Goal: Transaction & Acquisition: Purchase product/service

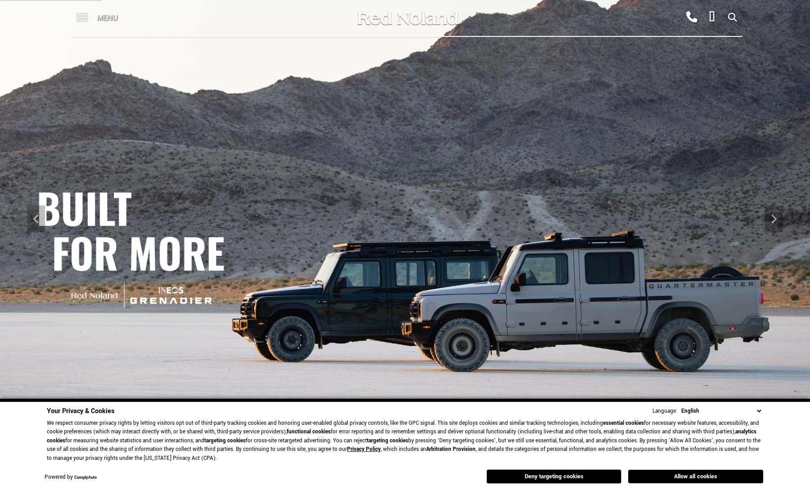
click at [86, 14] on span at bounding box center [81, 14] width 11 height 1
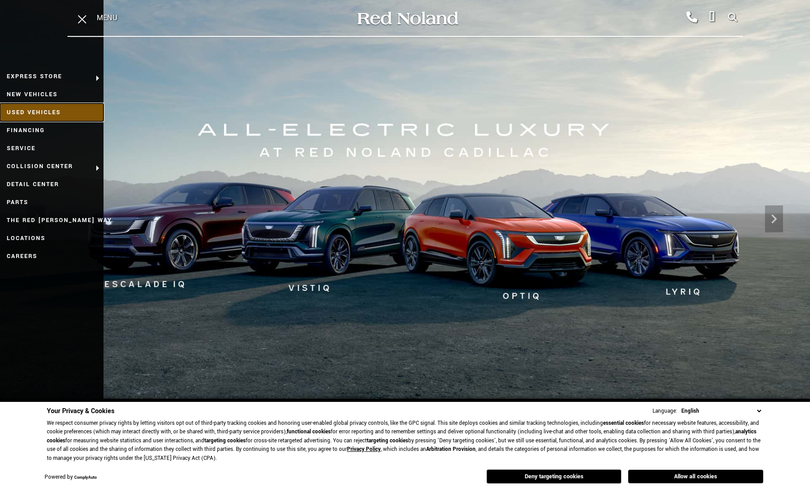
click at [53, 114] on link "Used Vehicles" at bounding box center [51, 112] width 103 height 18
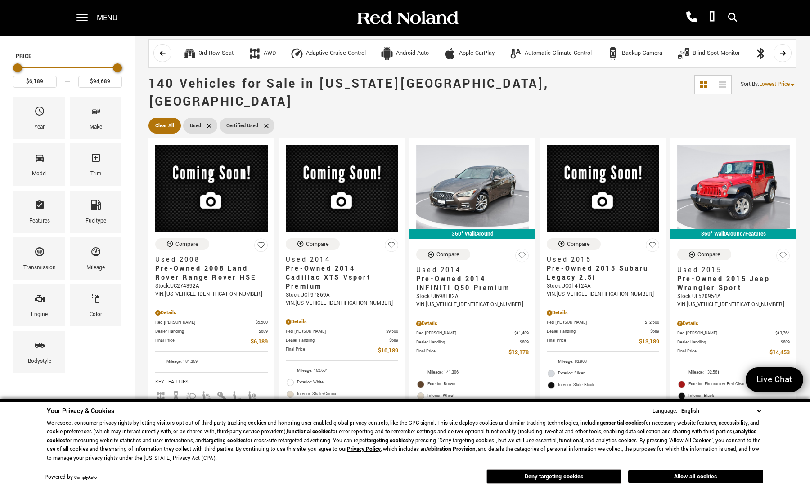
scroll to position [135, 0]
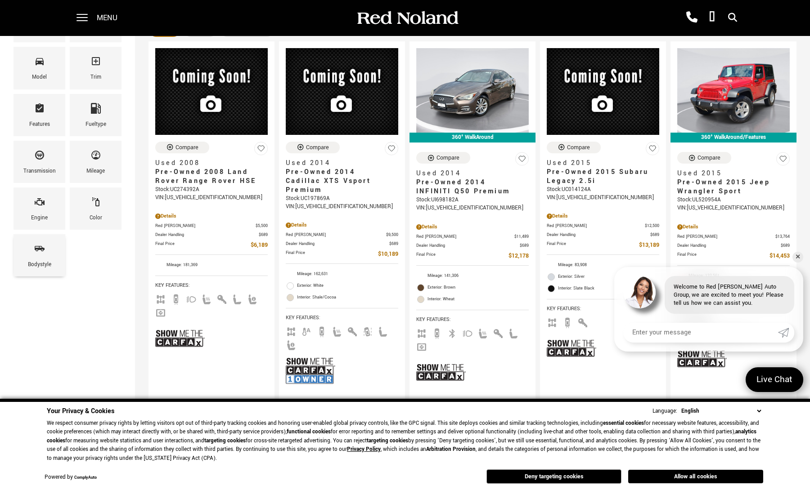
click at [45, 260] on div "Bodystyle" at bounding box center [39, 255] width 52 height 42
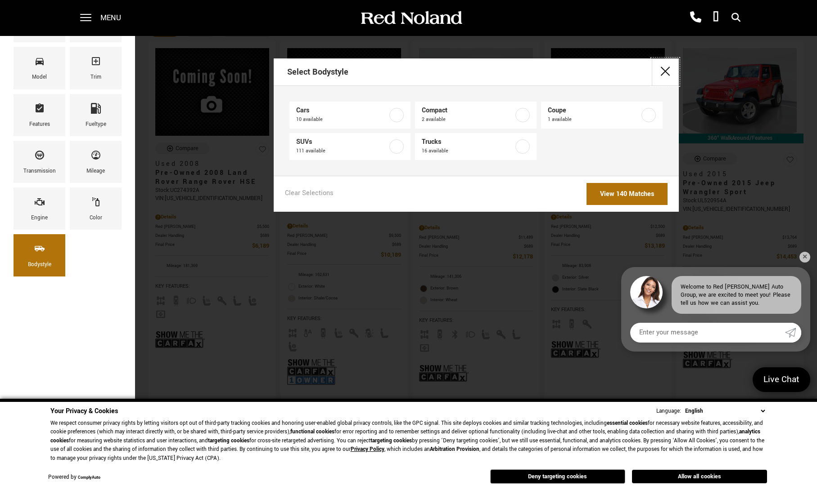
click at [665, 73] on button "close" at bounding box center [665, 71] width 27 height 27
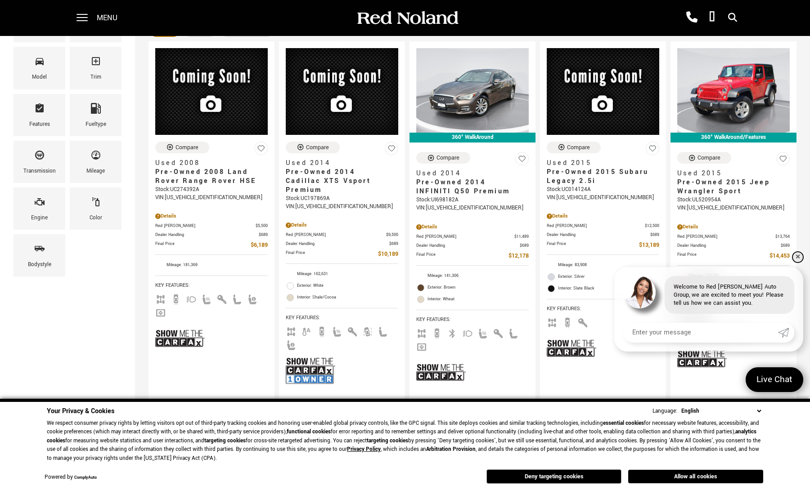
click at [795, 257] on link "✕" at bounding box center [797, 257] width 11 height 11
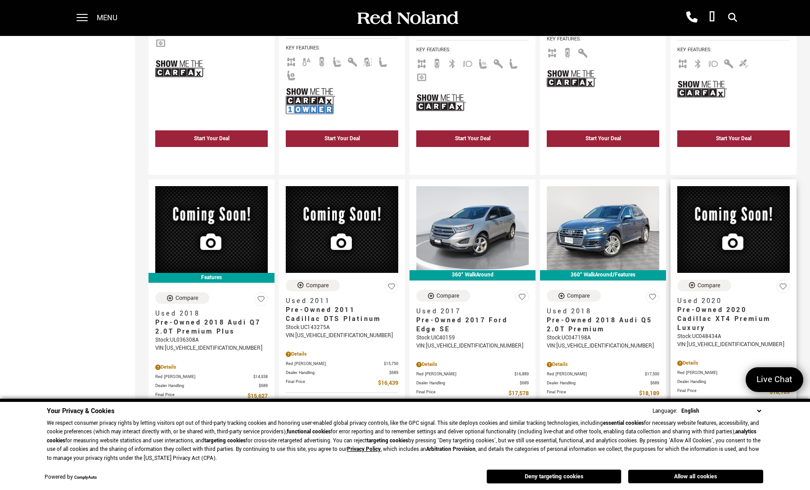
scroll to position [450, 0]
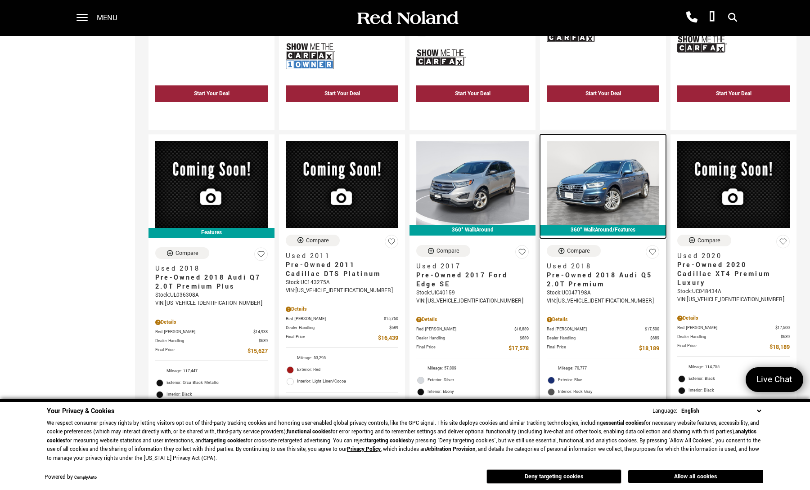
click at [589, 184] on img at bounding box center [603, 183] width 112 height 85
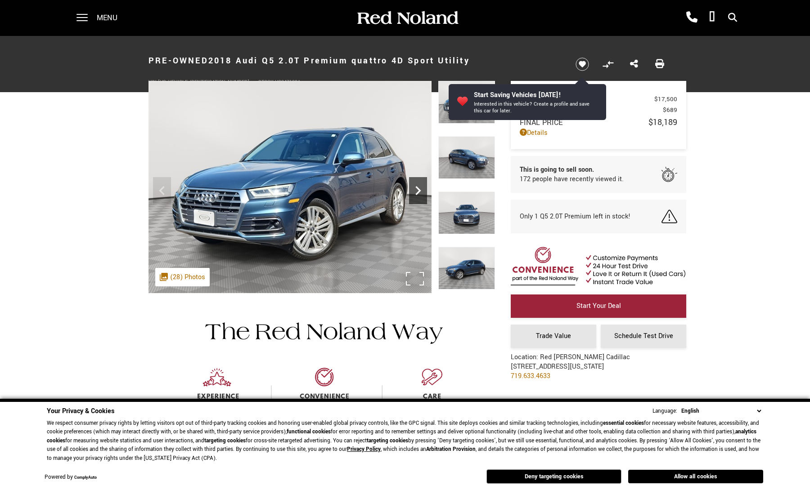
click at [414, 195] on icon "Next" at bounding box center [418, 191] width 18 height 18
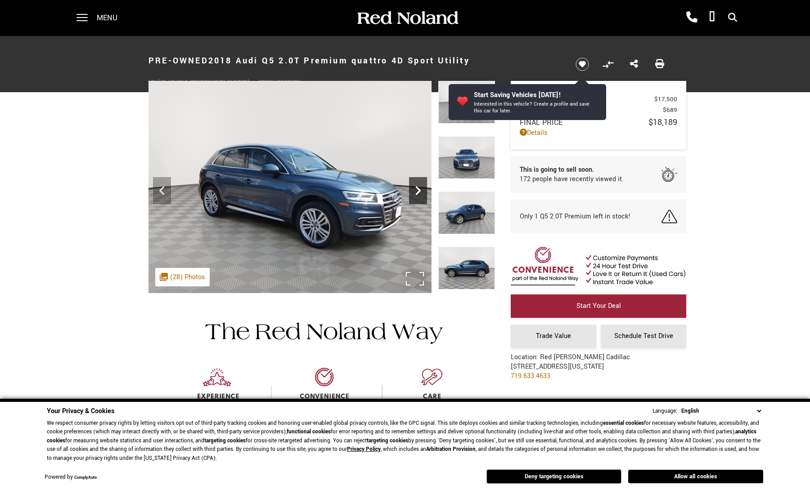
click at [414, 195] on icon "Next" at bounding box center [418, 191] width 18 height 18
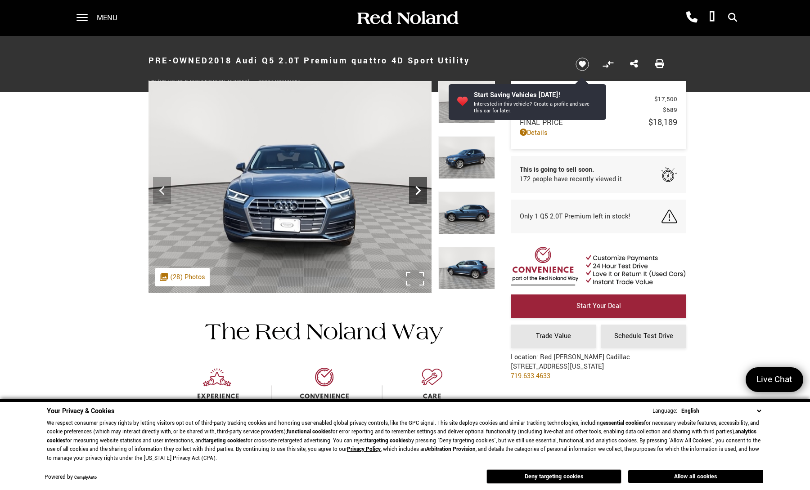
click at [414, 195] on icon "Next" at bounding box center [418, 191] width 18 height 18
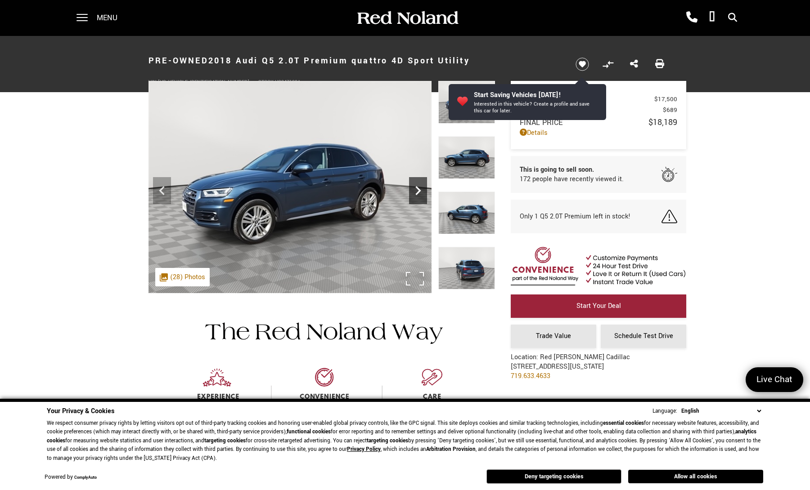
click at [414, 195] on icon "Next" at bounding box center [418, 191] width 18 height 18
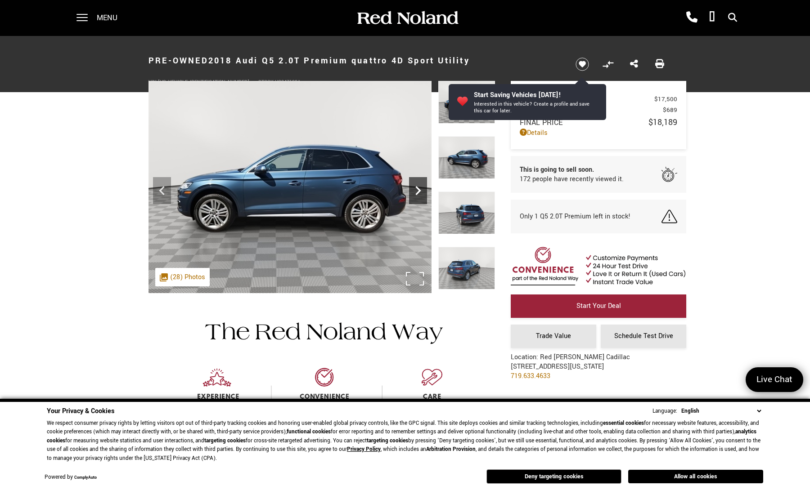
click at [414, 195] on icon "Next" at bounding box center [418, 191] width 18 height 18
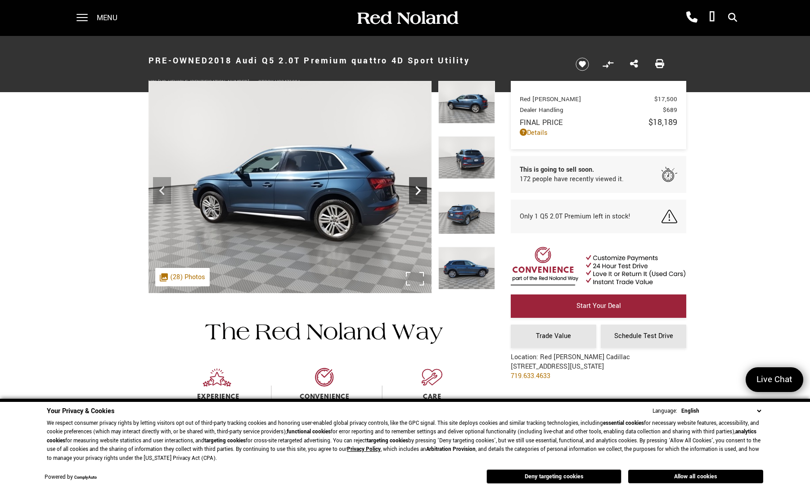
click at [414, 195] on icon "Next" at bounding box center [418, 191] width 18 height 18
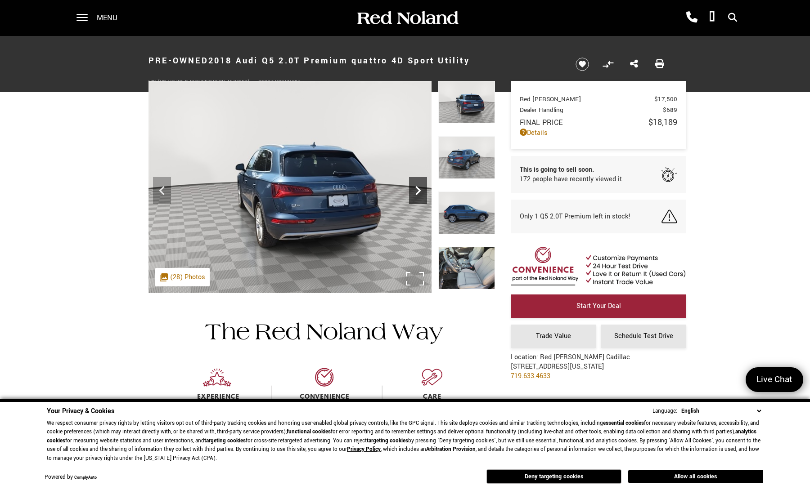
click at [414, 195] on icon "Next" at bounding box center [418, 191] width 18 height 18
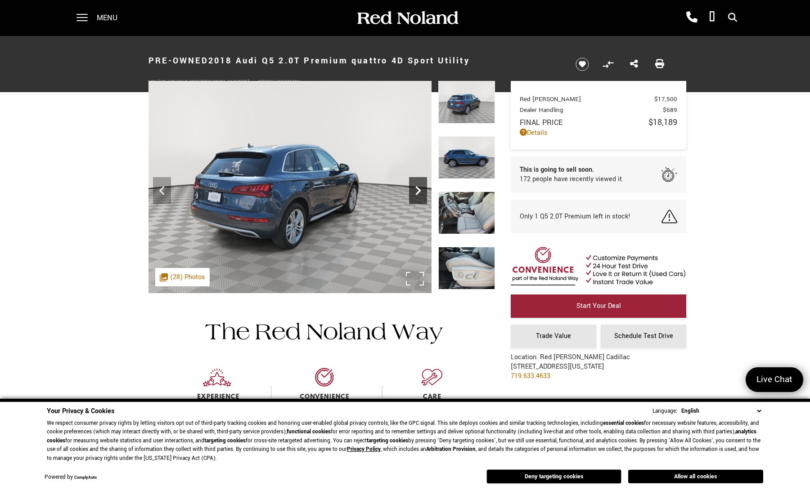
click at [414, 195] on icon "Next" at bounding box center [418, 191] width 18 height 18
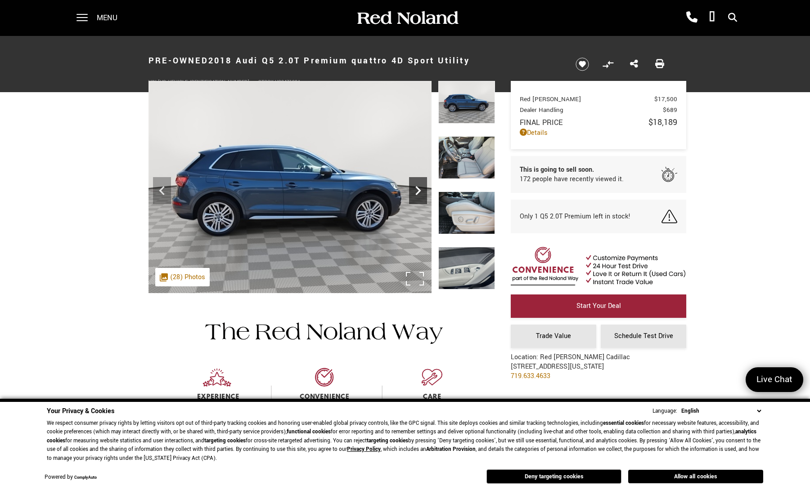
click at [414, 195] on icon "Next" at bounding box center [418, 191] width 18 height 18
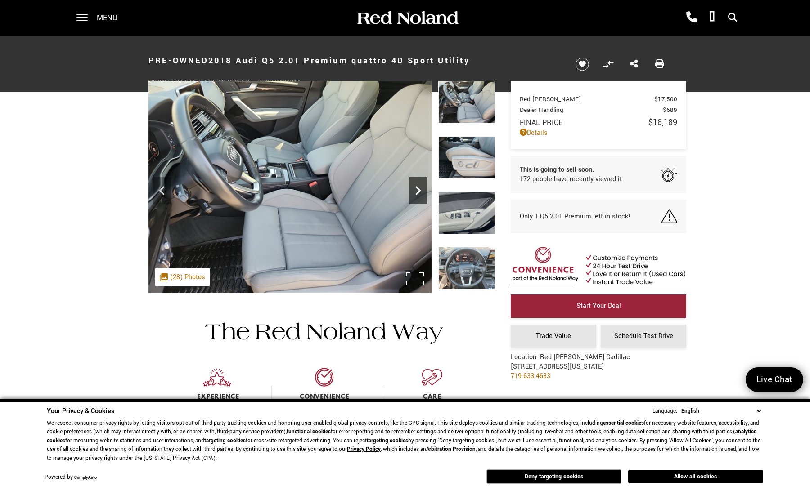
click at [416, 192] on icon "Next" at bounding box center [418, 191] width 18 height 18
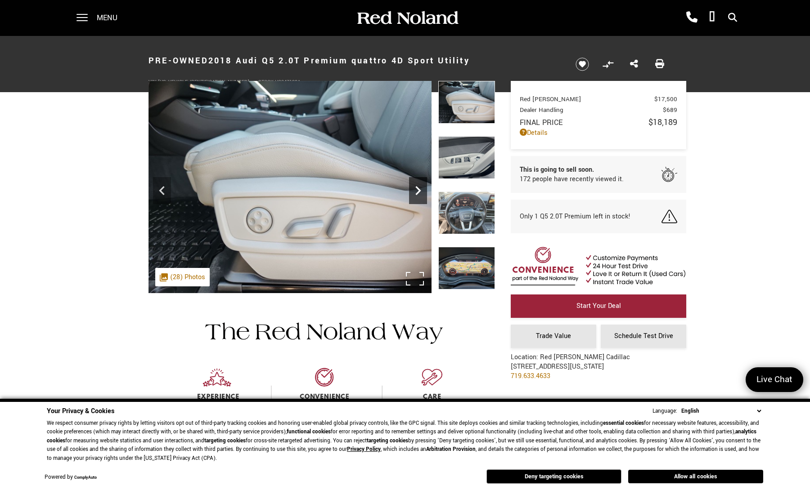
click at [416, 192] on icon "Next" at bounding box center [418, 191] width 18 height 18
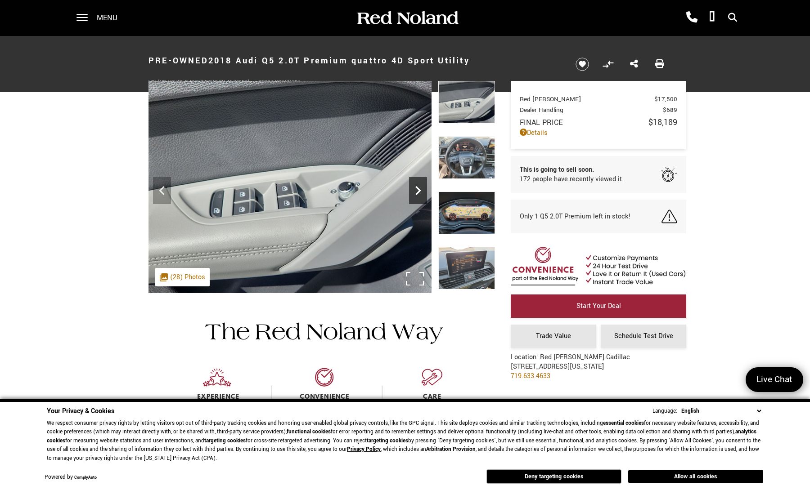
click at [416, 192] on icon "Next" at bounding box center [418, 191] width 18 height 18
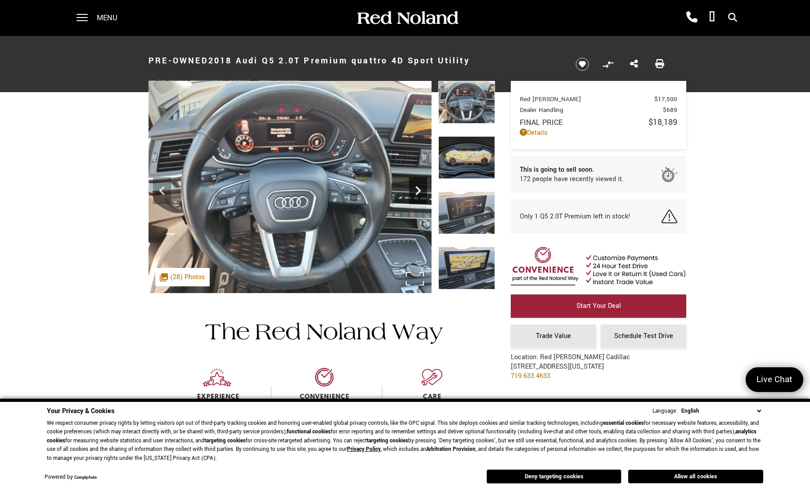
click at [416, 192] on icon "Next" at bounding box center [418, 191] width 18 height 18
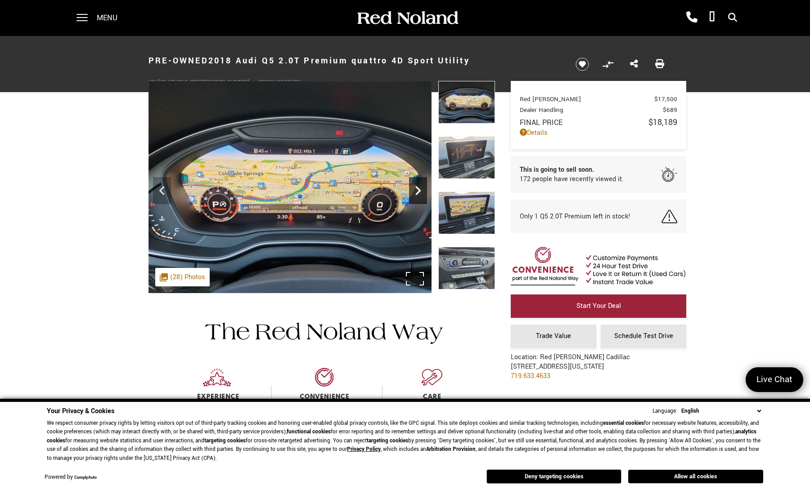
click at [416, 192] on icon "Next" at bounding box center [418, 191] width 18 height 18
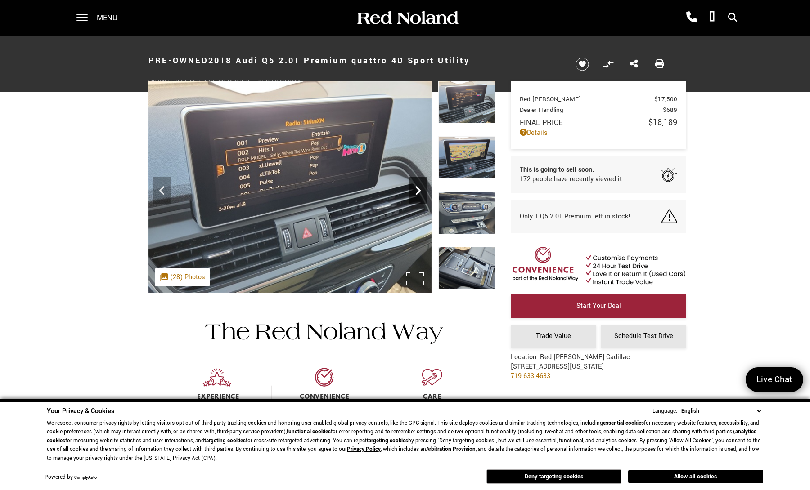
click at [416, 192] on icon "Next" at bounding box center [418, 191] width 18 height 18
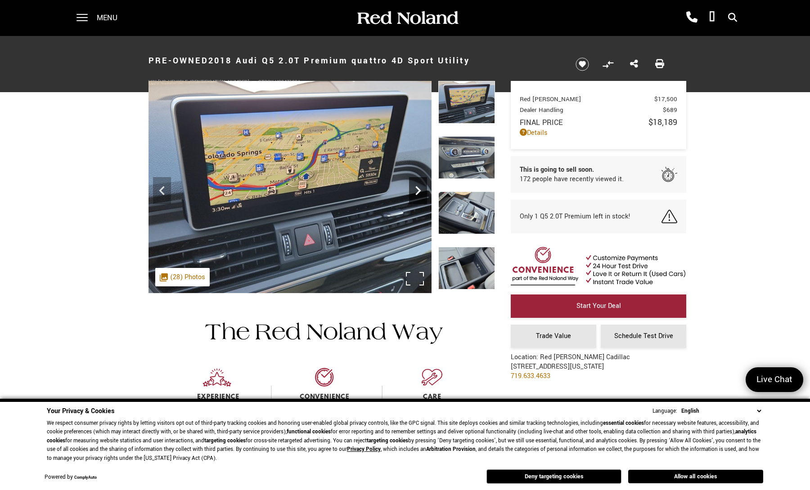
click at [416, 192] on icon "Next" at bounding box center [418, 191] width 18 height 18
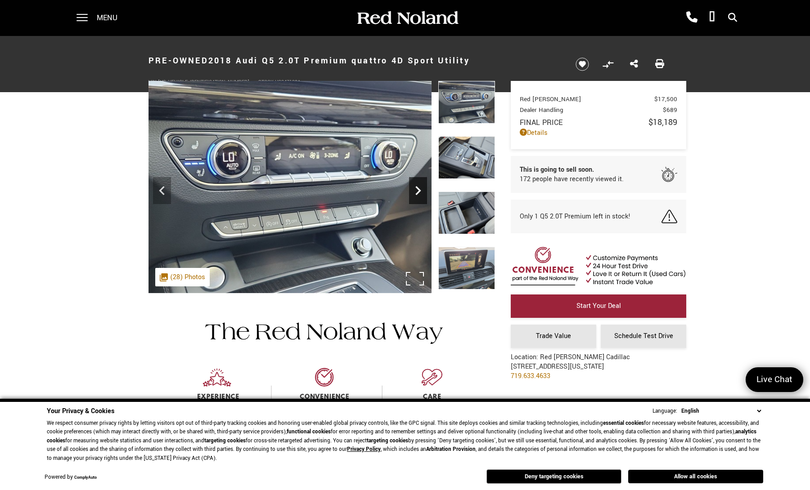
click at [416, 192] on icon "Next" at bounding box center [418, 191] width 18 height 18
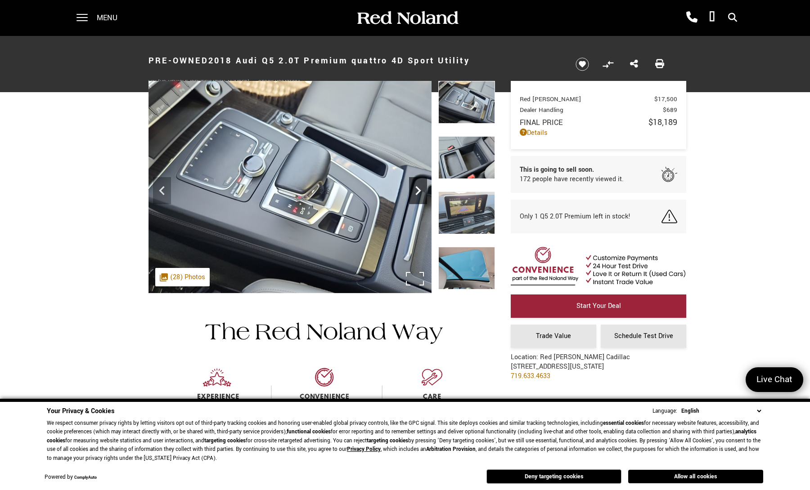
click at [416, 192] on icon "Next" at bounding box center [418, 191] width 18 height 18
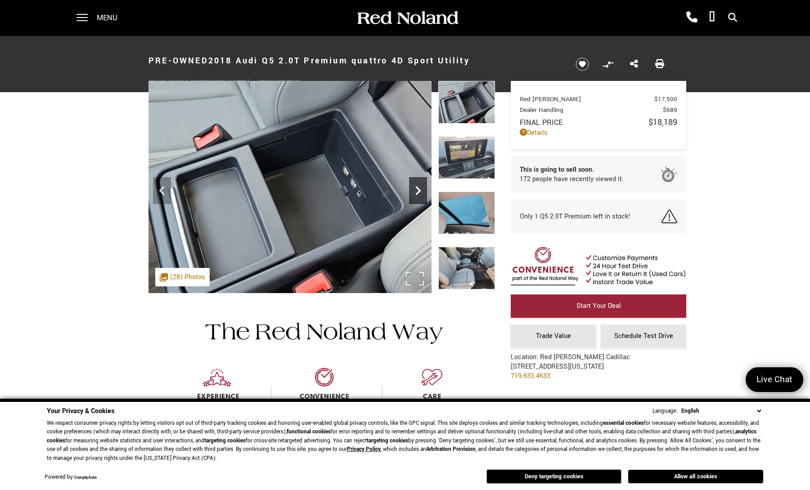
click at [416, 192] on icon "Next" at bounding box center [418, 191] width 18 height 18
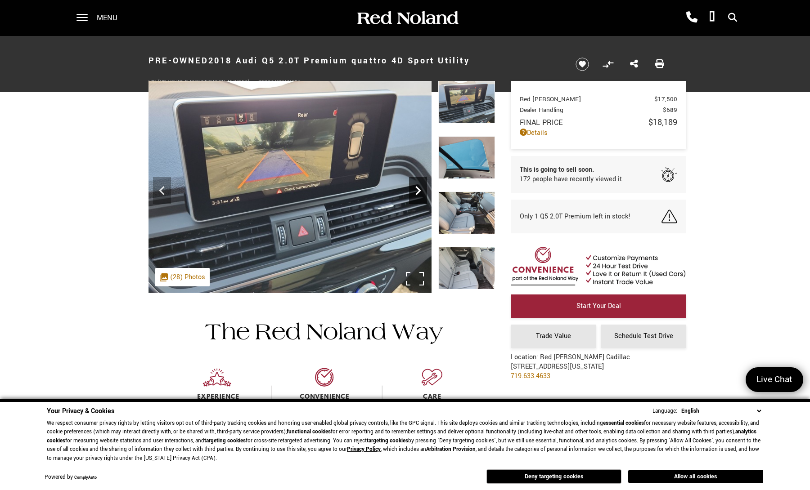
click at [415, 193] on icon "Next" at bounding box center [418, 191] width 18 height 18
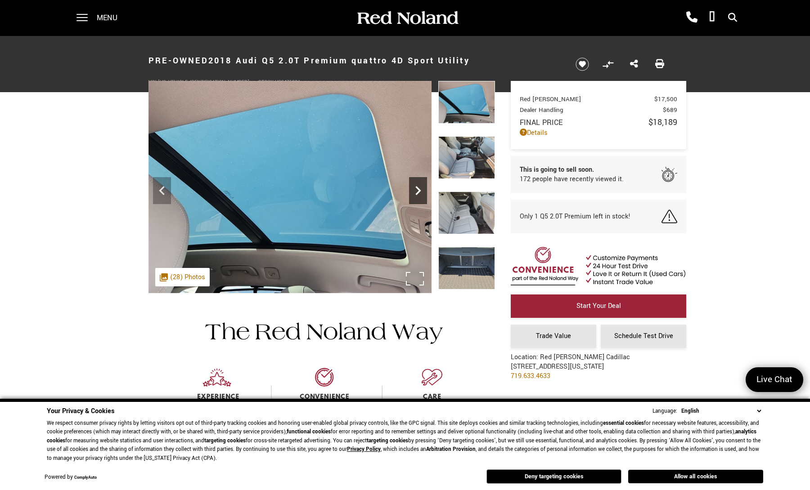
click at [415, 193] on icon "Next" at bounding box center [418, 191] width 18 height 18
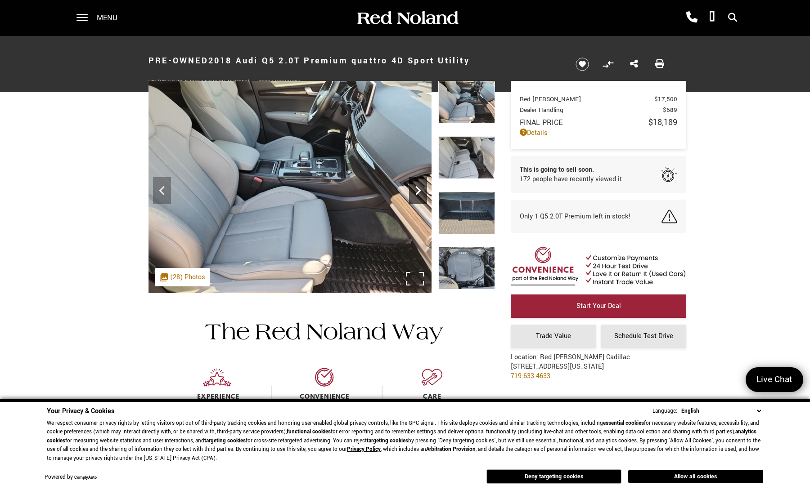
click at [415, 193] on icon "Next" at bounding box center [418, 191] width 18 height 18
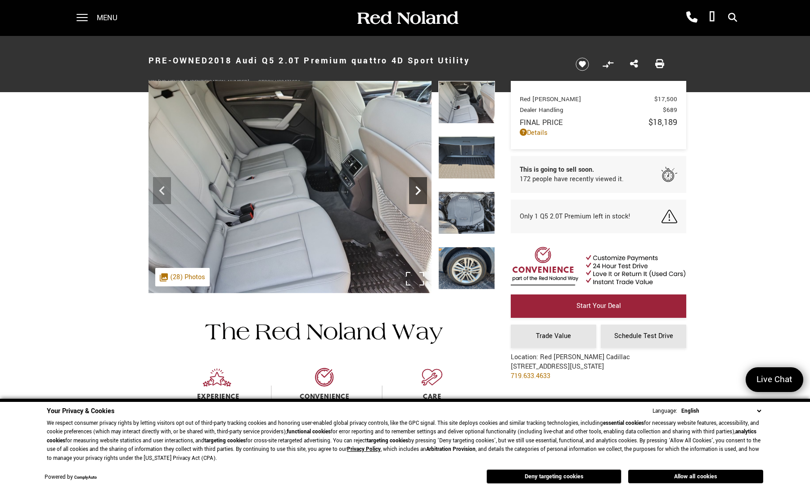
click at [415, 193] on icon "Next" at bounding box center [418, 191] width 18 height 18
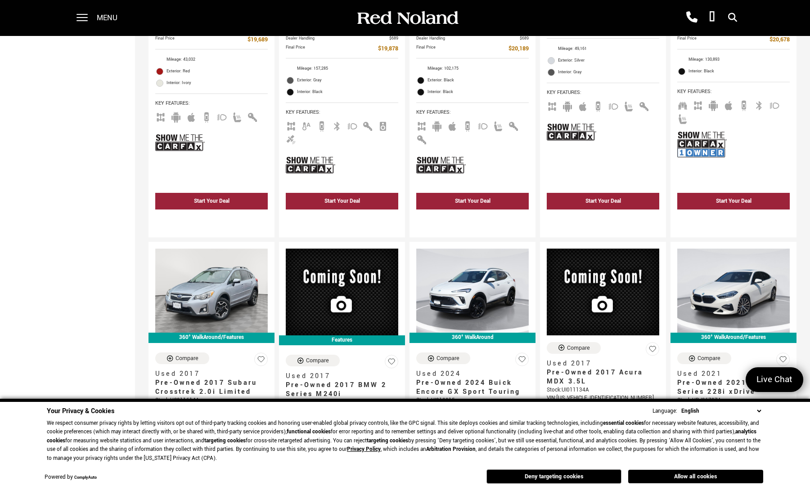
scroll to position [1260, 0]
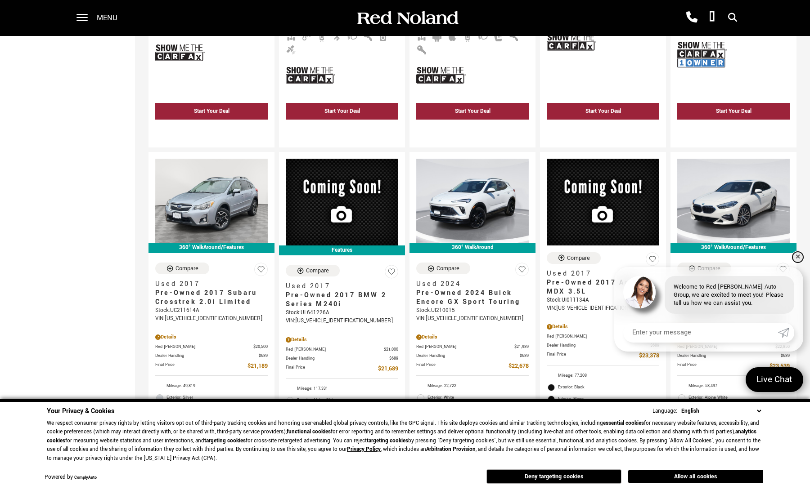
click at [799, 257] on link "✕" at bounding box center [797, 257] width 11 height 11
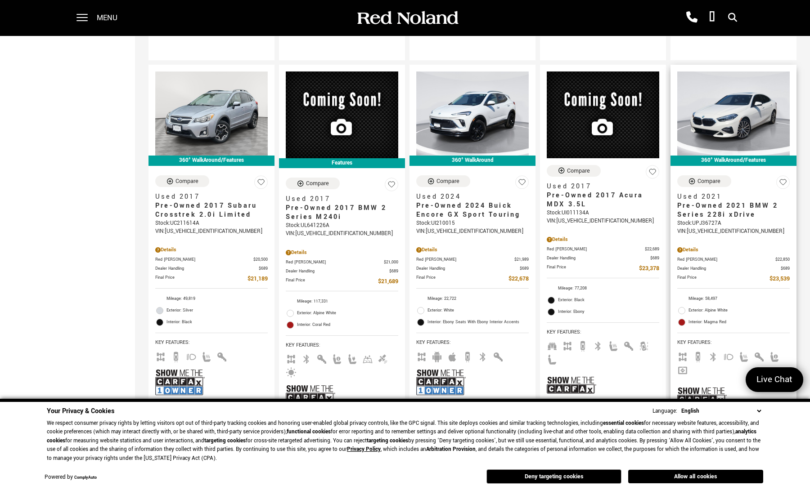
scroll to position [1350, 0]
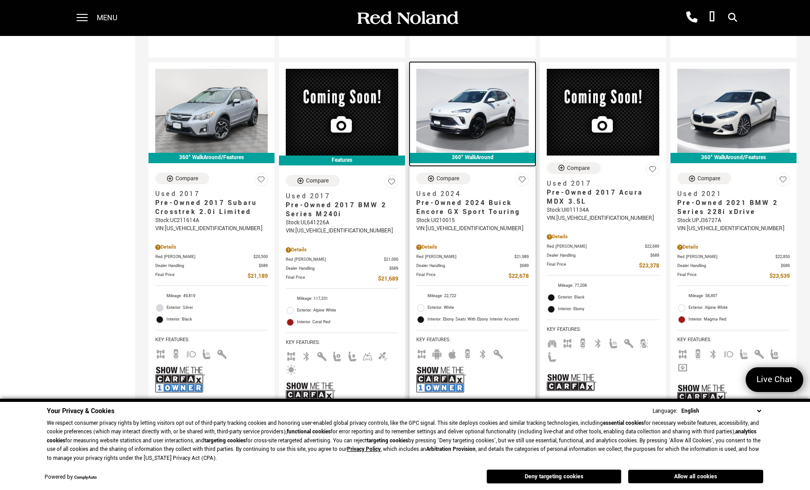
click at [483, 120] on img at bounding box center [472, 111] width 112 height 85
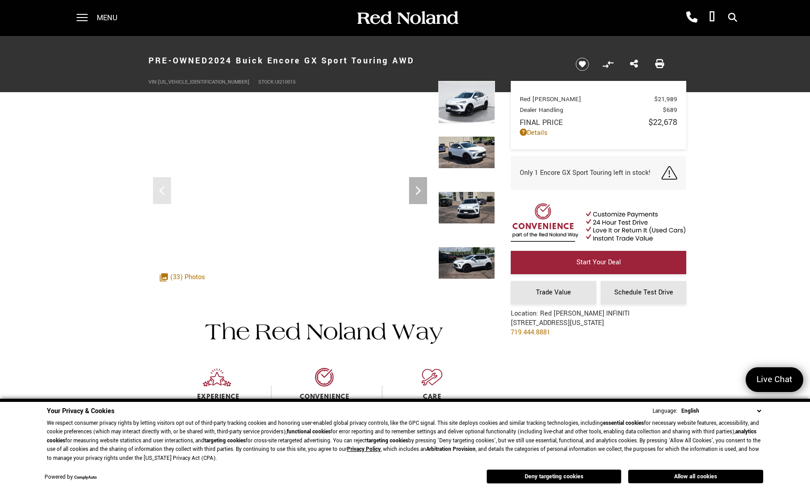
click at [457, 155] on img at bounding box center [466, 152] width 57 height 32
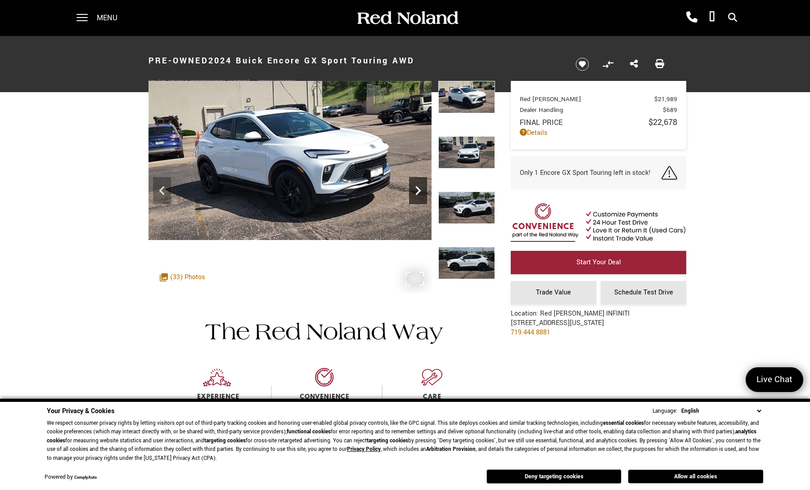
click at [419, 192] on icon "Next" at bounding box center [417, 190] width 5 height 9
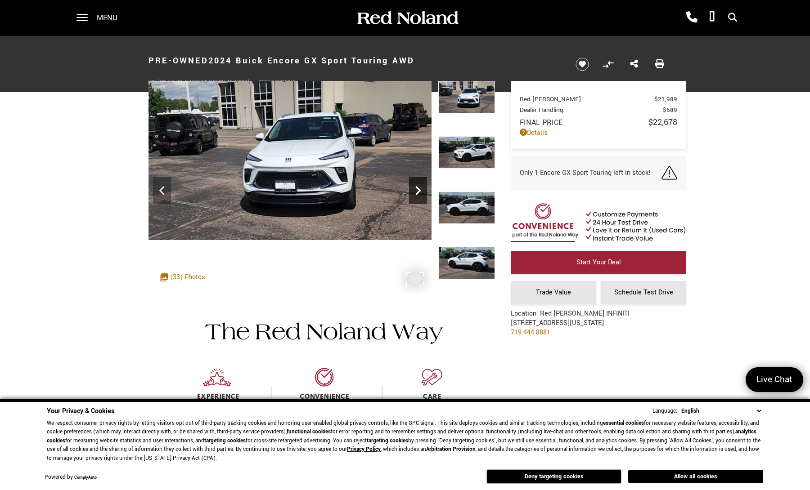
click at [419, 192] on icon "Next" at bounding box center [417, 190] width 5 height 9
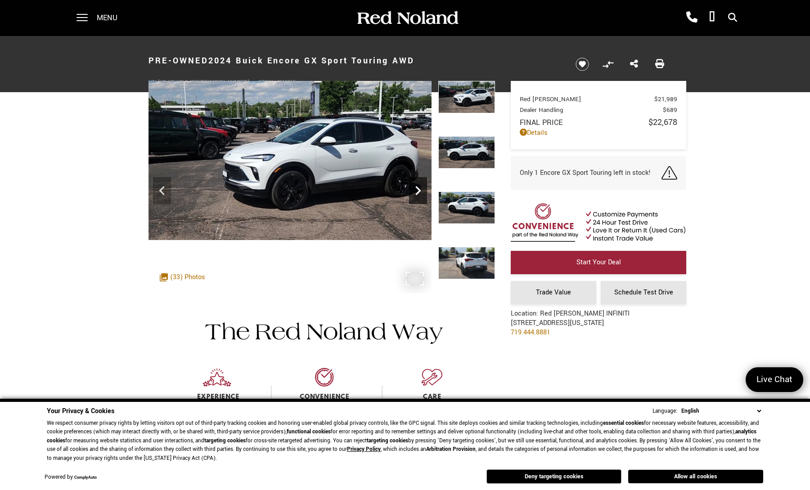
click at [419, 192] on icon "Next" at bounding box center [417, 190] width 5 height 9
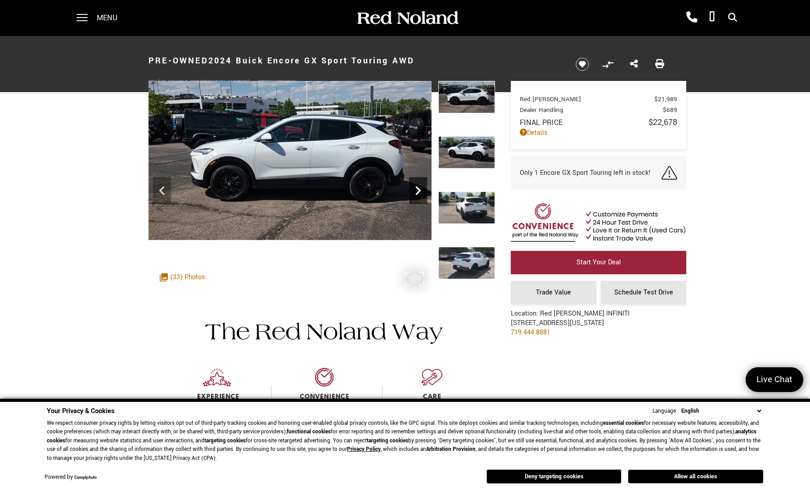
click at [417, 193] on icon "Next" at bounding box center [417, 190] width 5 height 9
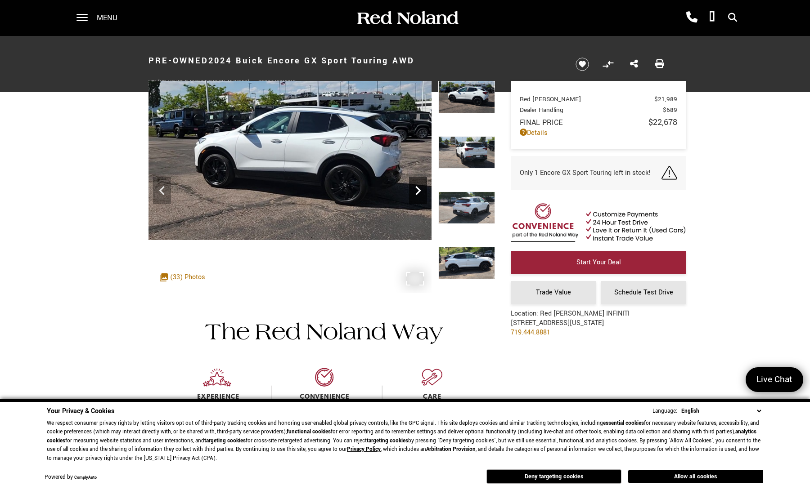
click at [417, 193] on icon "Next" at bounding box center [417, 190] width 5 height 9
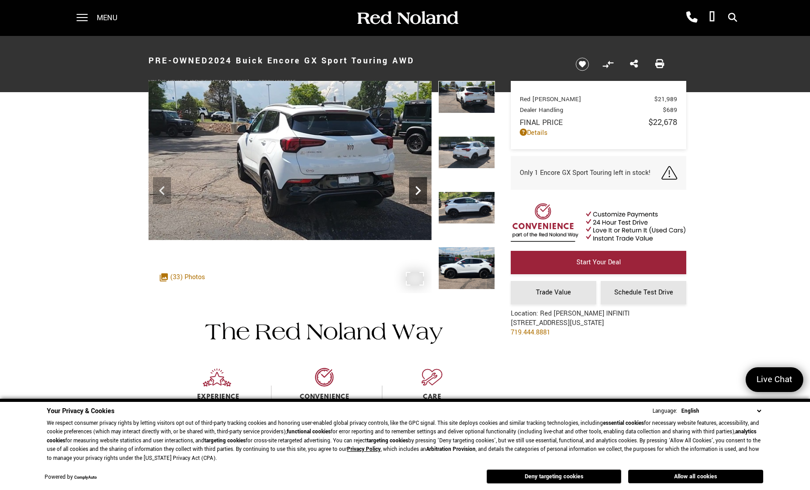
click at [417, 193] on icon "Next" at bounding box center [417, 190] width 5 height 9
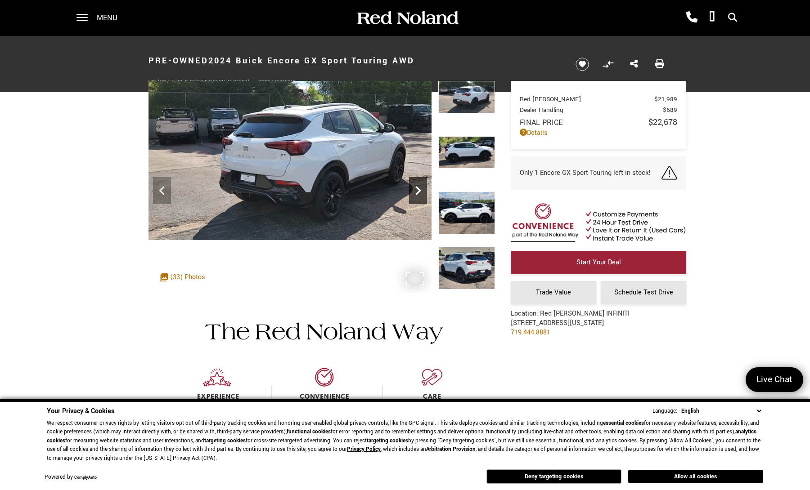
click at [417, 193] on icon "Next" at bounding box center [417, 190] width 5 height 9
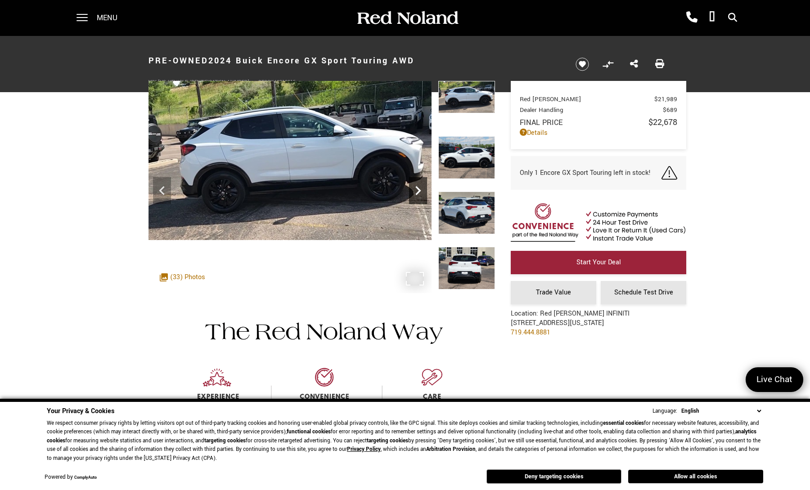
click at [417, 193] on icon "Next" at bounding box center [417, 190] width 5 height 9
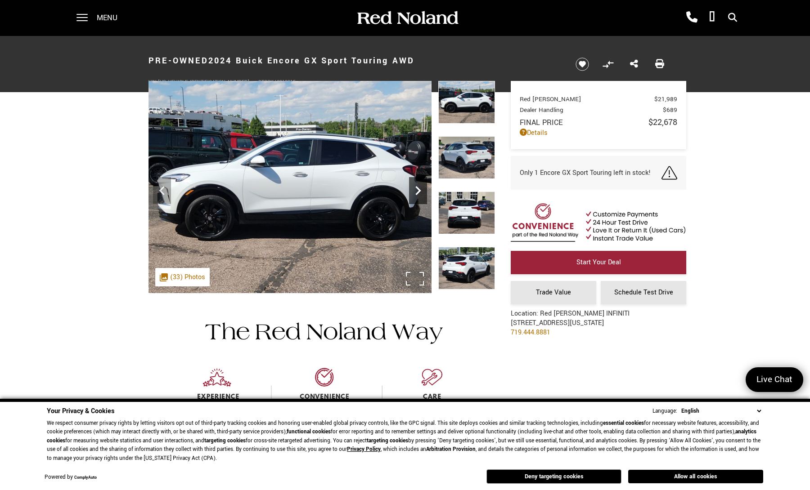
click at [416, 194] on icon "Next" at bounding box center [418, 191] width 18 height 18
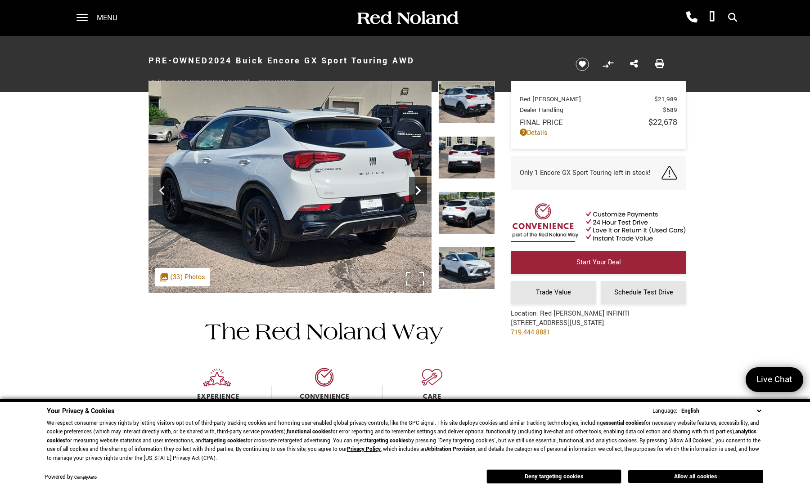
click at [416, 194] on icon "Next" at bounding box center [418, 191] width 18 height 18
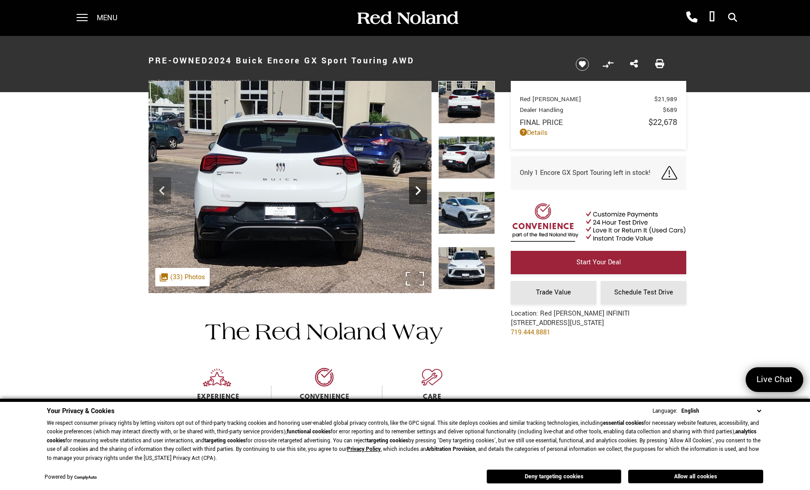
click at [416, 194] on icon "Next" at bounding box center [418, 191] width 18 height 18
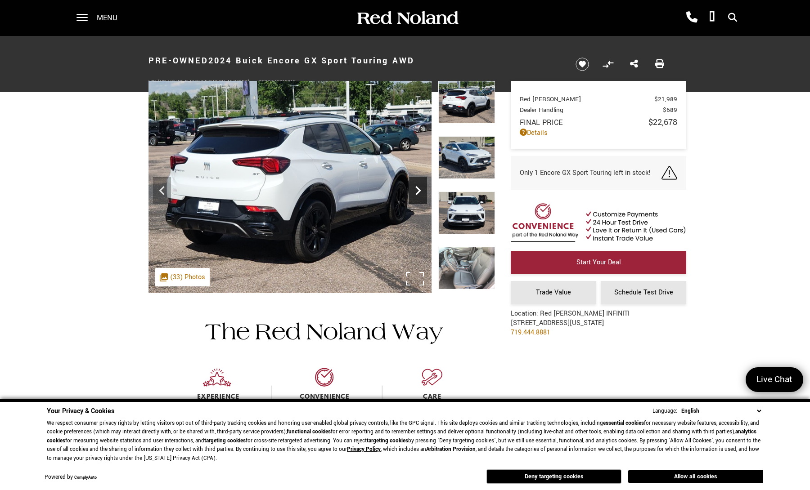
click at [416, 195] on icon "Next" at bounding box center [418, 191] width 18 height 18
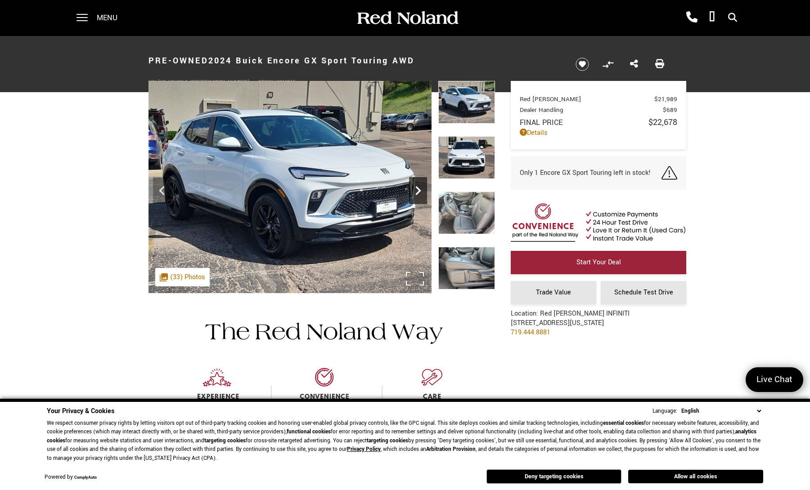
click at [416, 195] on icon "Next" at bounding box center [418, 191] width 18 height 18
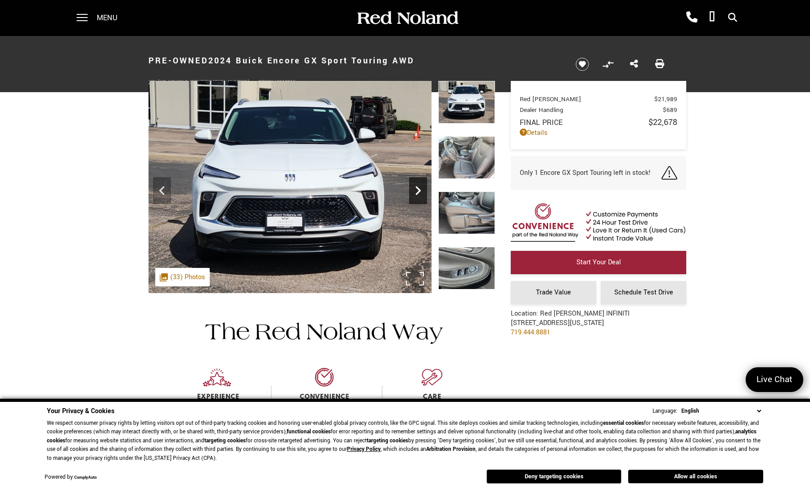
click at [416, 195] on icon "Next" at bounding box center [418, 191] width 18 height 18
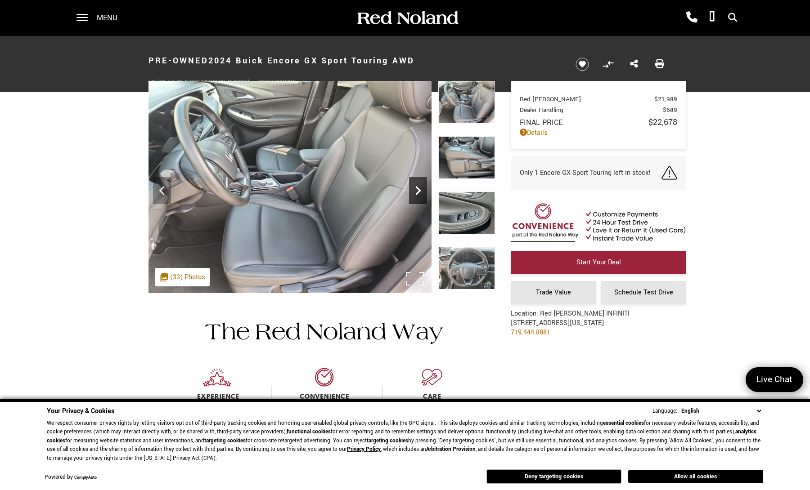
click at [416, 195] on icon "Next" at bounding box center [418, 191] width 18 height 18
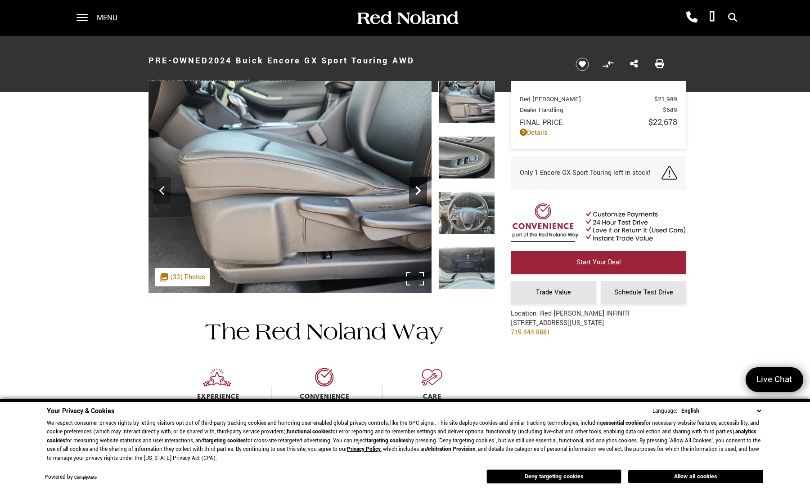
click at [414, 193] on icon "Next" at bounding box center [418, 191] width 18 height 18
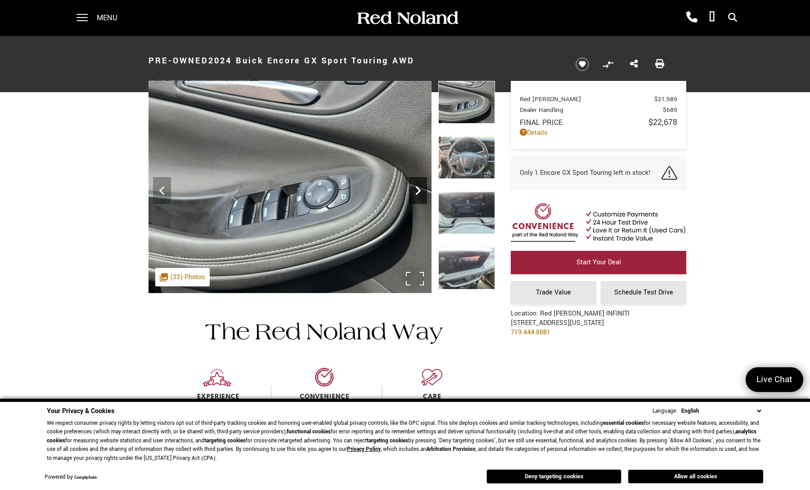
click at [414, 193] on icon "Next" at bounding box center [418, 191] width 18 height 18
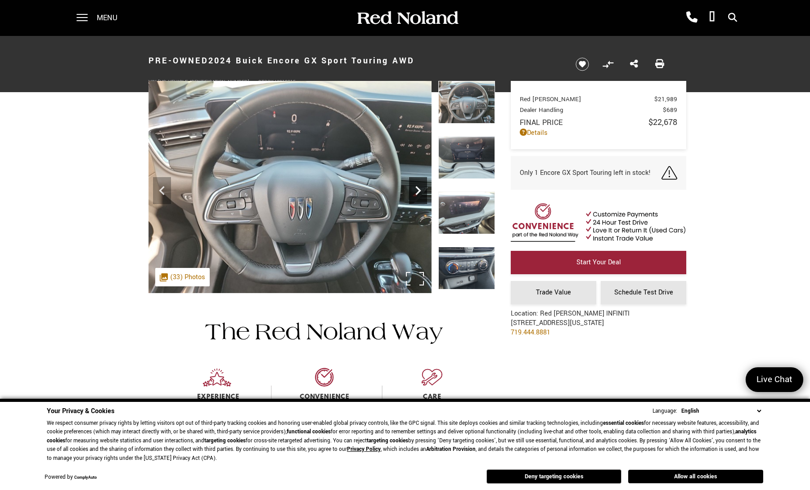
click at [414, 193] on icon "Next" at bounding box center [418, 191] width 18 height 18
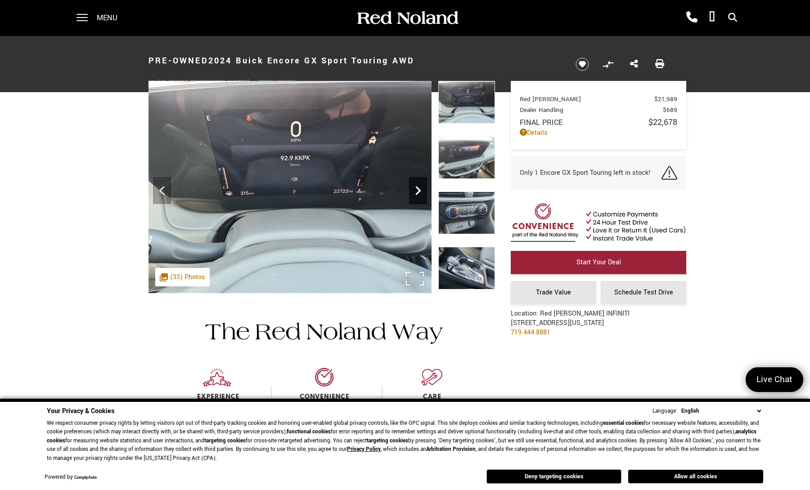
click at [414, 189] on icon "Next" at bounding box center [418, 191] width 18 height 18
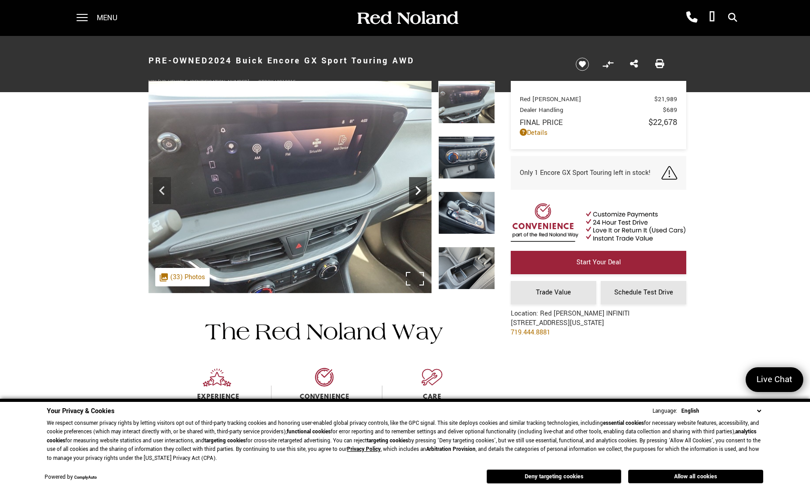
click at [414, 189] on icon "Next" at bounding box center [418, 191] width 18 height 18
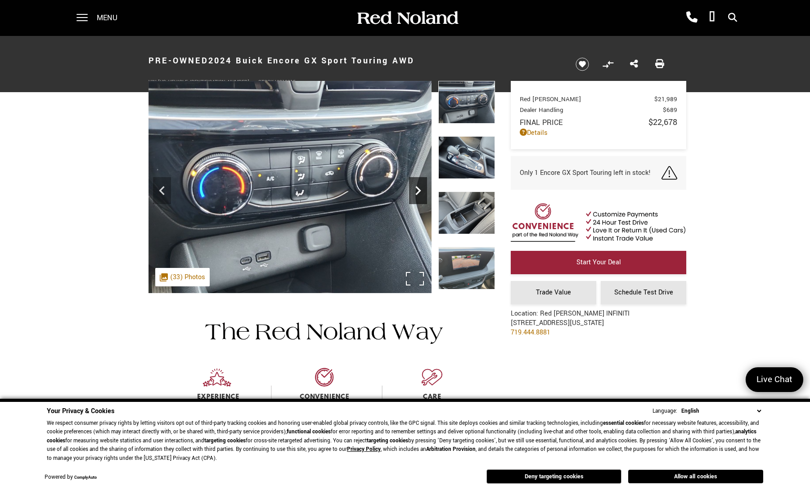
click at [414, 189] on icon "Next" at bounding box center [418, 191] width 18 height 18
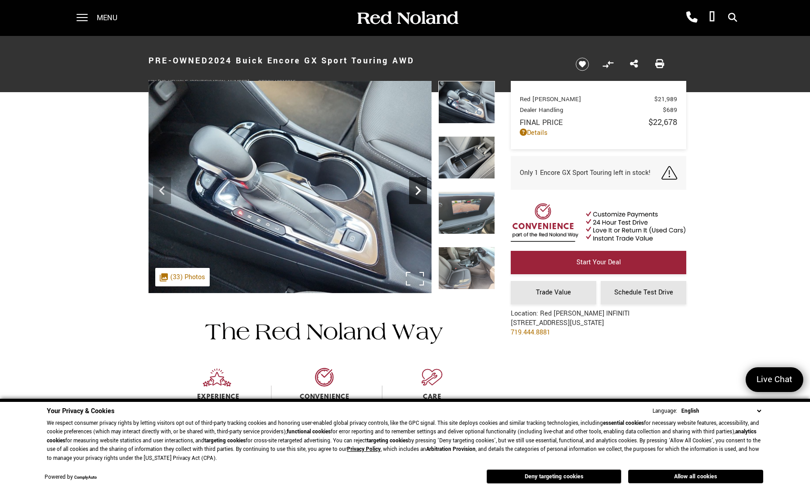
click at [414, 189] on icon "Next" at bounding box center [418, 191] width 18 height 18
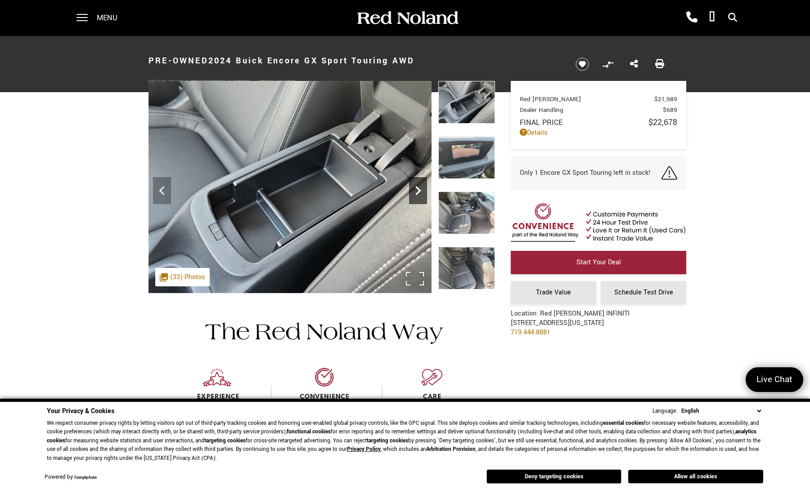
click at [414, 190] on icon "Next" at bounding box center [418, 191] width 18 height 18
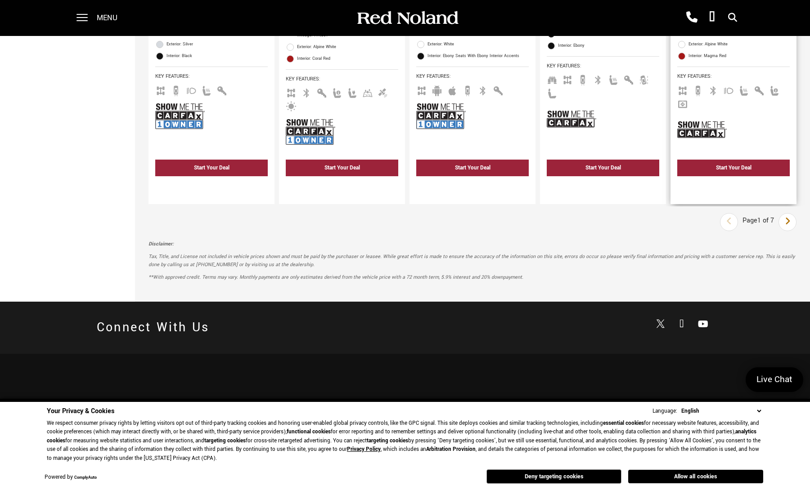
scroll to position [1620, 0]
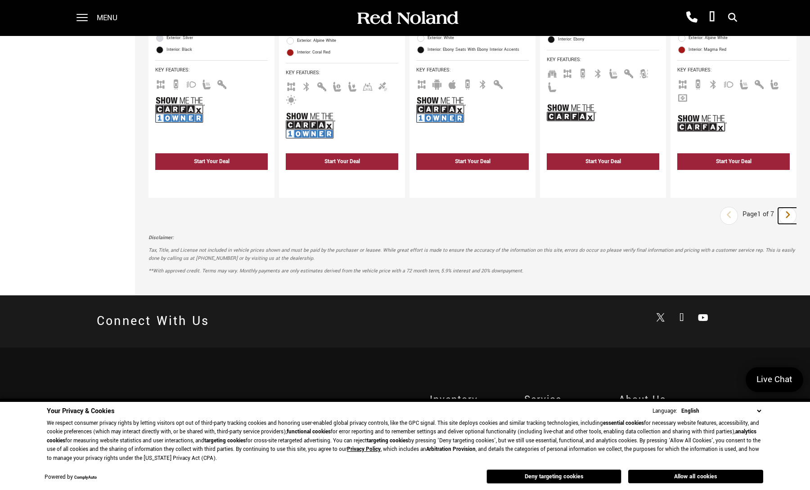
click at [790, 208] on link "Next" at bounding box center [787, 216] width 19 height 16
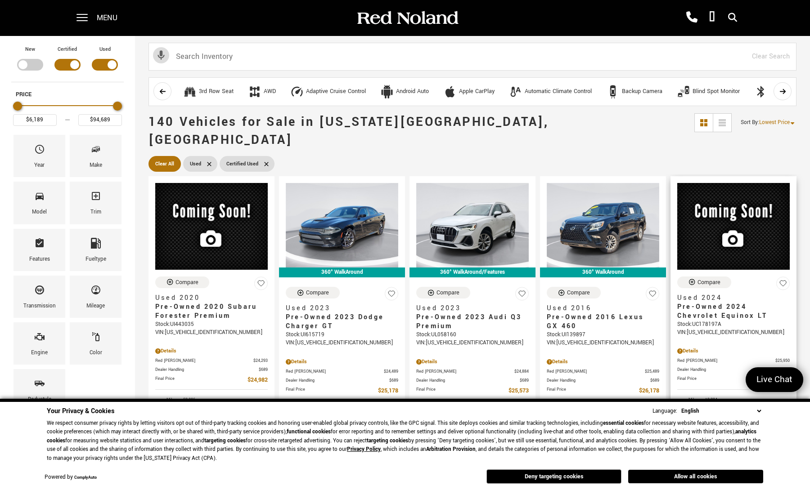
scroll to position [45, 0]
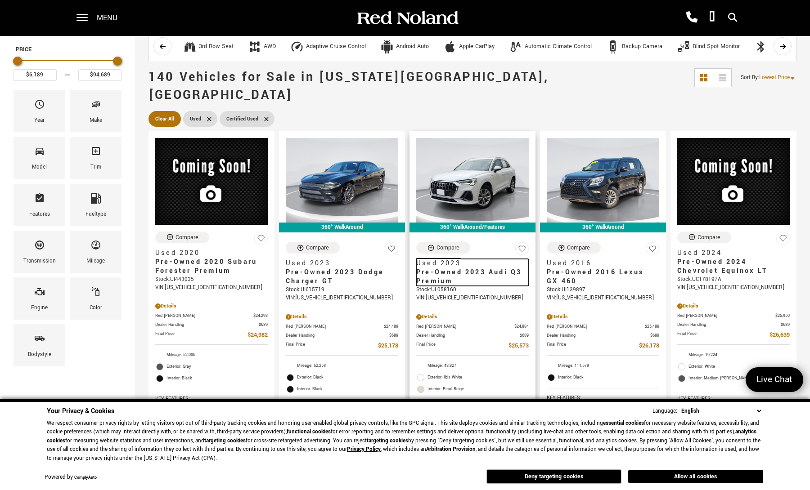
click at [490, 268] on span "Pre-Owned 2023 Audi Q3 Premium" at bounding box center [469, 277] width 106 height 18
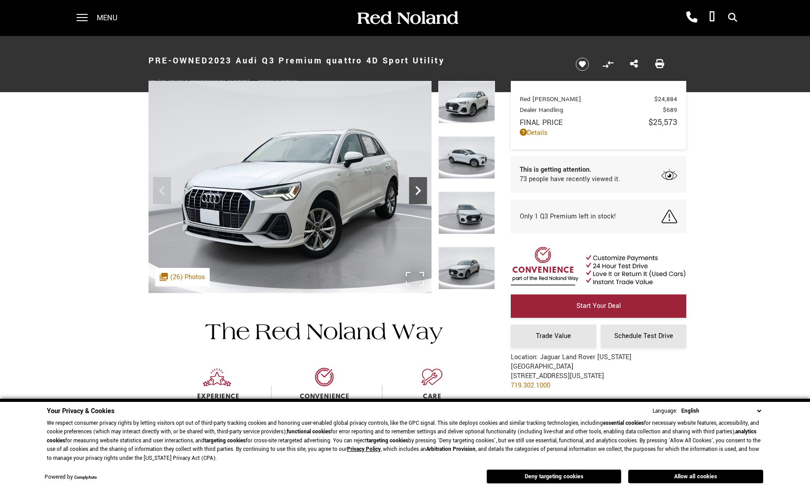
click at [416, 191] on icon "Next" at bounding box center [418, 191] width 18 height 18
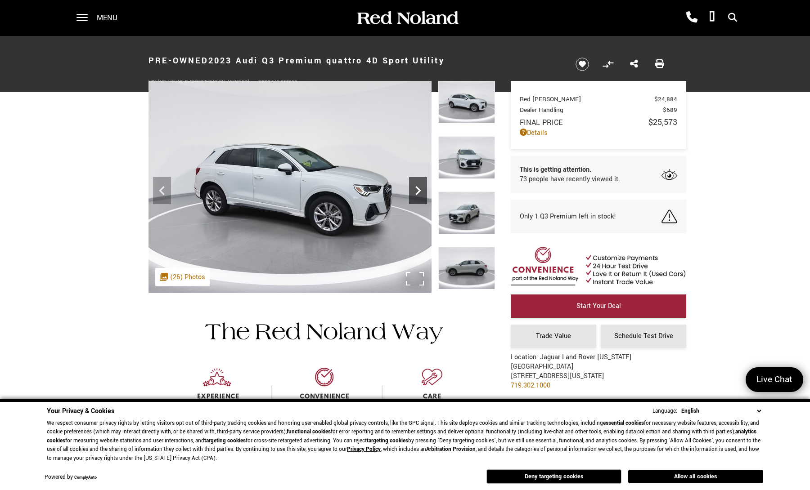
click at [416, 191] on icon "Next" at bounding box center [418, 191] width 18 height 18
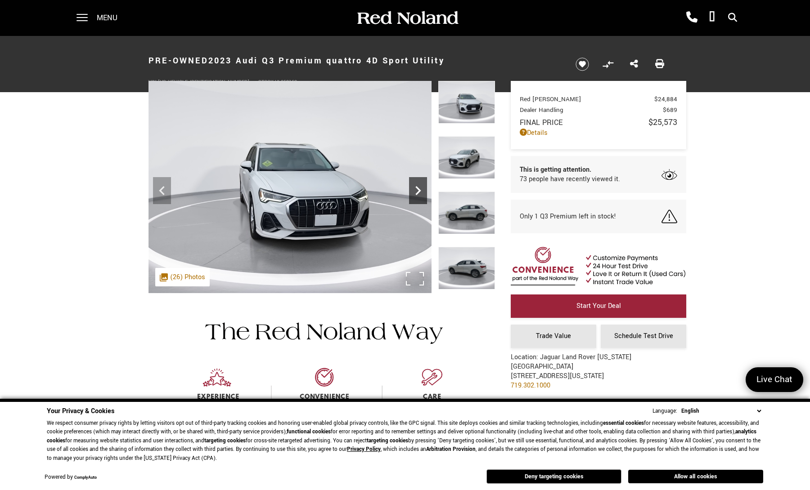
click at [416, 191] on icon "Next" at bounding box center [418, 191] width 18 height 18
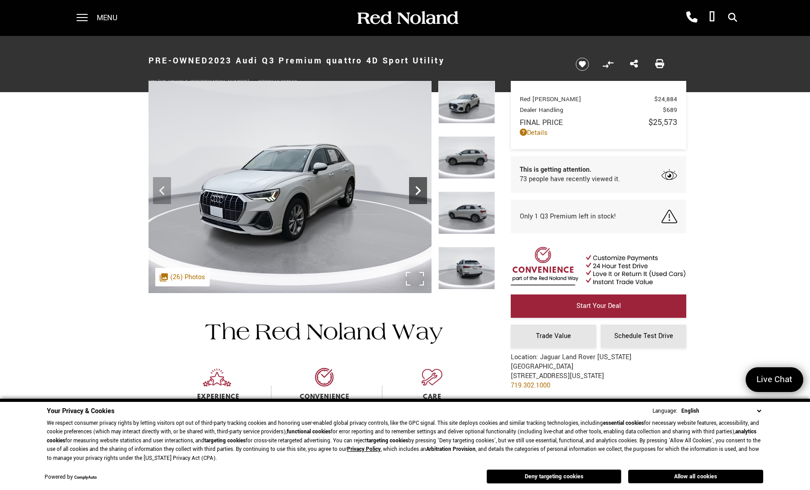
click at [416, 191] on icon "Next" at bounding box center [418, 191] width 18 height 18
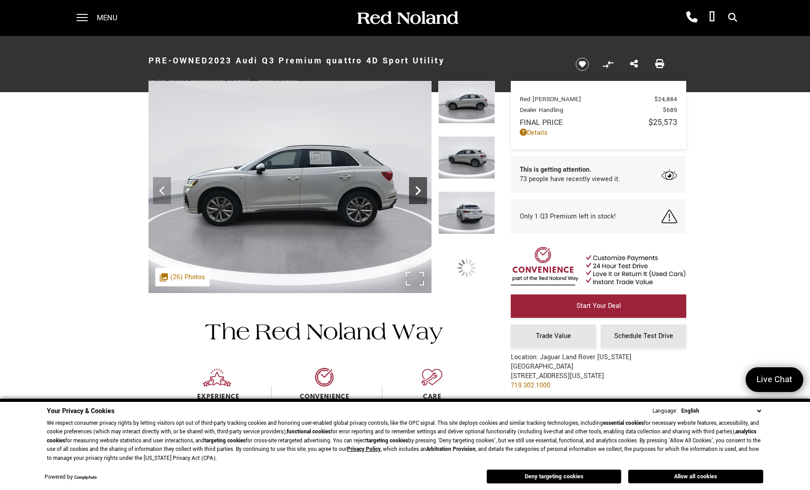
click at [416, 191] on icon "Next" at bounding box center [418, 191] width 18 height 18
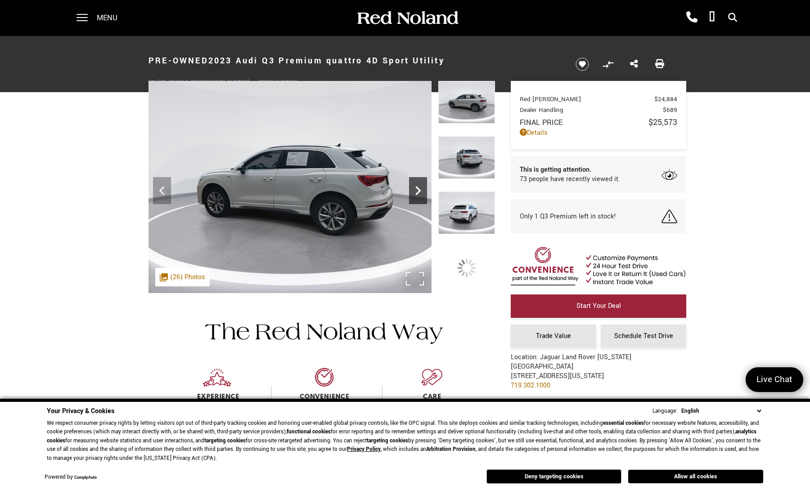
click at [416, 191] on icon "Next" at bounding box center [418, 191] width 18 height 18
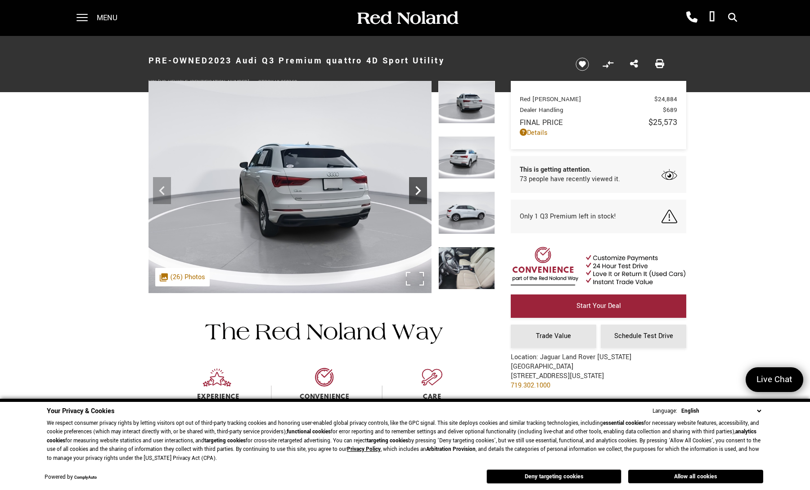
click at [416, 191] on icon "Next" at bounding box center [418, 191] width 18 height 18
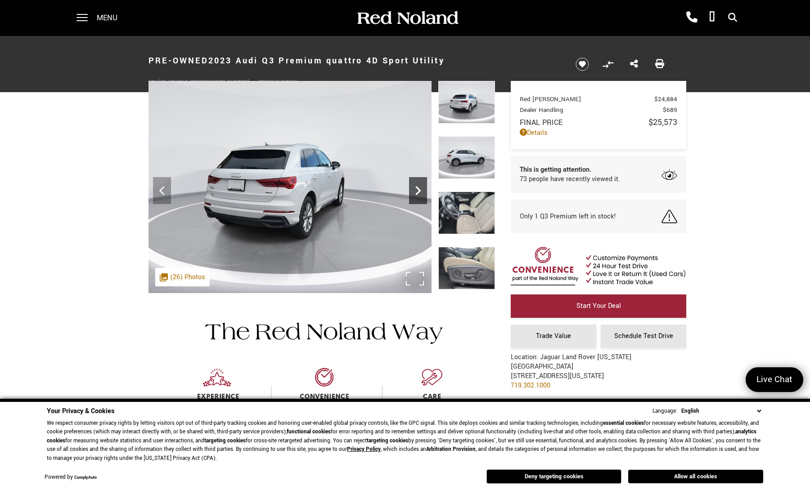
click at [416, 192] on icon "Next" at bounding box center [418, 191] width 18 height 18
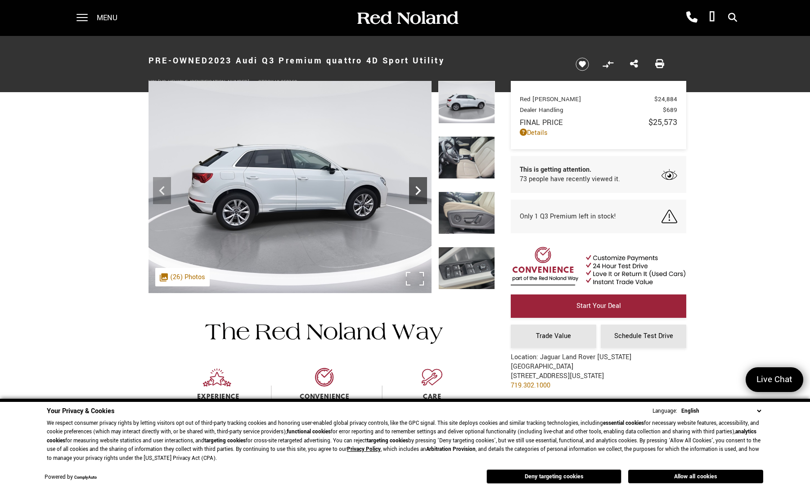
click at [416, 192] on icon "Next" at bounding box center [418, 191] width 18 height 18
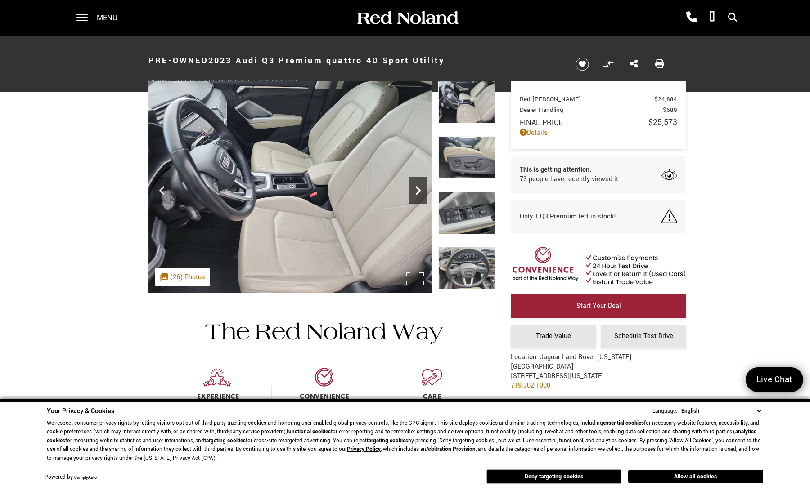
click at [416, 192] on icon "Next" at bounding box center [418, 191] width 18 height 18
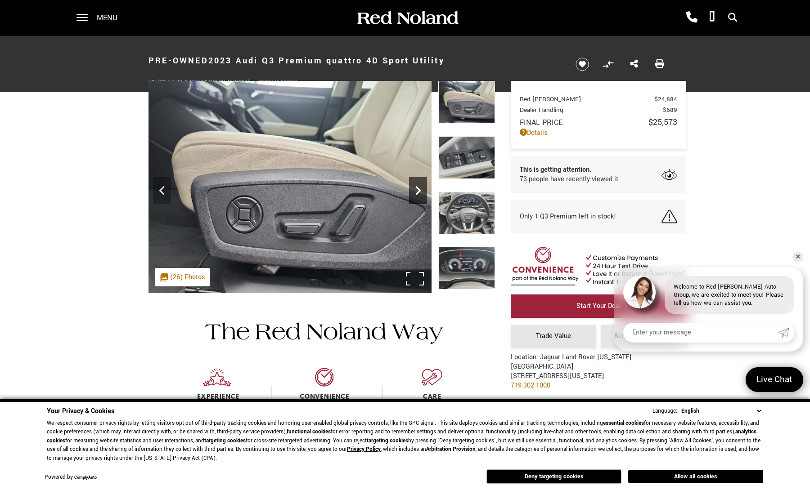
click at [416, 192] on icon "Next" at bounding box center [418, 191] width 18 height 18
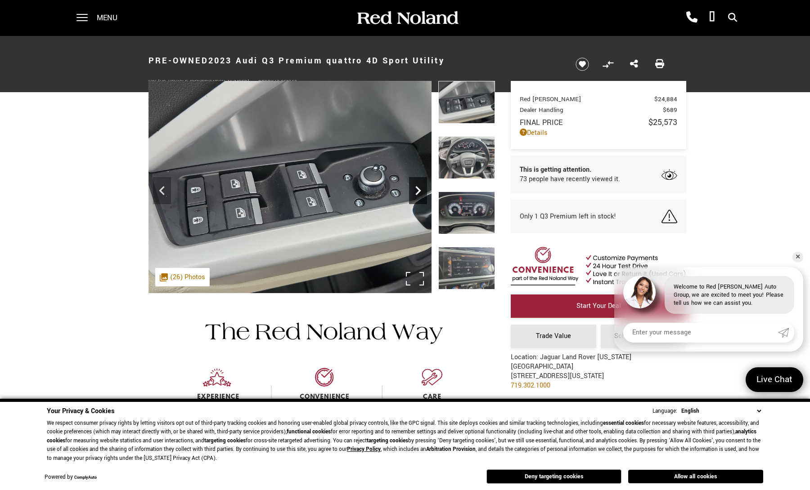
click at [416, 192] on icon "Next" at bounding box center [418, 191] width 18 height 18
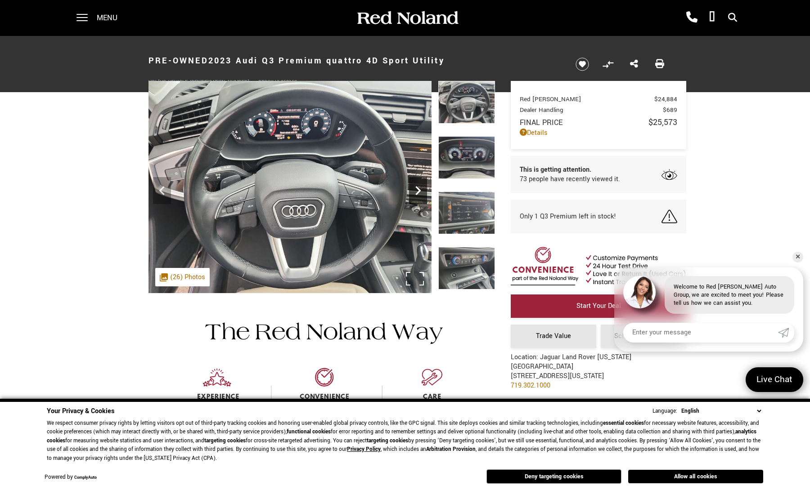
click at [415, 192] on icon "Next" at bounding box center [418, 191] width 18 height 18
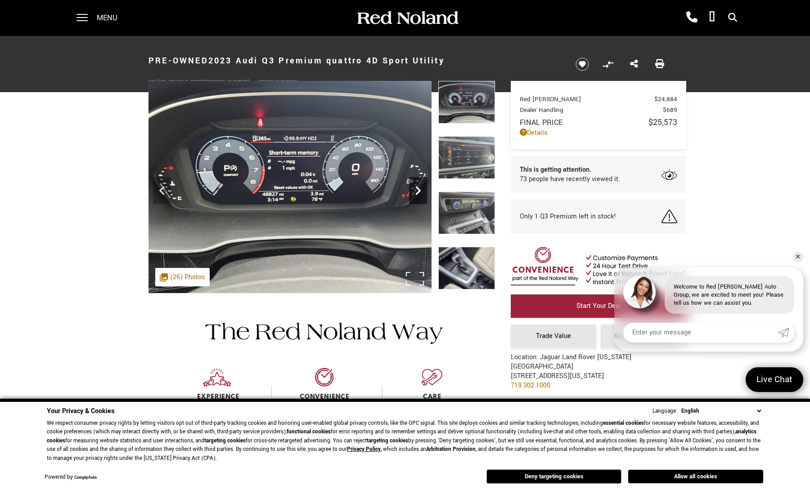
click at [414, 192] on icon "Next" at bounding box center [418, 191] width 18 height 18
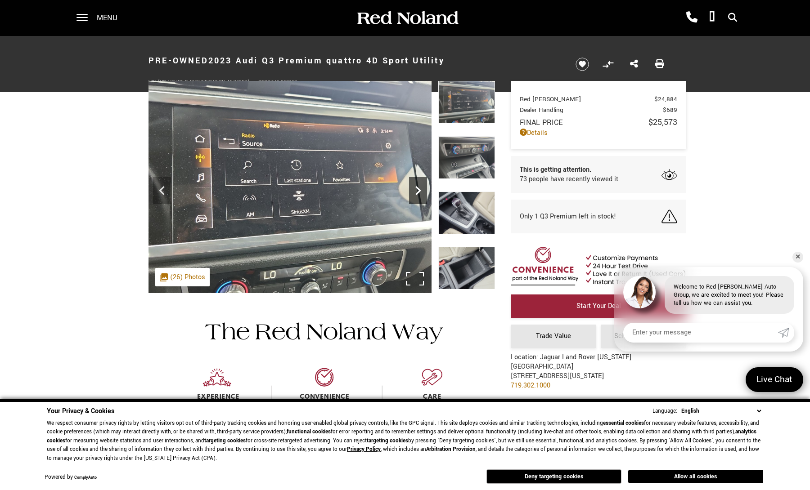
click at [414, 192] on icon "Next" at bounding box center [418, 191] width 18 height 18
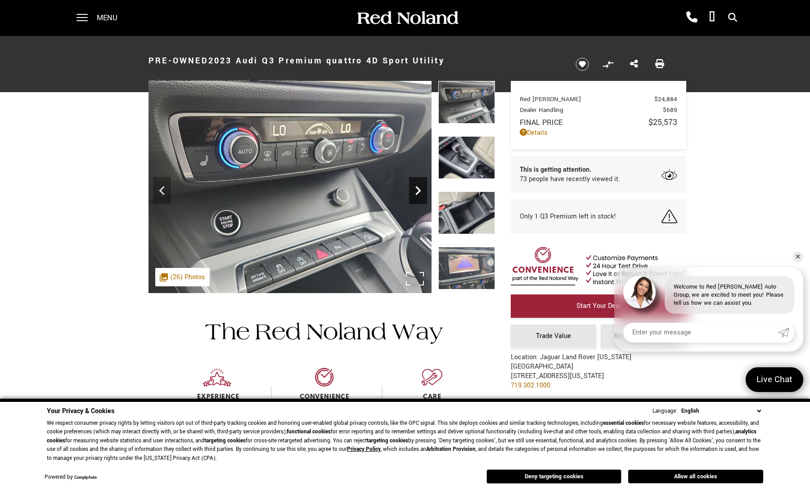
click at [414, 192] on icon "Next" at bounding box center [418, 191] width 18 height 18
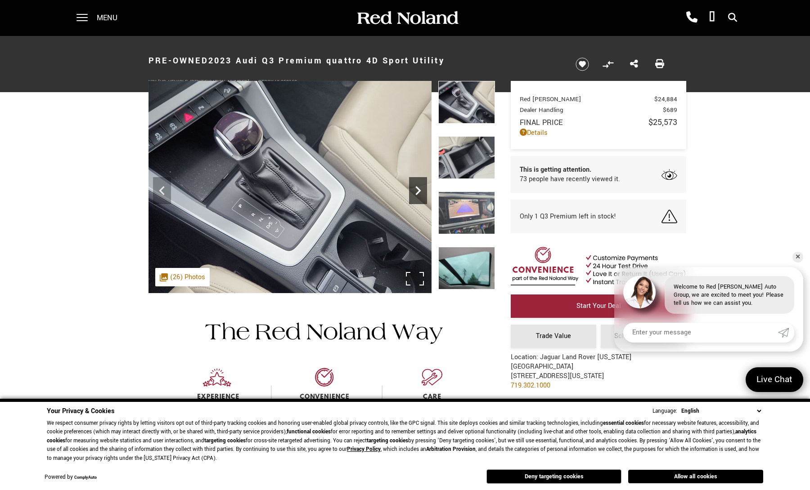
click at [414, 192] on icon "Next" at bounding box center [418, 191] width 18 height 18
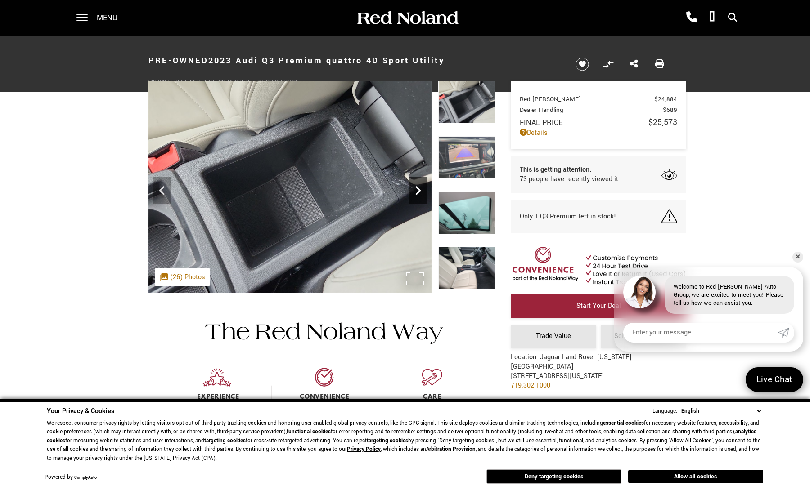
click at [414, 192] on icon "Next" at bounding box center [418, 191] width 18 height 18
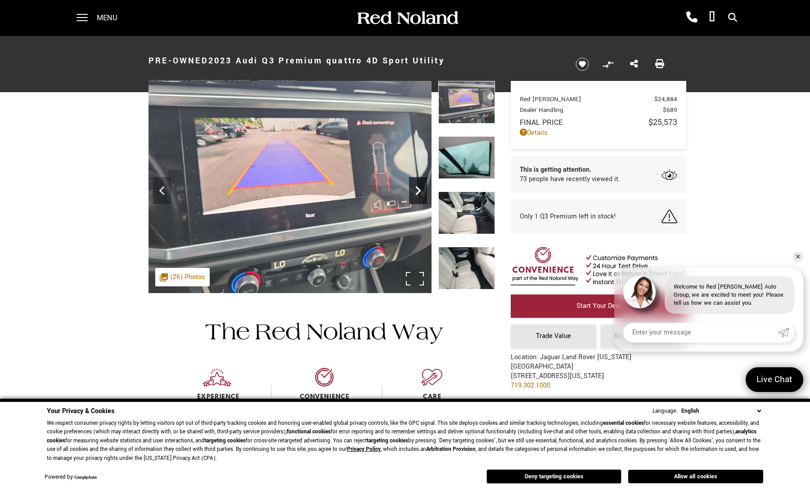
click at [414, 192] on icon "Next" at bounding box center [418, 191] width 18 height 18
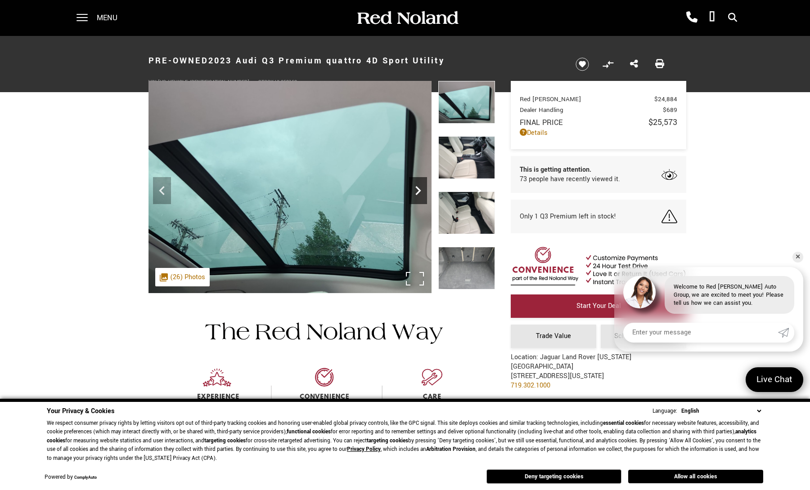
click at [414, 192] on icon "Next" at bounding box center [418, 191] width 18 height 18
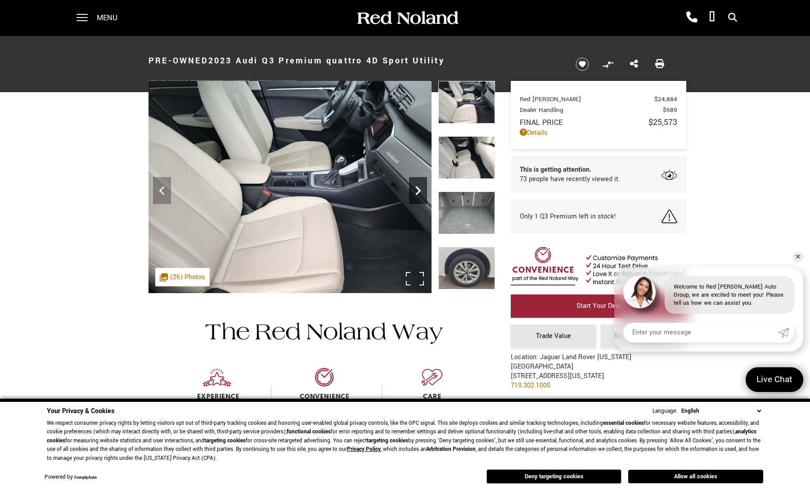
click at [414, 192] on icon "Next" at bounding box center [418, 191] width 18 height 18
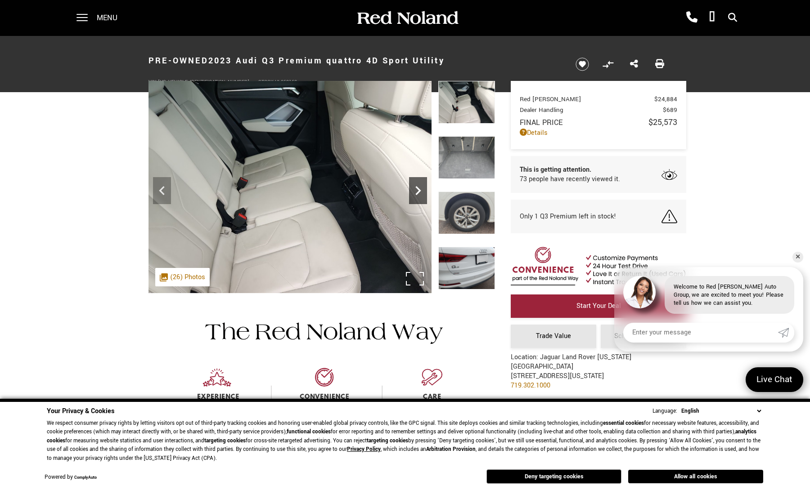
click at [414, 192] on icon "Next" at bounding box center [418, 191] width 18 height 18
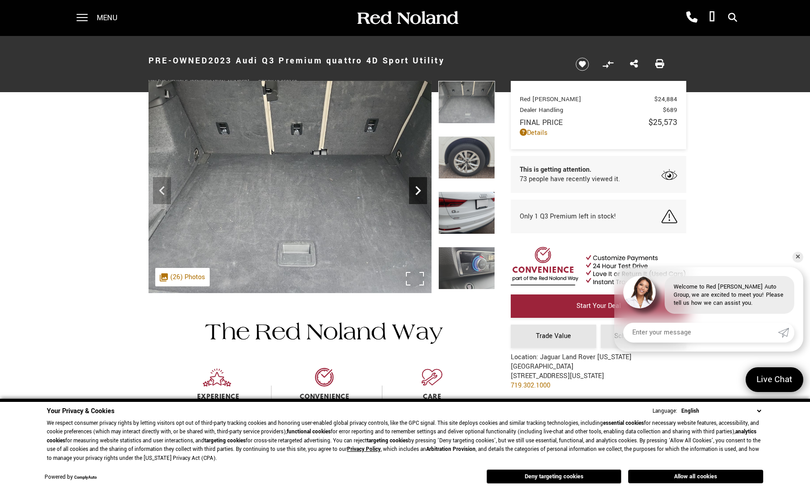
click at [414, 192] on icon "Next" at bounding box center [418, 191] width 18 height 18
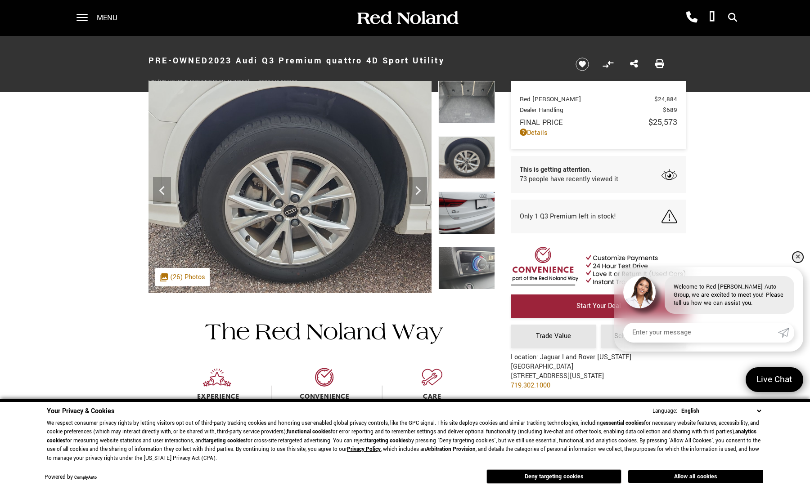
click at [796, 261] on link "✕" at bounding box center [797, 257] width 11 height 11
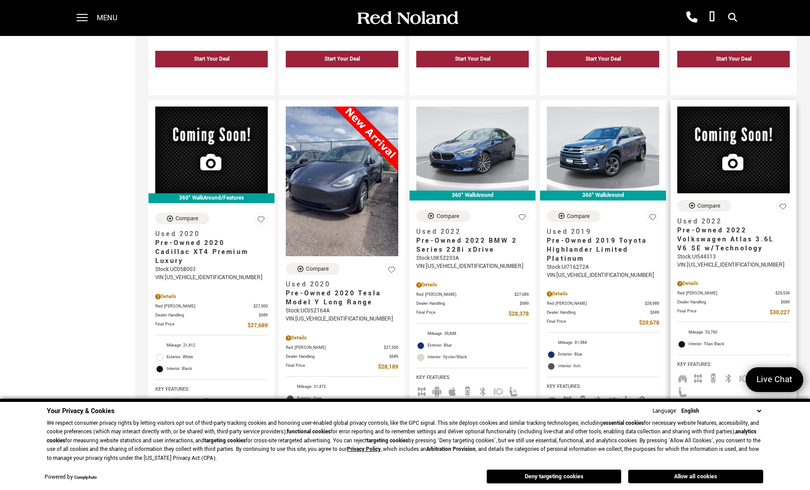
scroll to position [900, 0]
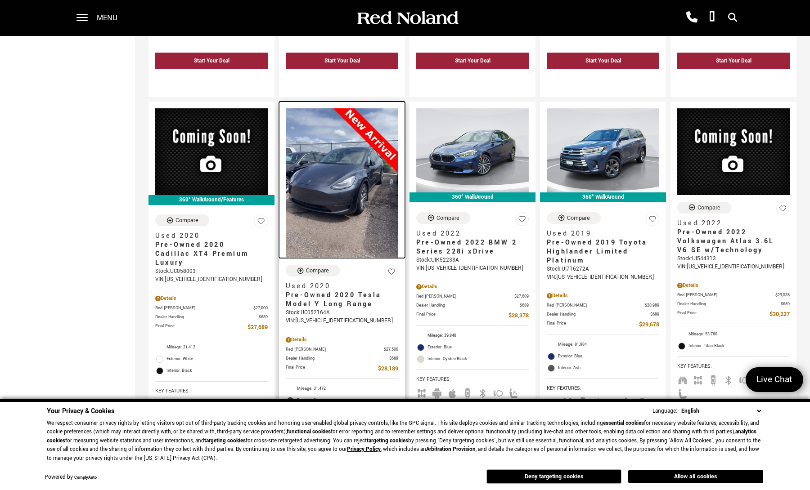
click at [336, 181] on img at bounding box center [342, 183] width 112 height 150
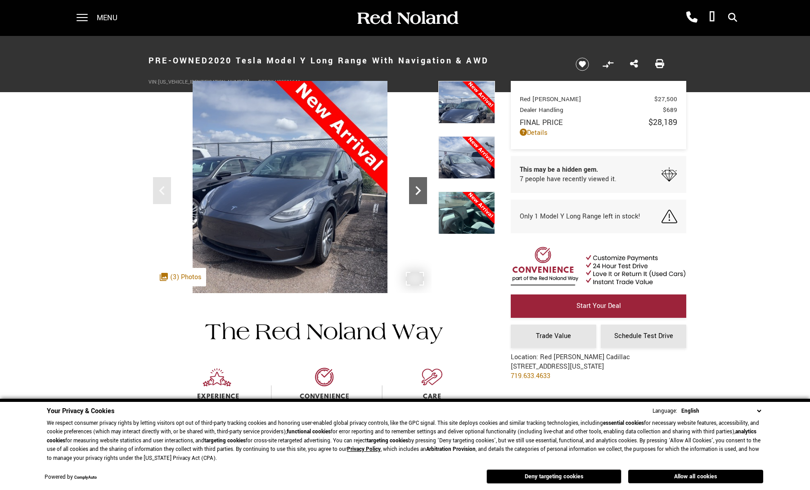
click at [418, 193] on icon "Next" at bounding box center [417, 190] width 5 height 9
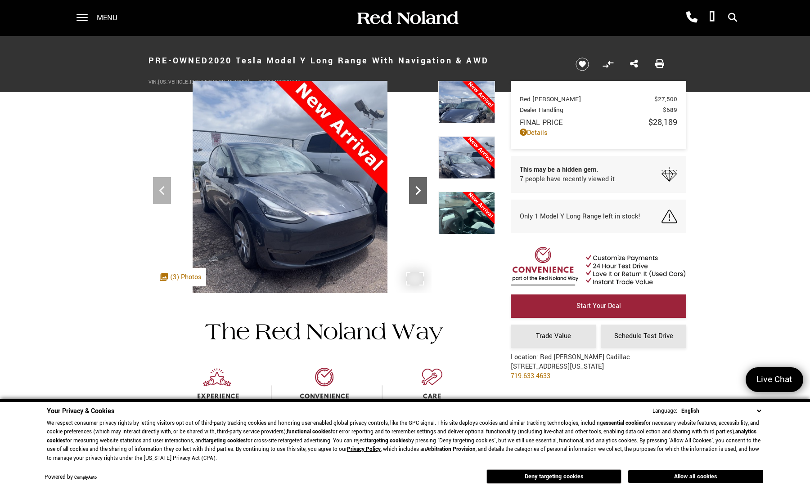
click at [418, 193] on icon "Next" at bounding box center [417, 190] width 5 height 9
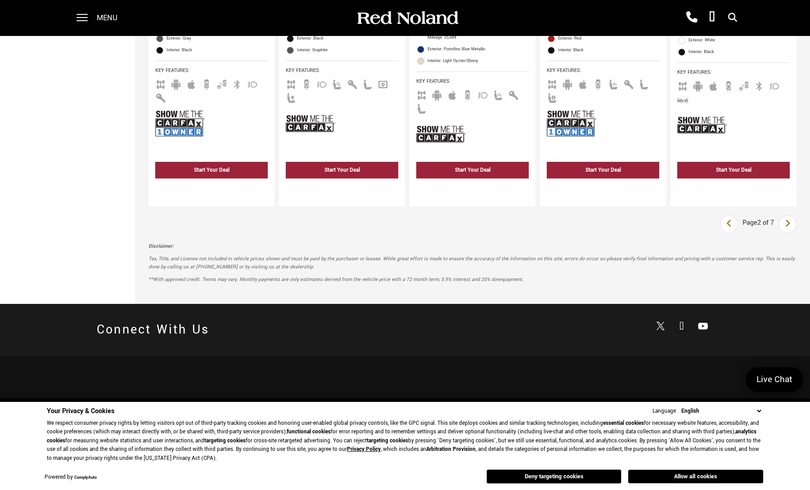
scroll to position [1710, 0]
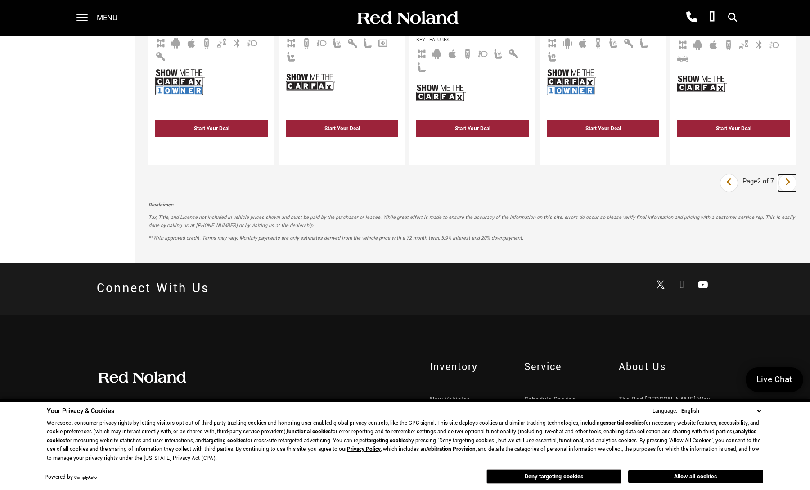
click at [791, 175] on icon "next page" at bounding box center [788, 182] width 6 height 14
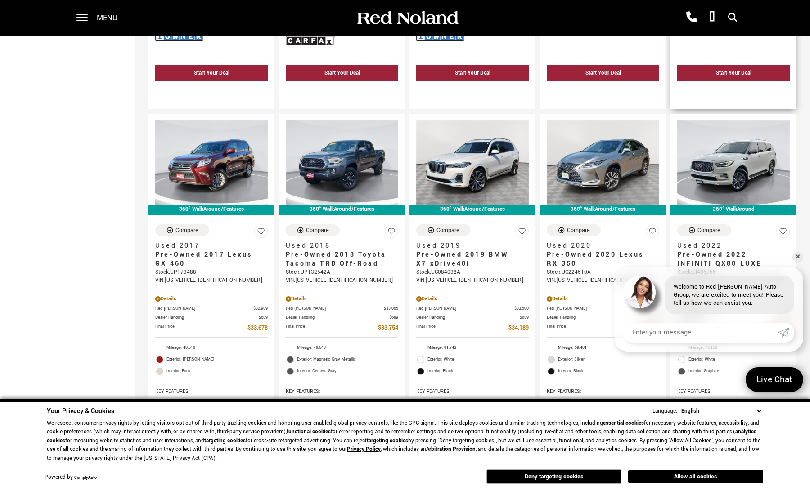
scroll to position [495, 0]
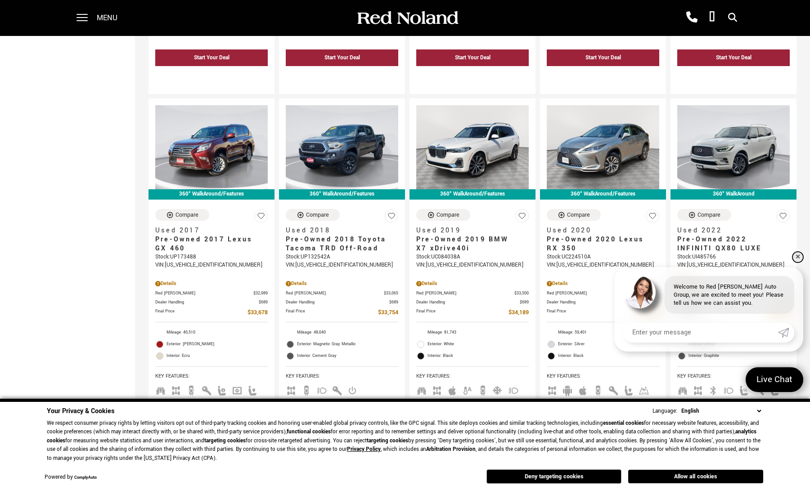
click at [798, 256] on link "✕" at bounding box center [797, 257] width 11 height 11
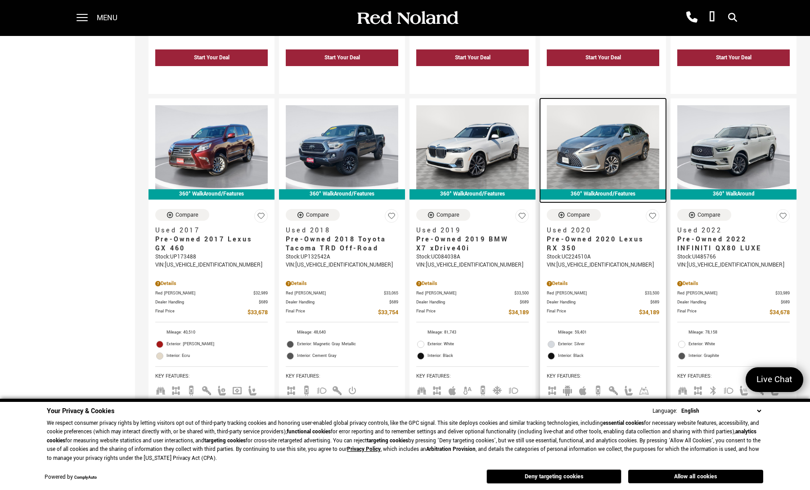
click at [609, 151] on img at bounding box center [603, 147] width 112 height 85
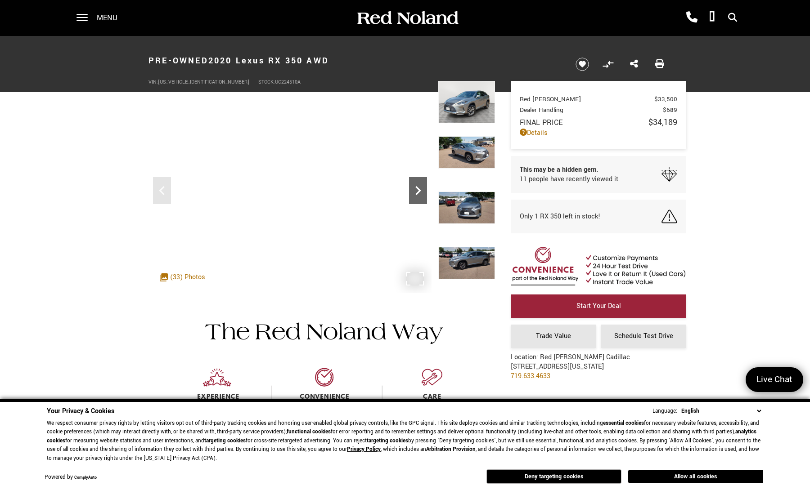
click at [418, 185] on icon "Next" at bounding box center [418, 191] width 18 height 18
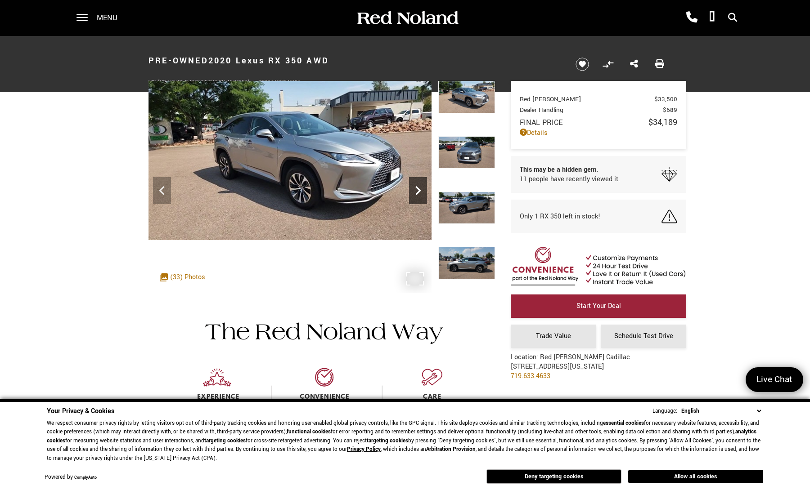
click at [417, 185] on icon "Next" at bounding box center [418, 191] width 18 height 18
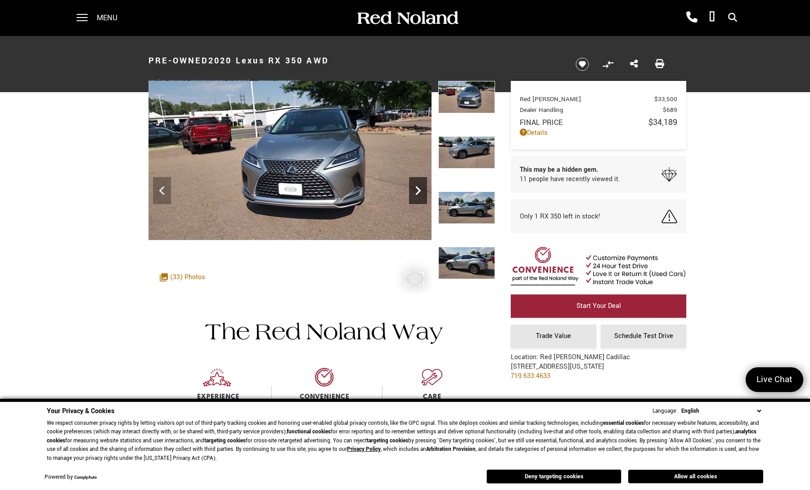
click at [415, 188] on icon "Next" at bounding box center [418, 191] width 18 height 18
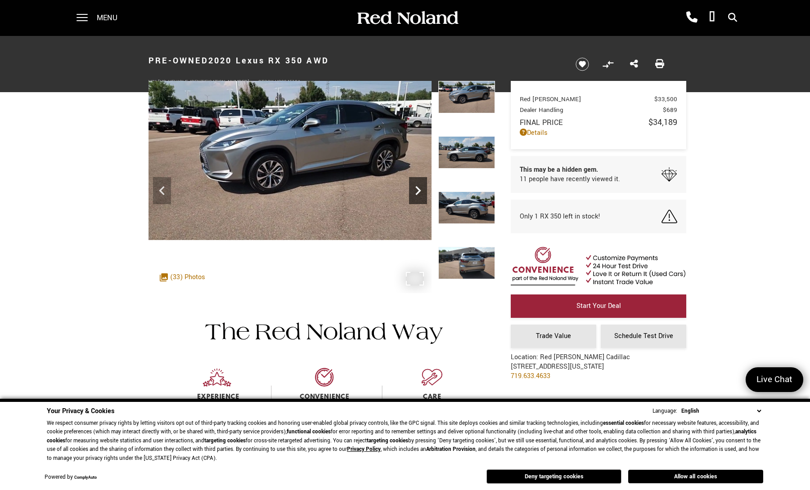
click at [415, 188] on icon "Next" at bounding box center [418, 191] width 18 height 18
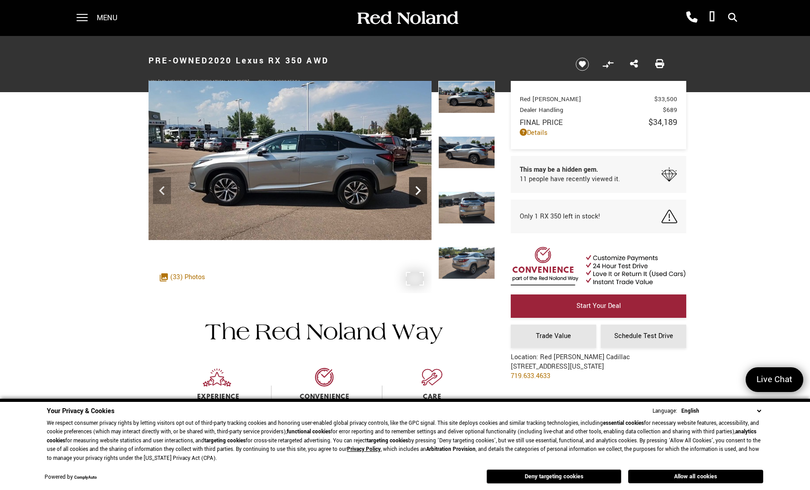
click at [415, 188] on icon "Next" at bounding box center [418, 191] width 18 height 18
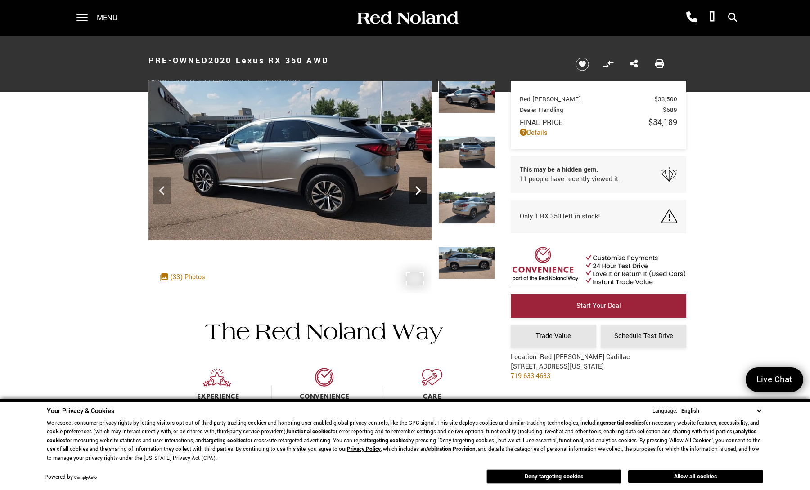
click at [415, 188] on icon "Next" at bounding box center [418, 191] width 18 height 18
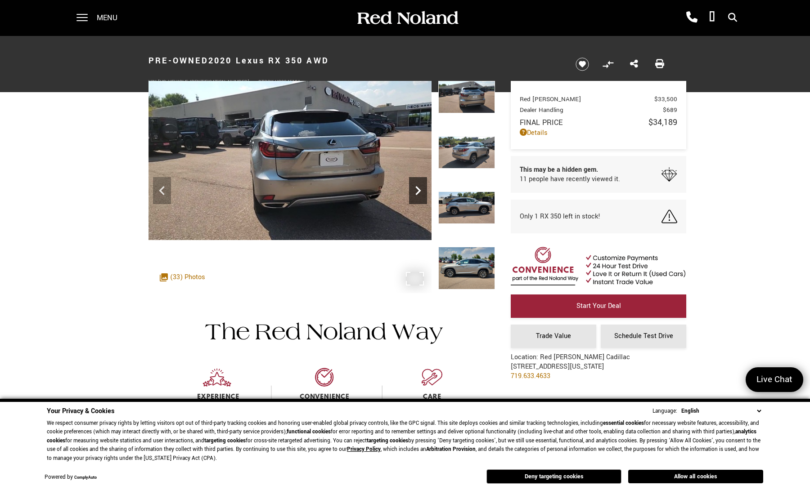
click at [415, 188] on icon "Next" at bounding box center [418, 191] width 18 height 18
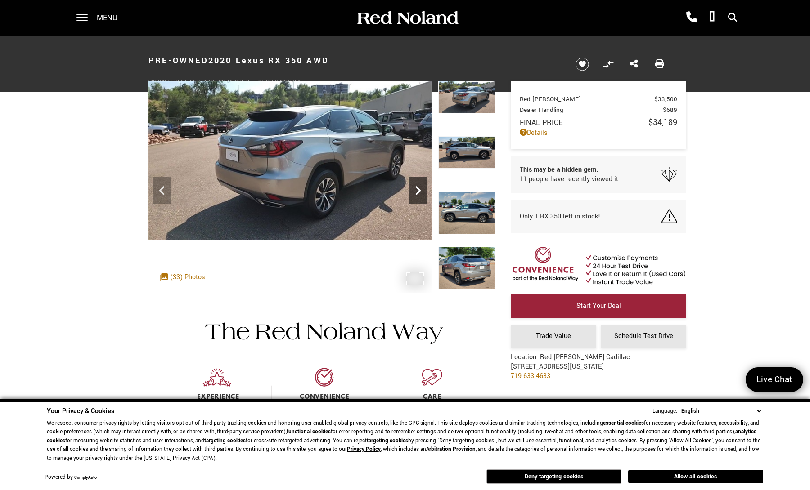
click at [415, 188] on icon "Next" at bounding box center [418, 191] width 18 height 18
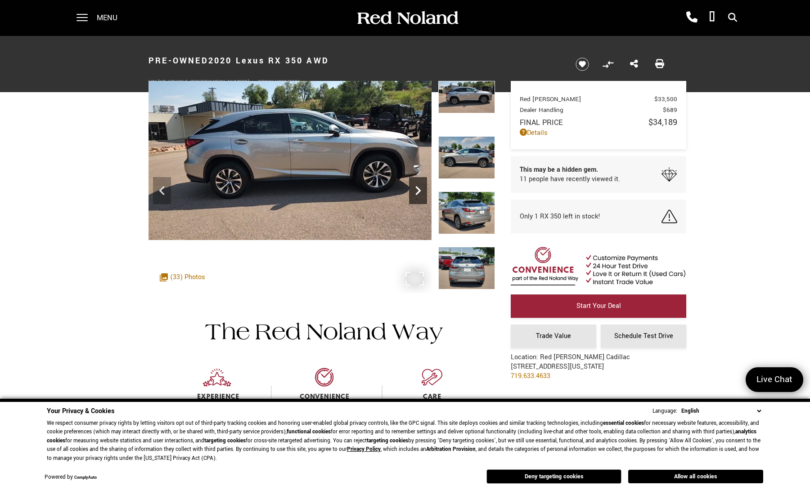
click at [415, 188] on icon "Next" at bounding box center [418, 191] width 18 height 18
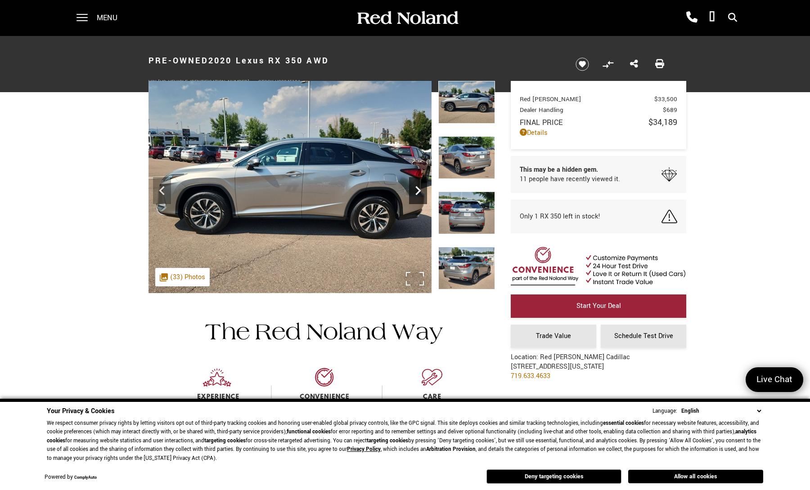
click at [415, 188] on icon "Next" at bounding box center [418, 191] width 18 height 18
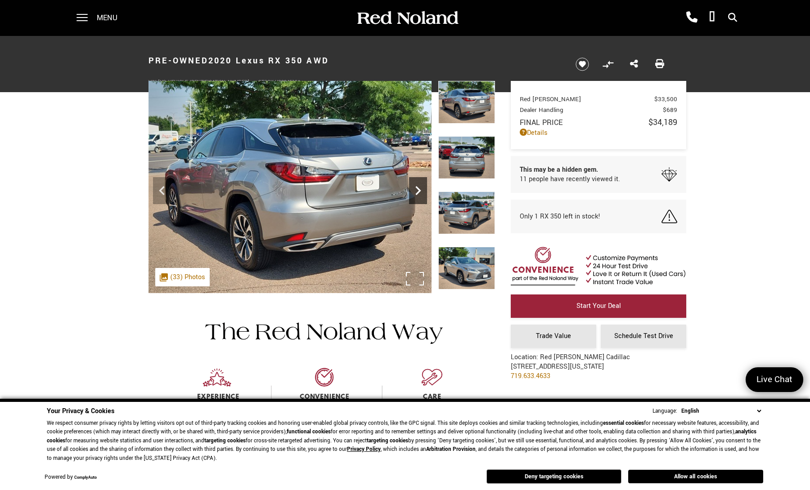
click at [415, 188] on icon "Next" at bounding box center [418, 191] width 18 height 18
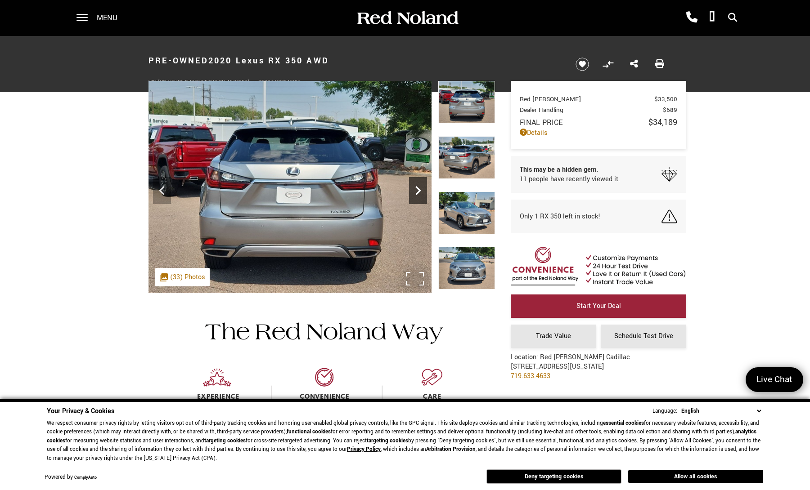
click at [415, 188] on icon "Next" at bounding box center [418, 191] width 18 height 18
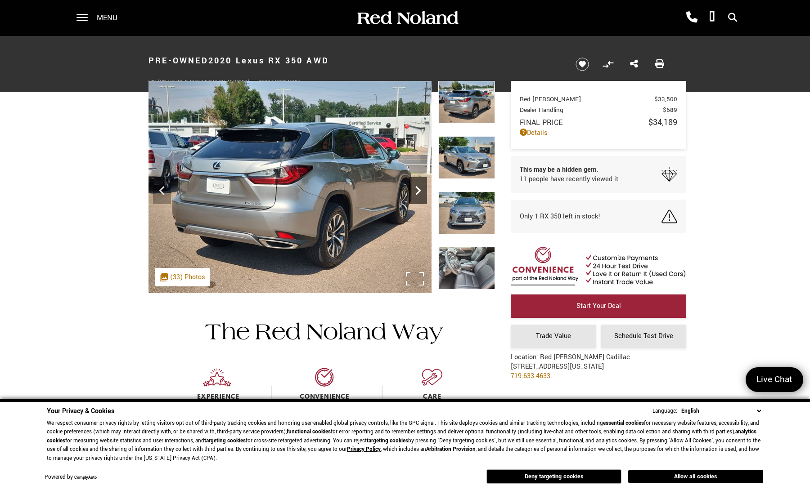
click at [415, 188] on icon "Next" at bounding box center [418, 191] width 18 height 18
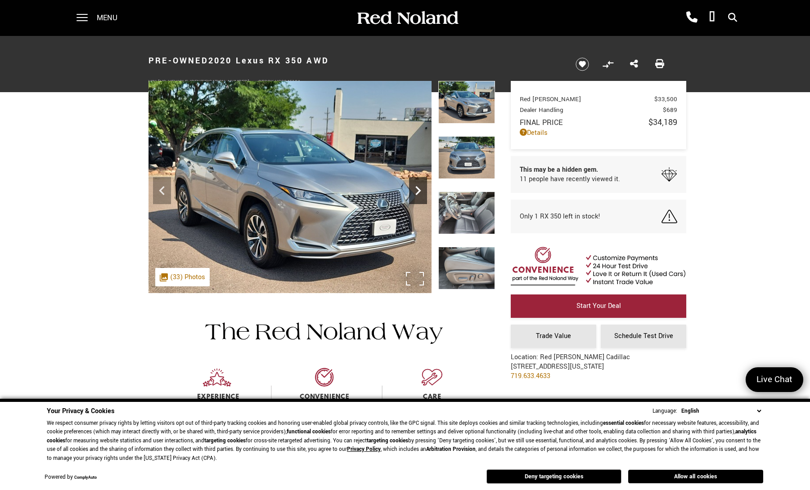
click at [415, 188] on icon "Next" at bounding box center [418, 191] width 18 height 18
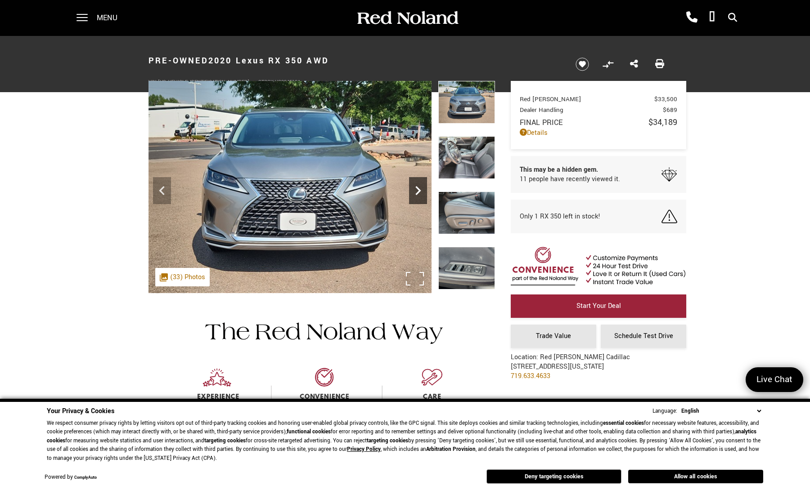
click at [415, 188] on icon "Next" at bounding box center [418, 191] width 18 height 18
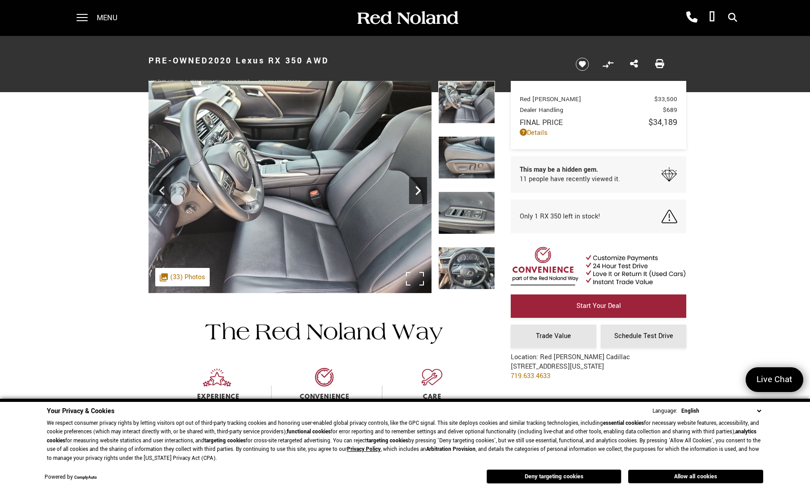
click at [415, 188] on icon "Next" at bounding box center [418, 191] width 18 height 18
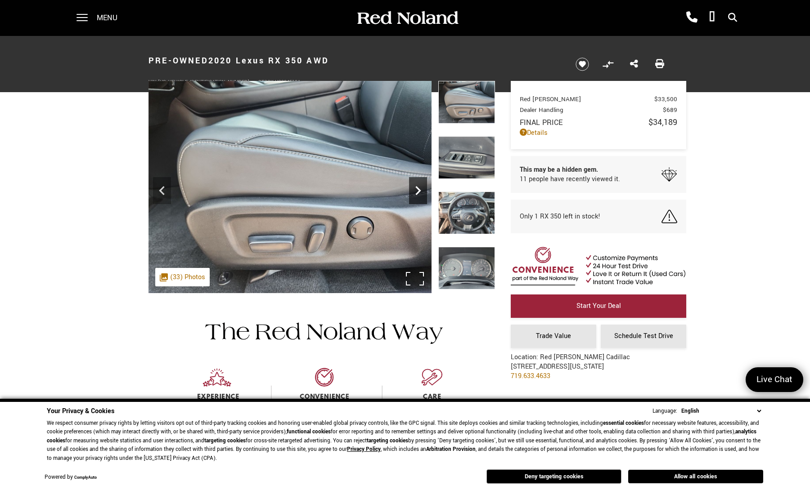
click at [415, 188] on icon "Next" at bounding box center [418, 191] width 18 height 18
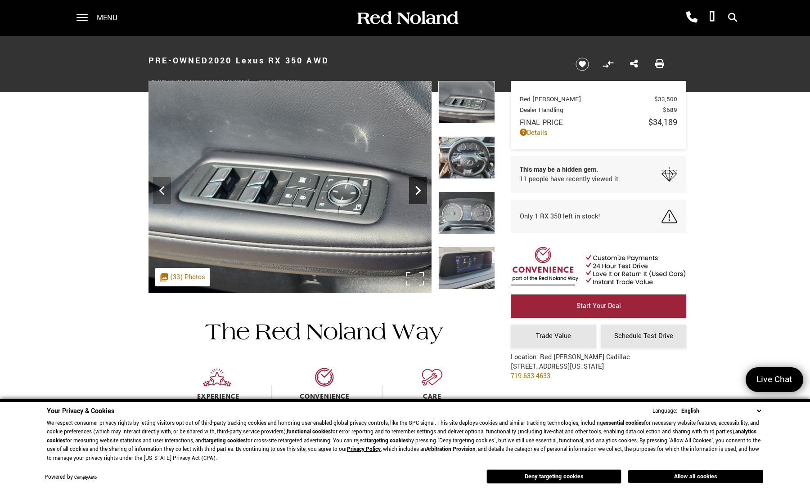
click at [415, 188] on icon "Next" at bounding box center [418, 191] width 18 height 18
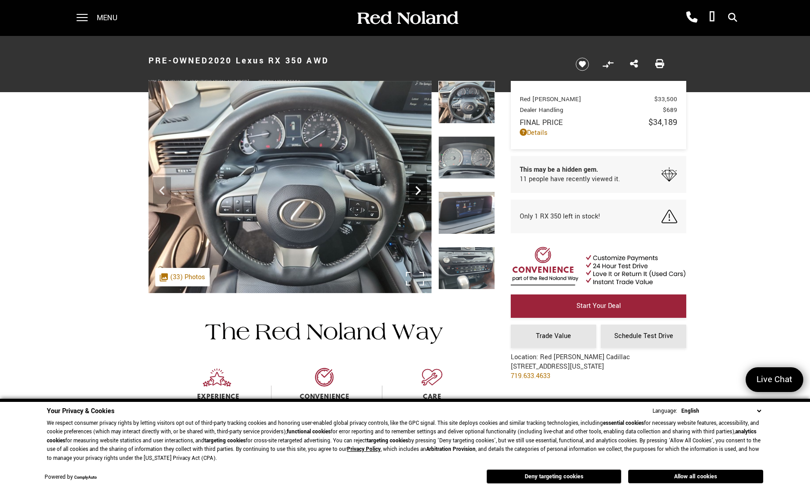
click at [415, 188] on icon "Next" at bounding box center [418, 191] width 18 height 18
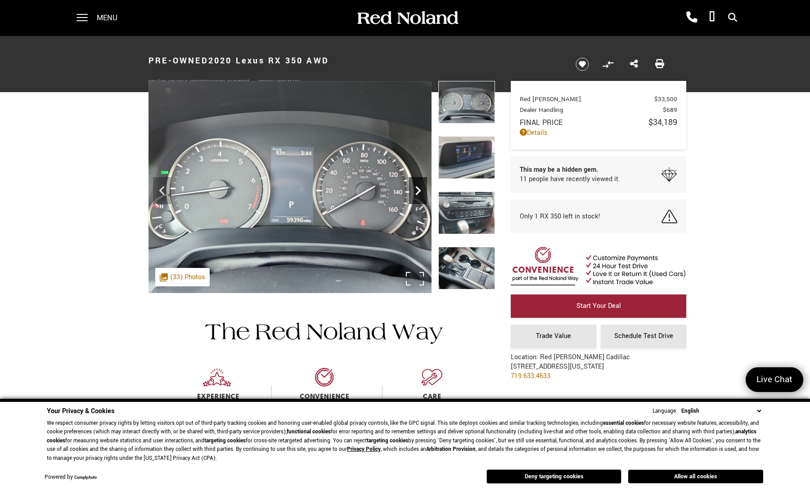
click at [415, 188] on icon "Next" at bounding box center [418, 191] width 18 height 18
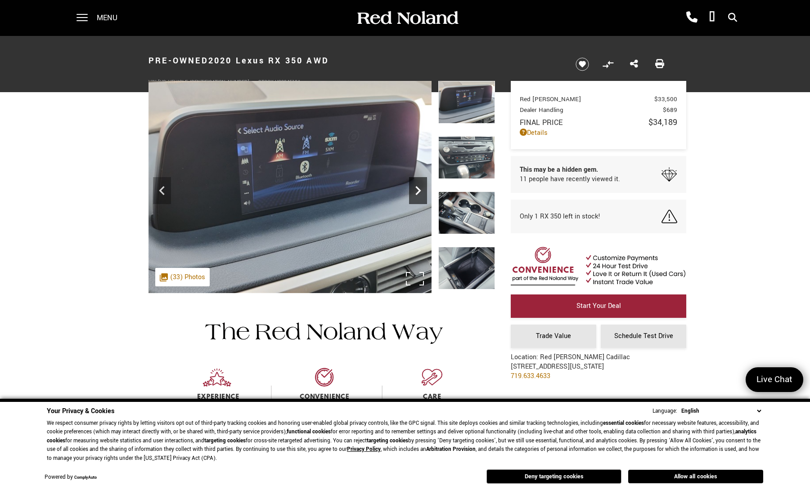
click at [415, 188] on icon "Next" at bounding box center [418, 191] width 18 height 18
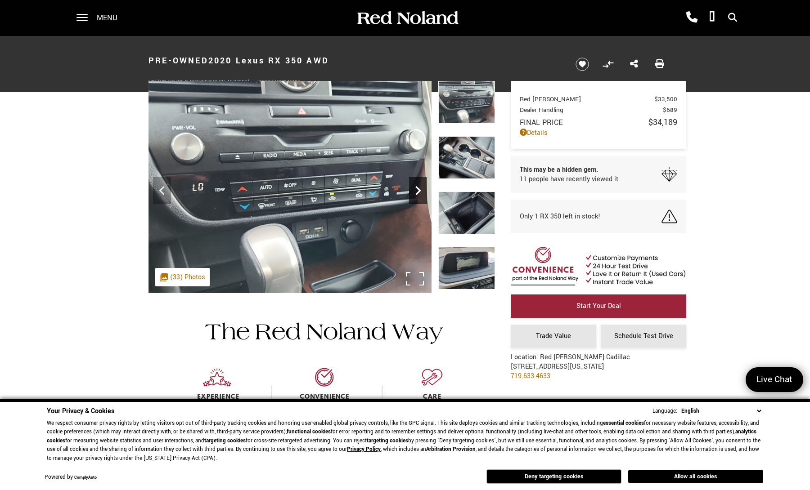
click at [415, 188] on icon "Next" at bounding box center [418, 191] width 18 height 18
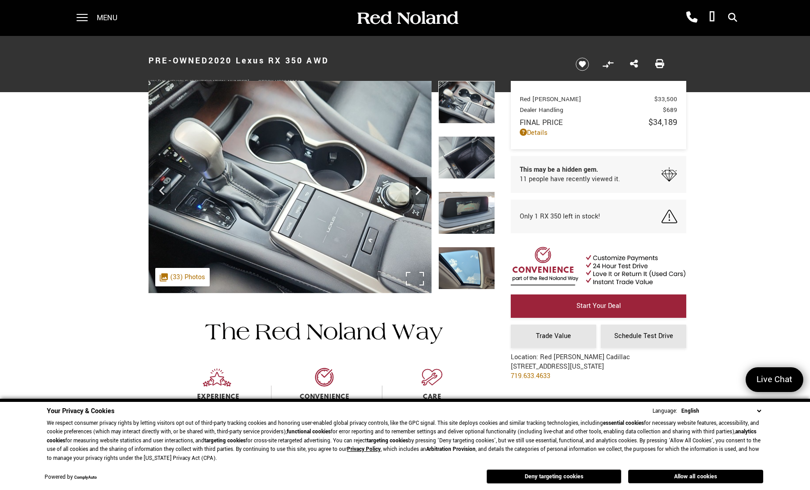
click at [415, 188] on icon "Next" at bounding box center [418, 191] width 18 height 18
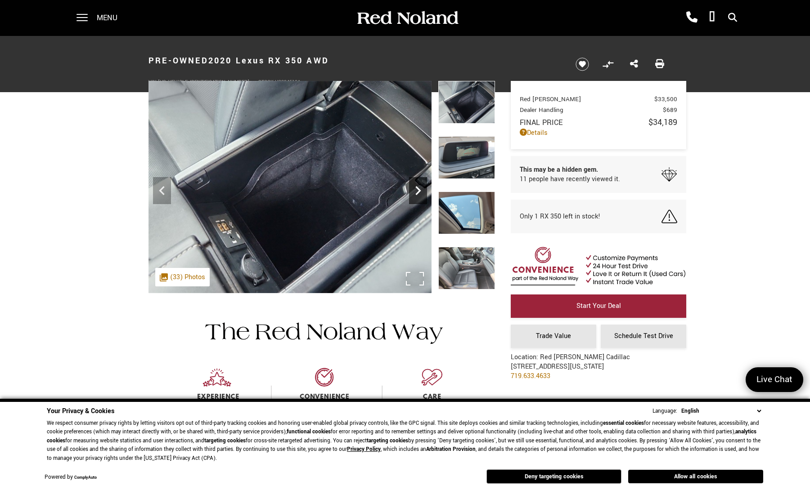
click at [415, 188] on icon "Next" at bounding box center [418, 191] width 18 height 18
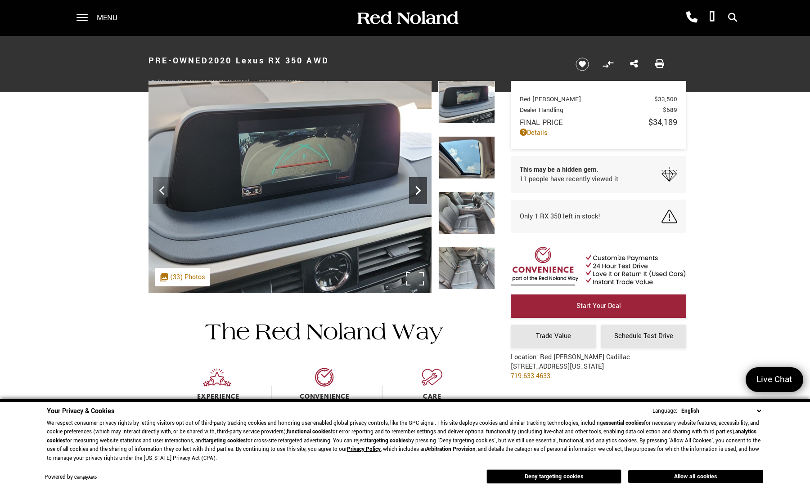
click at [415, 188] on icon "Next" at bounding box center [418, 191] width 18 height 18
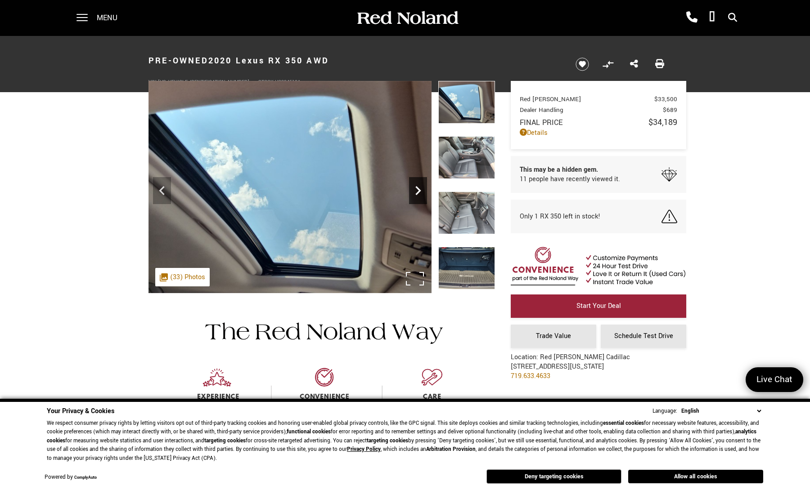
click at [415, 188] on icon "Next" at bounding box center [418, 191] width 18 height 18
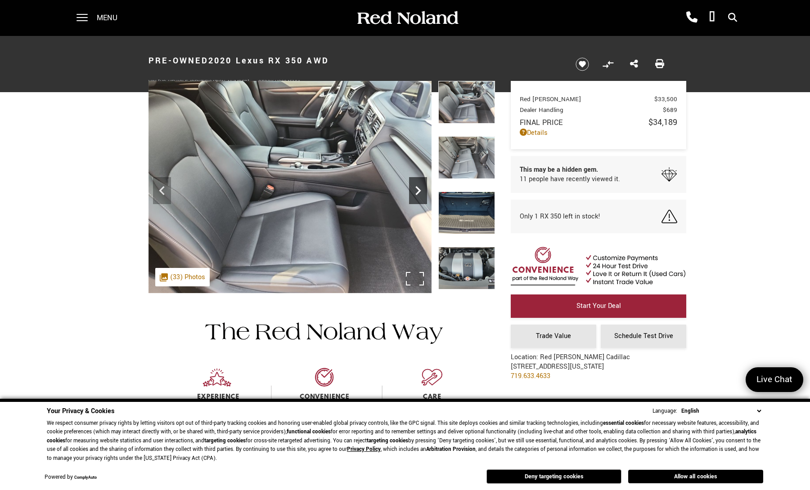
click at [415, 188] on icon "Next" at bounding box center [418, 191] width 18 height 18
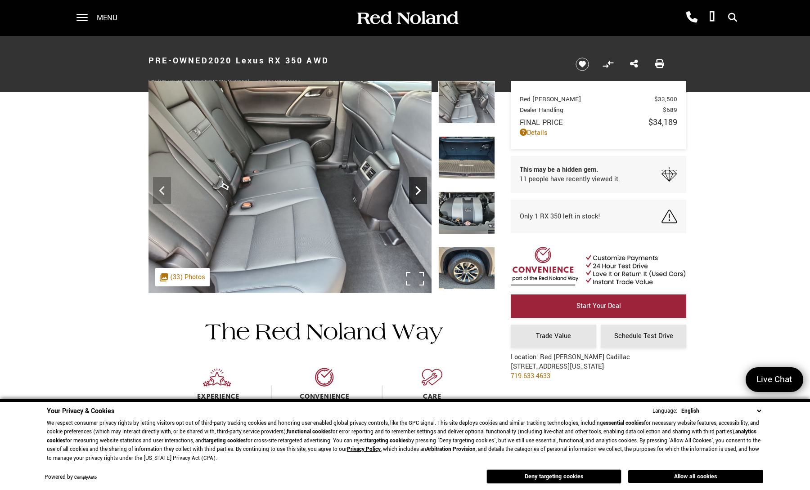
click at [415, 188] on icon "Next" at bounding box center [418, 191] width 18 height 18
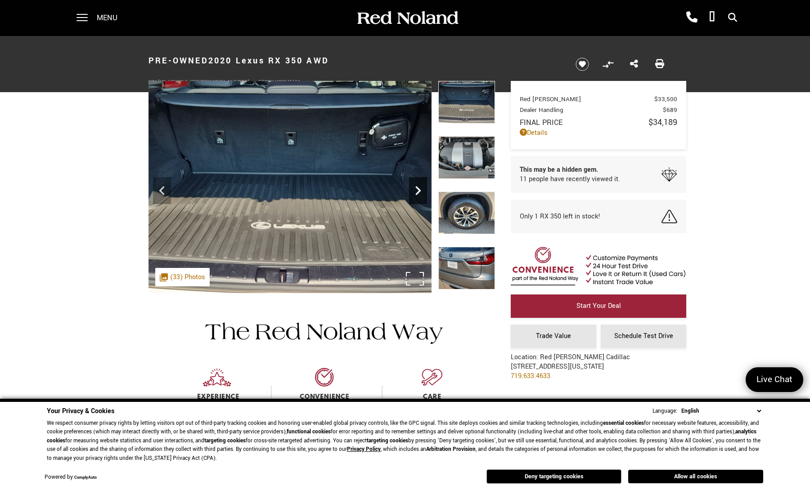
click at [415, 188] on icon "Next" at bounding box center [418, 191] width 18 height 18
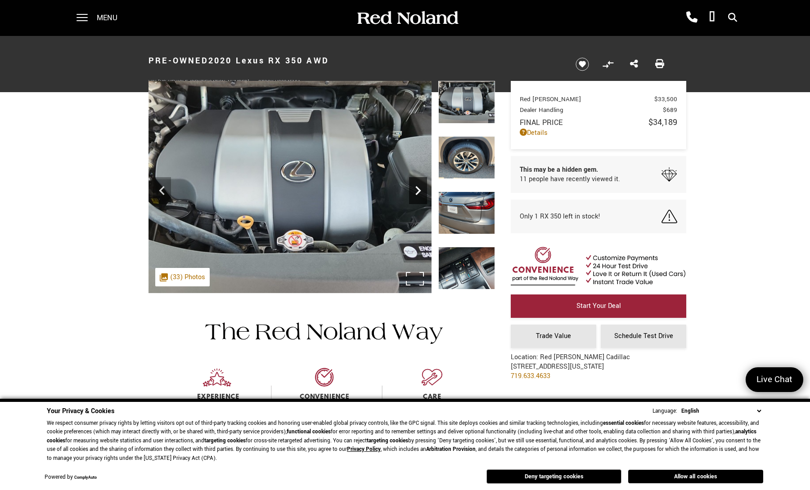
click at [415, 188] on icon "Next" at bounding box center [418, 191] width 18 height 18
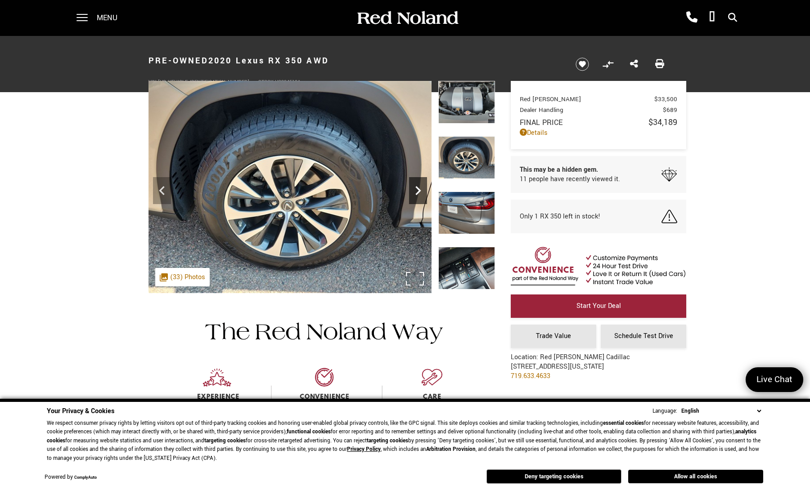
click at [415, 188] on icon "Next" at bounding box center [418, 191] width 18 height 18
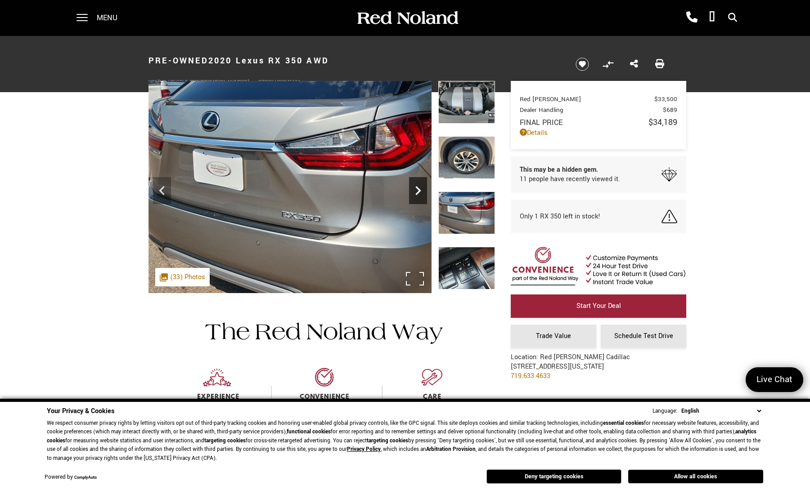
click at [415, 188] on icon "Next" at bounding box center [418, 191] width 18 height 18
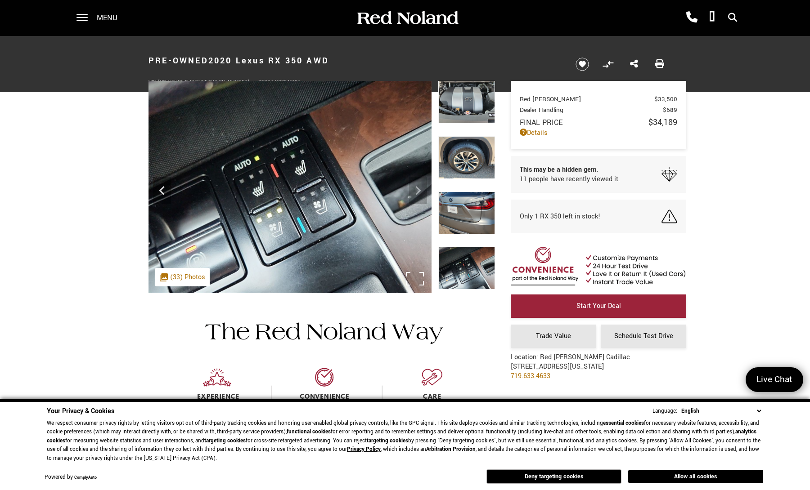
click at [415, 188] on img at bounding box center [289, 187] width 283 height 212
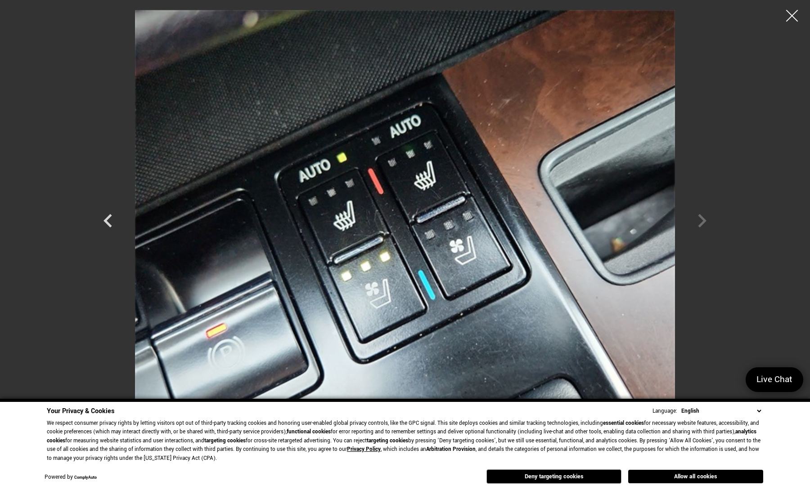
click at [791, 19] on div at bounding box center [792, 16] width 24 height 24
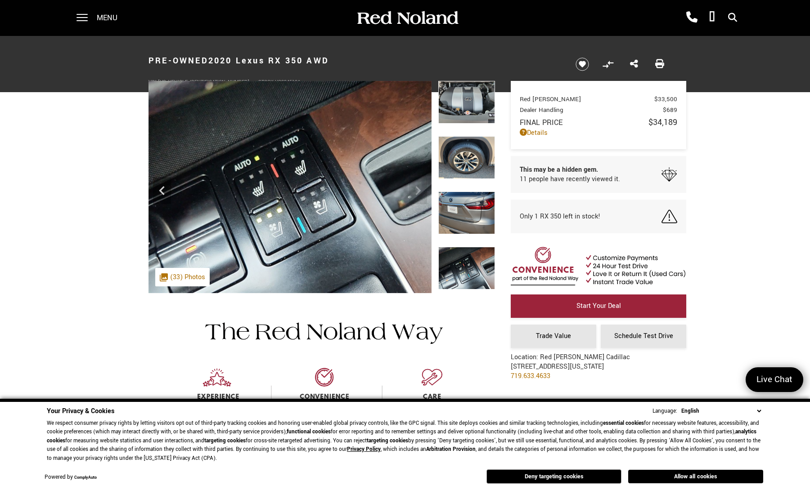
click at [470, 109] on img at bounding box center [466, 102] width 57 height 43
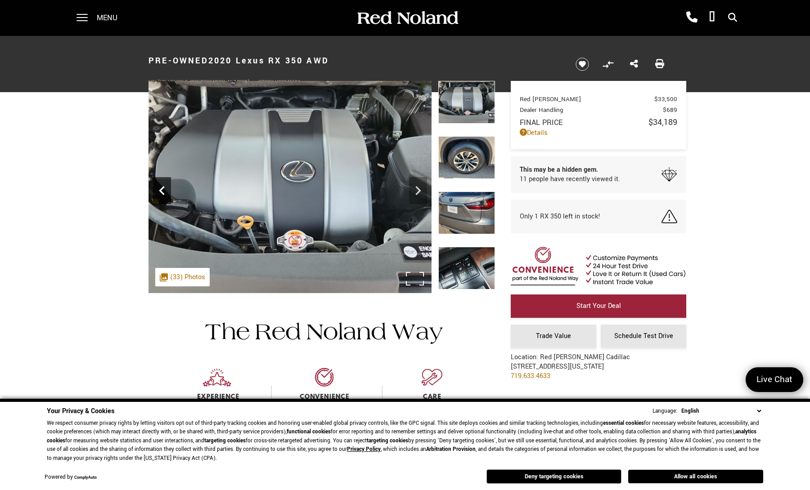
click at [156, 191] on icon "Previous" at bounding box center [162, 191] width 18 height 18
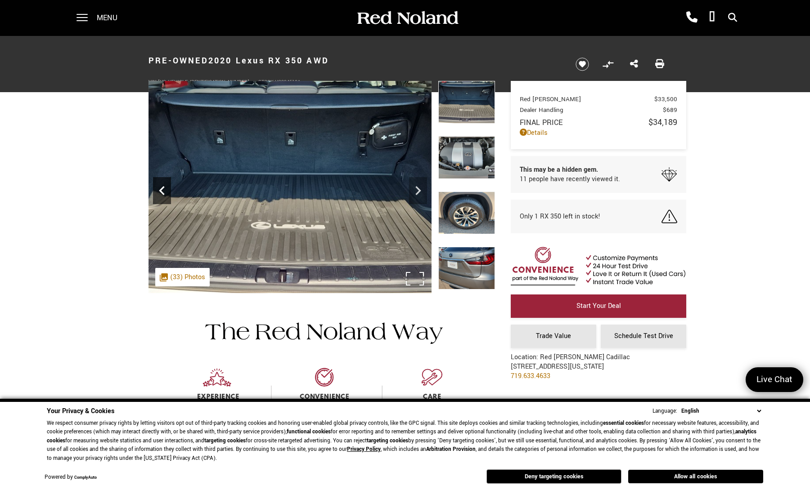
click at [155, 191] on icon "Previous" at bounding box center [162, 191] width 18 height 18
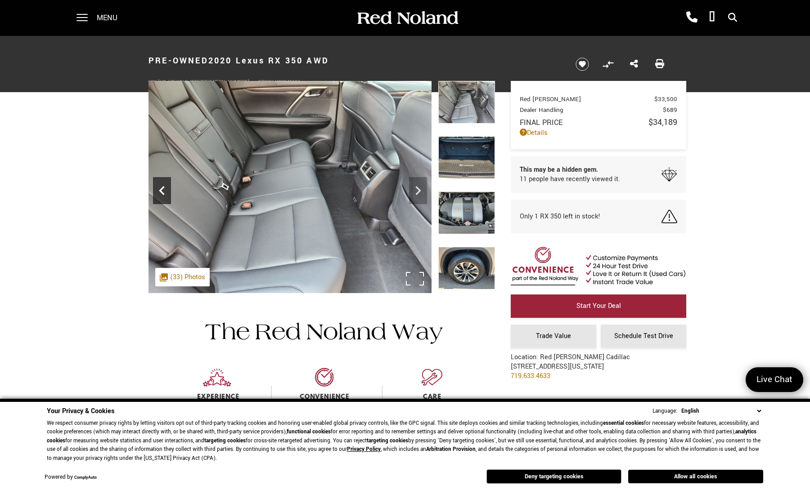
click at [155, 191] on icon "Previous" at bounding box center [162, 191] width 18 height 18
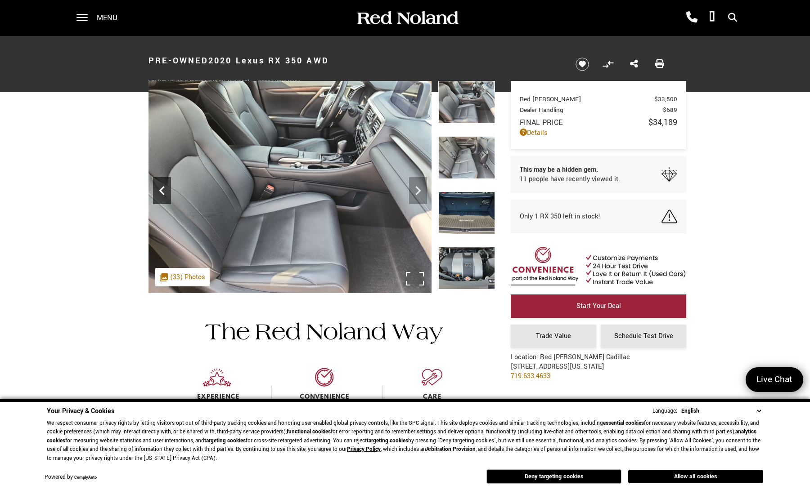
click at [158, 189] on icon "Previous" at bounding box center [162, 191] width 18 height 18
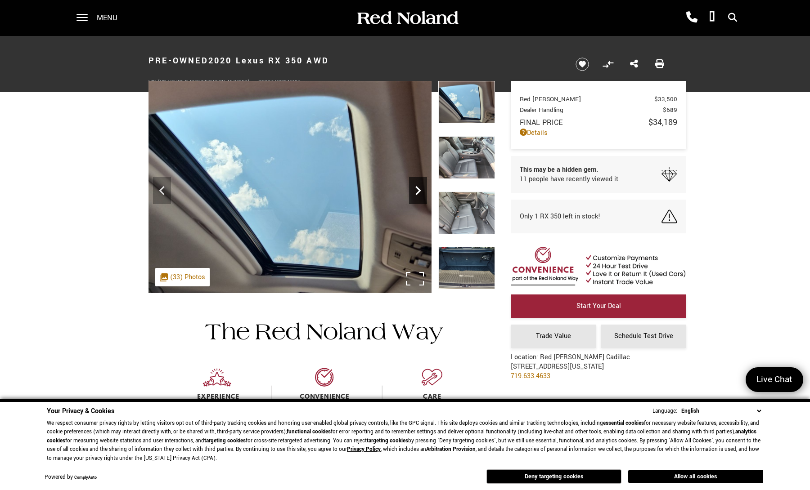
click at [417, 189] on icon "Next" at bounding box center [418, 191] width 18 height 18
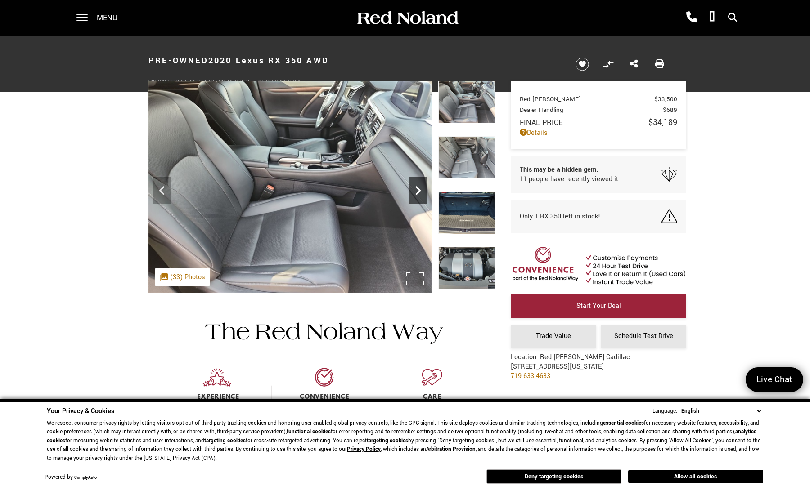
click at [417, 189] on icon "Next" at bounding box center [418, 191] width 18 height 18
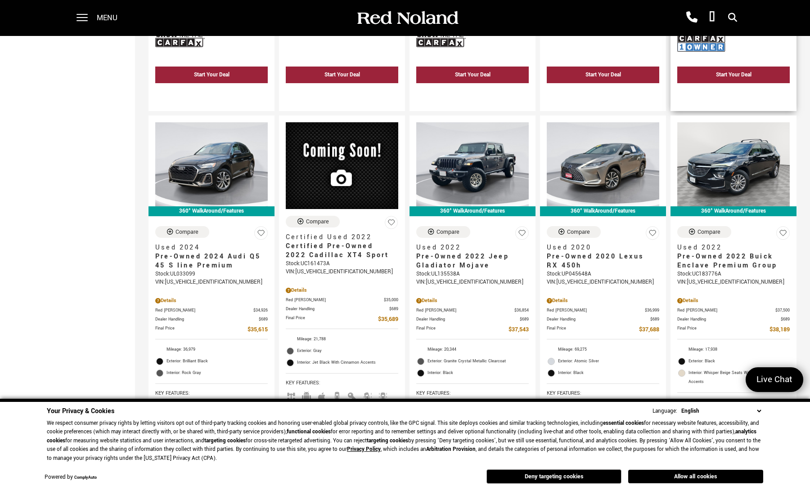
scroll to position [900, 0]
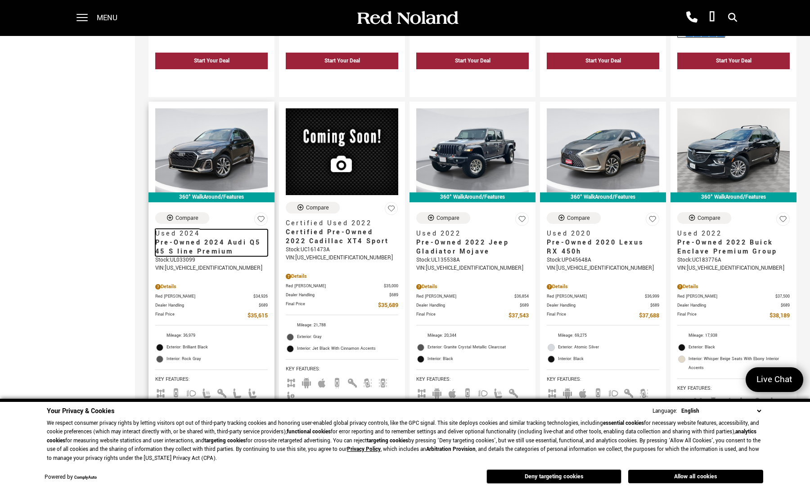
click at [214, 238] on span "Pre-Owned 2024 Audi Q5 45 S line Premium" at bounding box center [208, 247] width 106 height 18
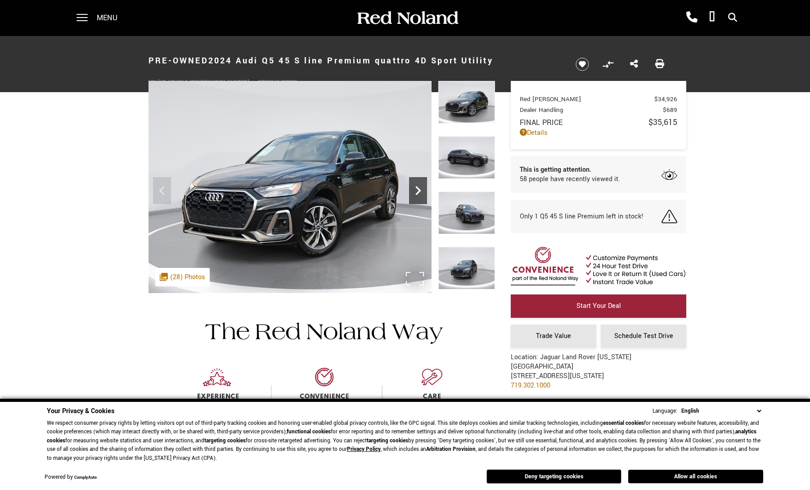
click at [420, 191] on icon "Next" at bounding box center [417, 190] width 5 height 9
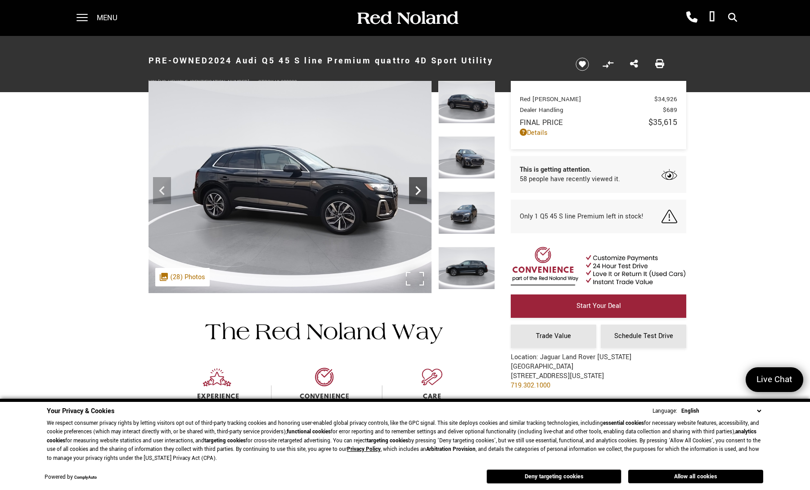
click at [418, 191] on icon "Next" at bounding box center [418, 191] width 18 height 18
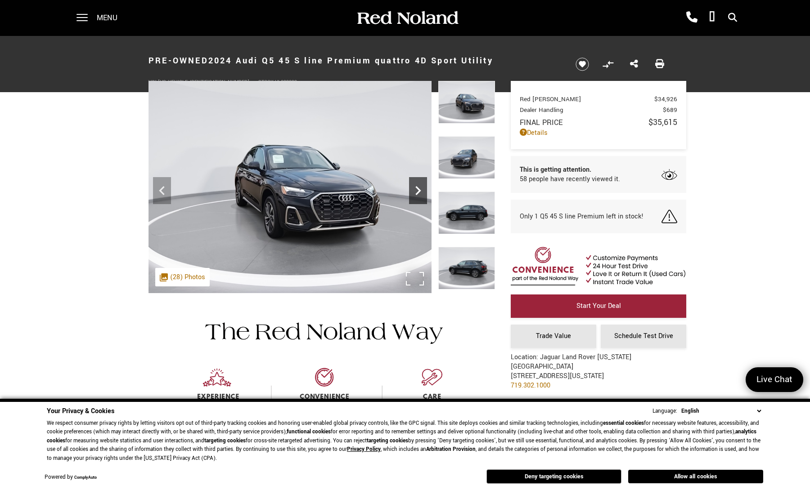
click at [416, 193] on icon "Next" at bounding box center [418, 191] width 18 height 18
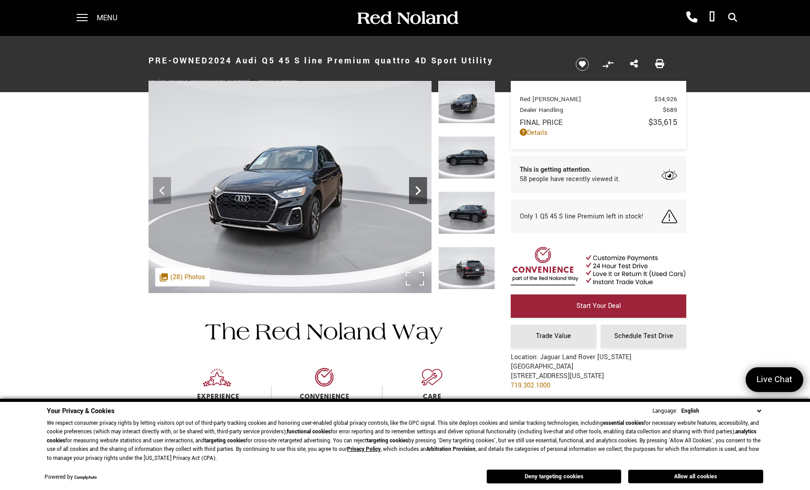
click at [416, 193] on icon "Next" at bounding box center [418, 191] width 18 height 18
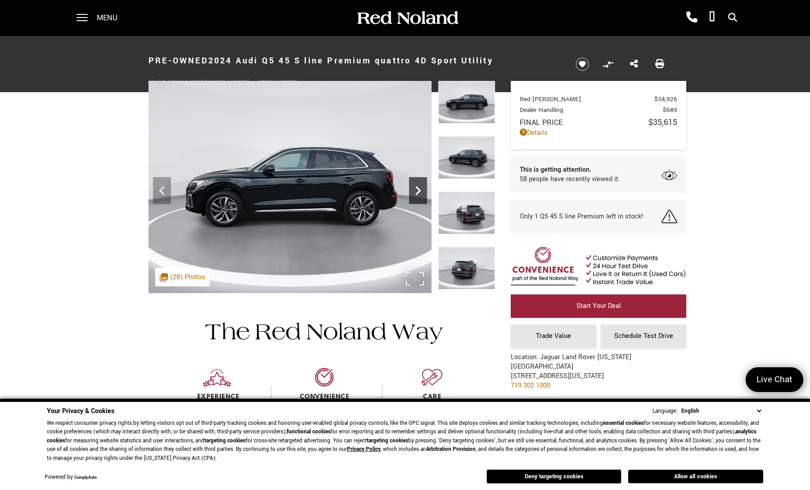
click at [416, 193] on icon "Next" at bounding box center [418, 191] width 18 height 18
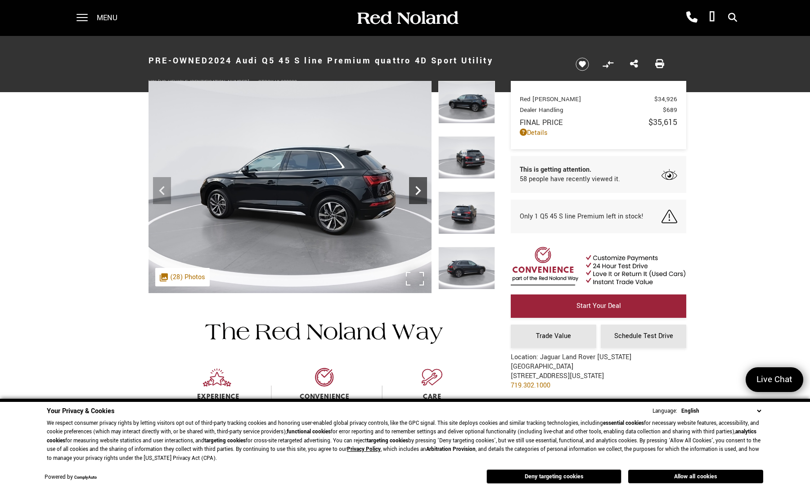
click at [416, 193] on icon "Next" at bounding box center [418, 191] width 18 height 18
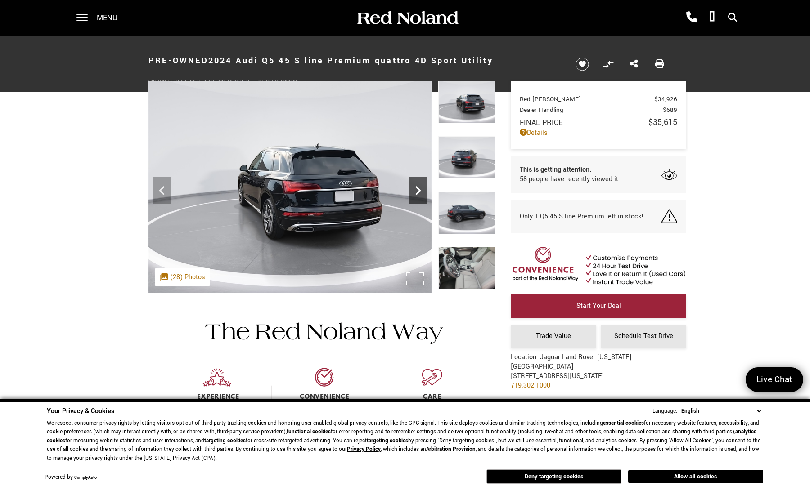
click at [416, 193] on icon "Next" at bounding box center [418, 191] width 18 height 18
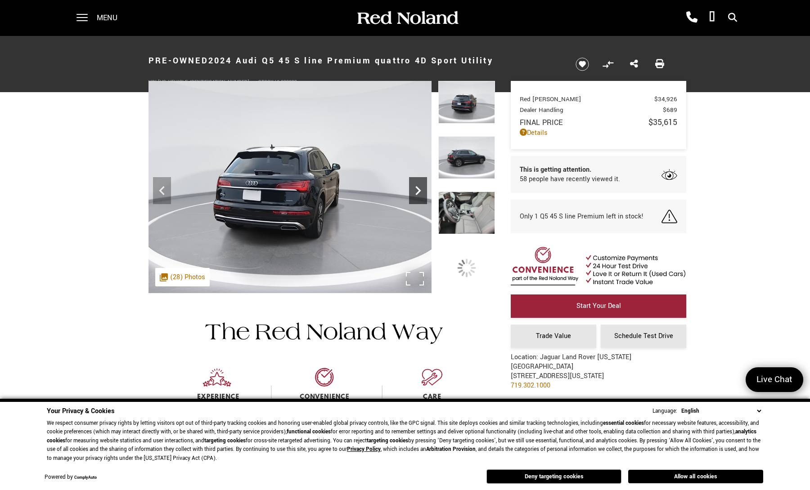
click at [416, 193] on icon "Next" at bounding box center [418, 191] width 18 height 18
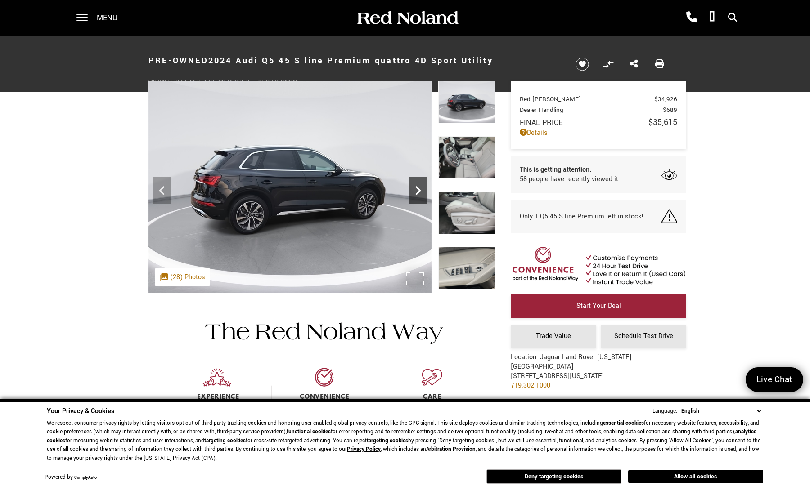
click at [416, 193] on icon "Next" at bounding box center [418, 191] width 18 height 18
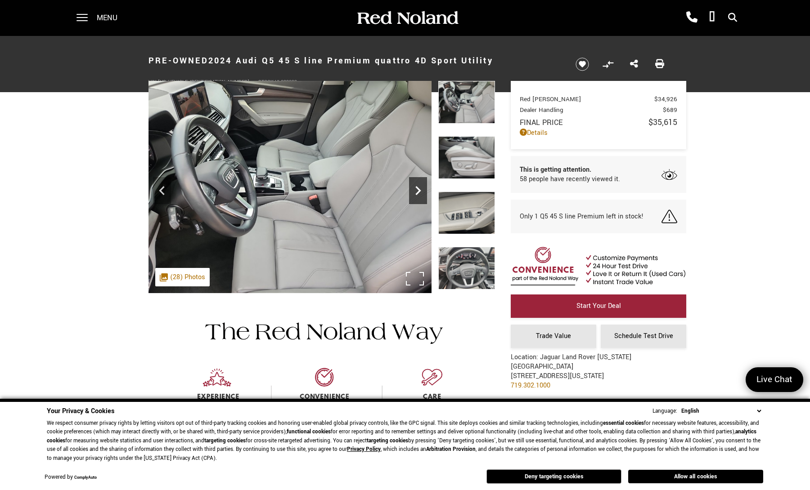
click at [416, 193] on icon "Next" at bounding box center [418, 191] width 18 height 18
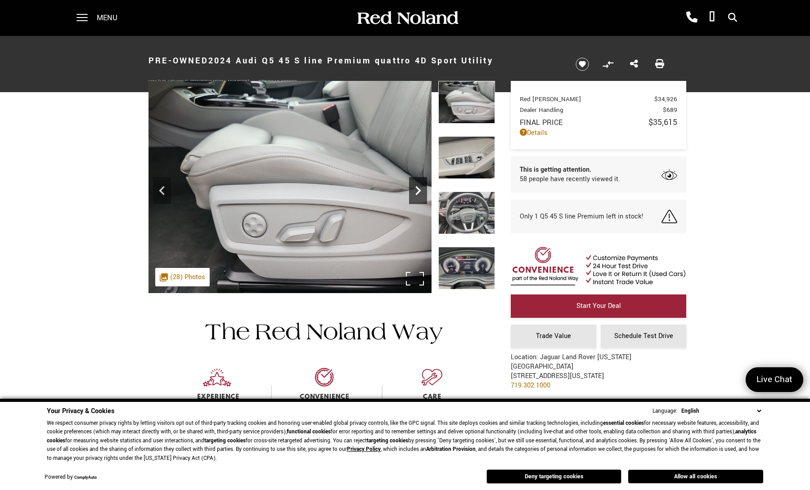
click at [416, 193] on icon "Next" at bounding box center [418, 191] width 18 height 18
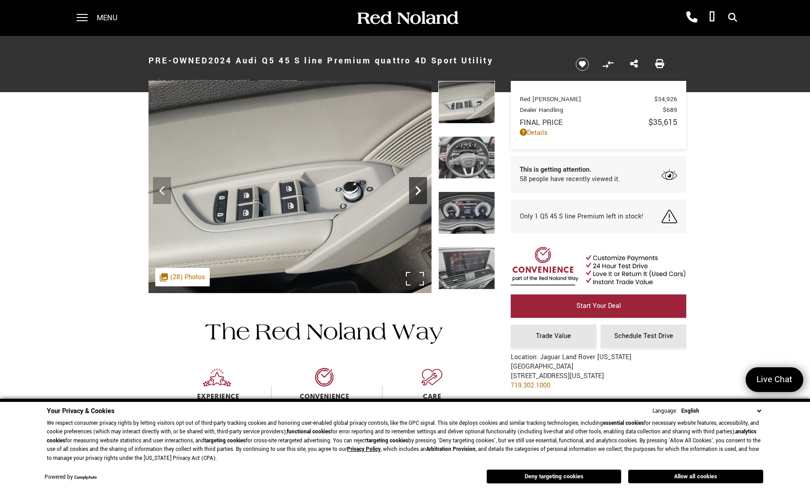
click at [416, 193] on icon "Next" at bounding box center [418, 191] width 18 height 18
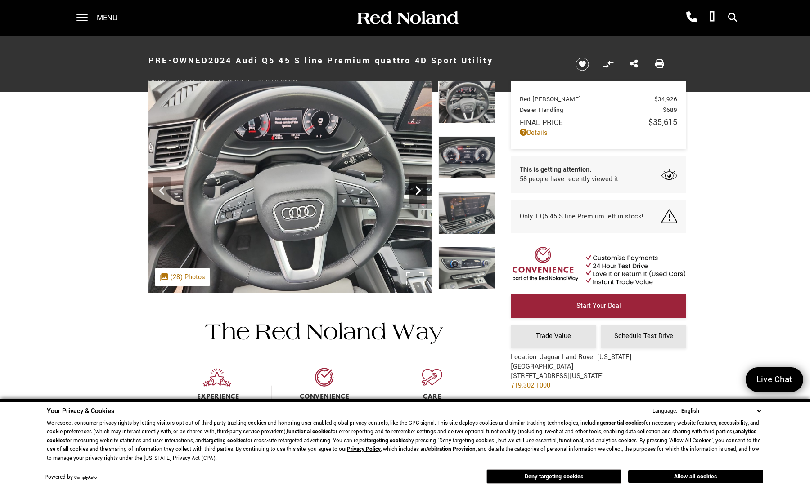
click at [416, 193] on icon "Next" at bounding box center [418, 191] width 18 height 18
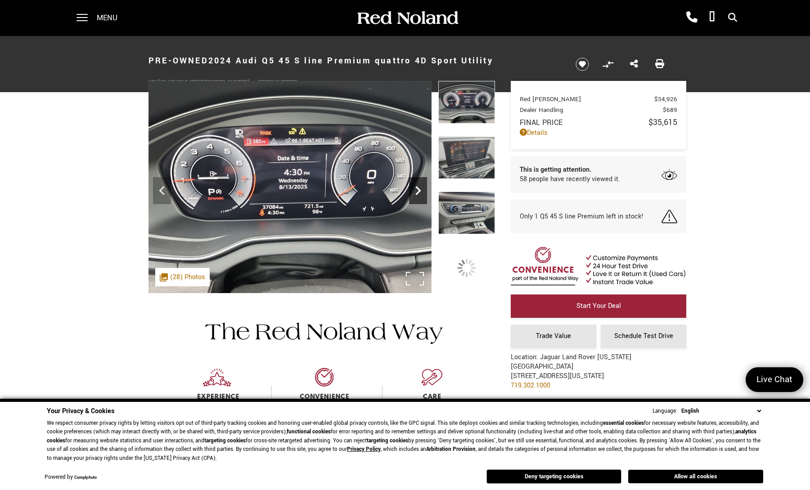
click at [416, 193] on icon "Next" at bounding box center [418, 191] width 18 height 18
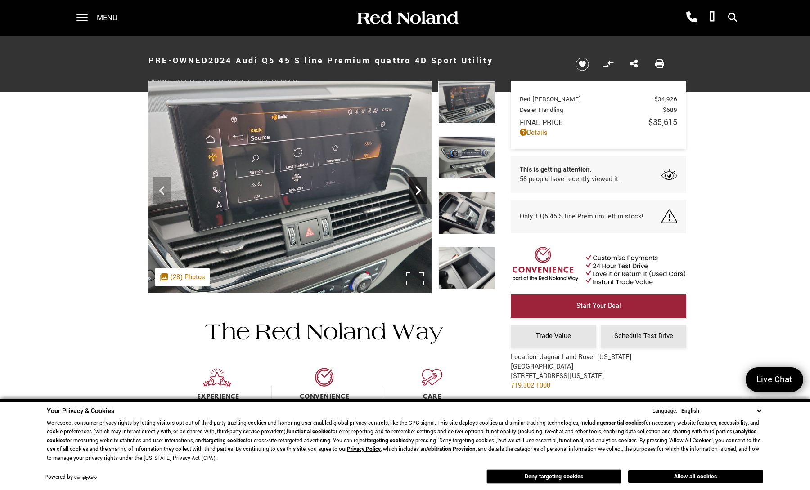
click at [416, 193] on icon "Next" at bounding box center [418, 191] width 18 height 18
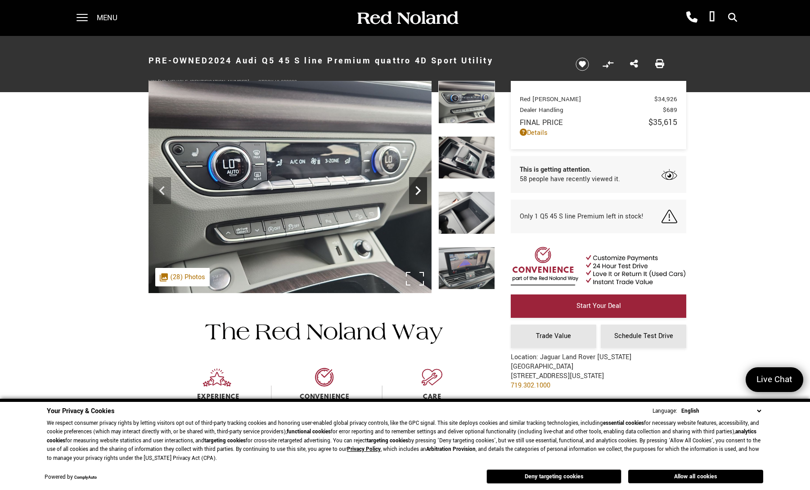
click at [416, 193] on icon "Next" at bounding box center [418, 191] width 18 height 18
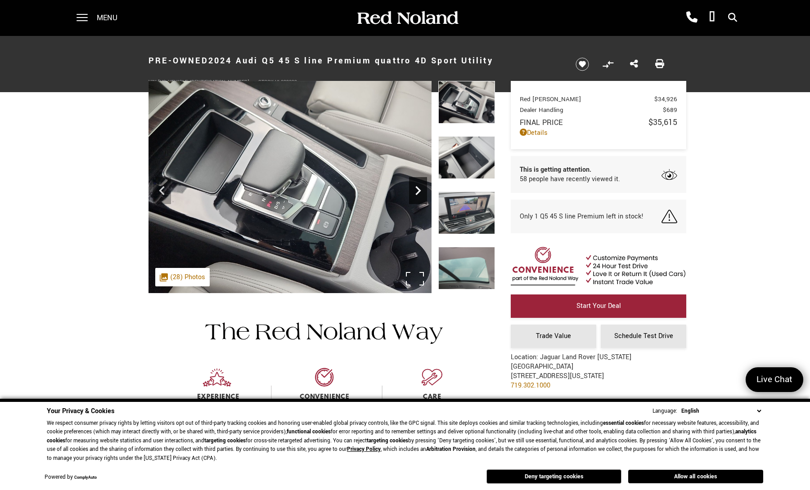
click at [416, 193] on icon "Next" at bounding box center [418, 191] width 18 height 18
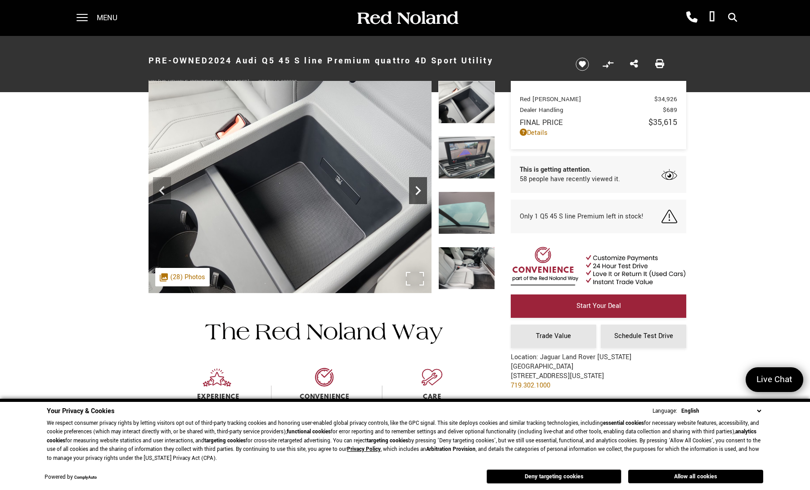
click at [416, 193] on icon "Next" at bounding box center [418, 191] width 18 height 18
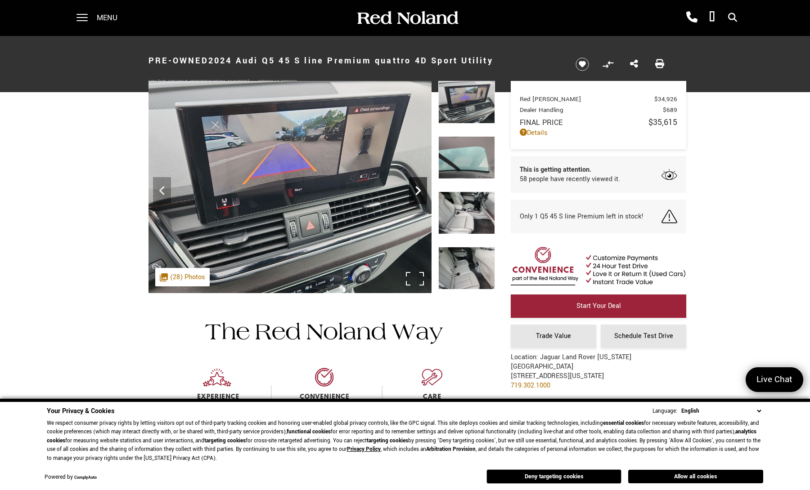
click at [416, 193] on icon "Next" at bounding box center [418, 191] width 18 height 18
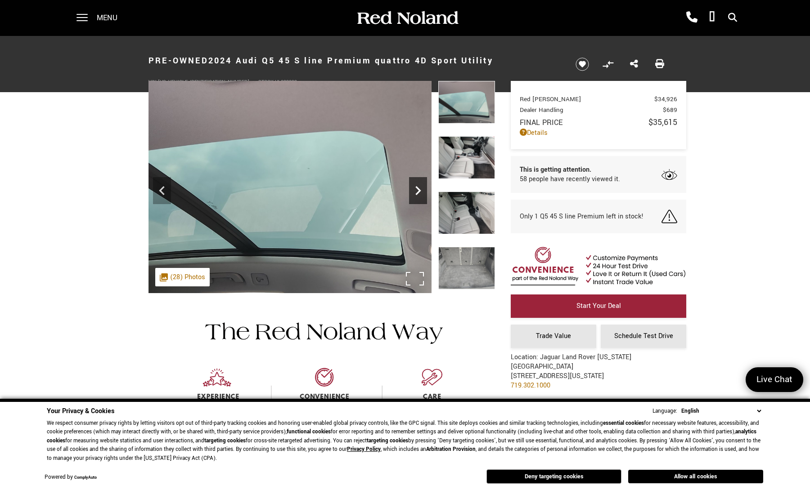
click at [416, 193] on icon "Next" at bounding box center [418, 191] width 18 height 18
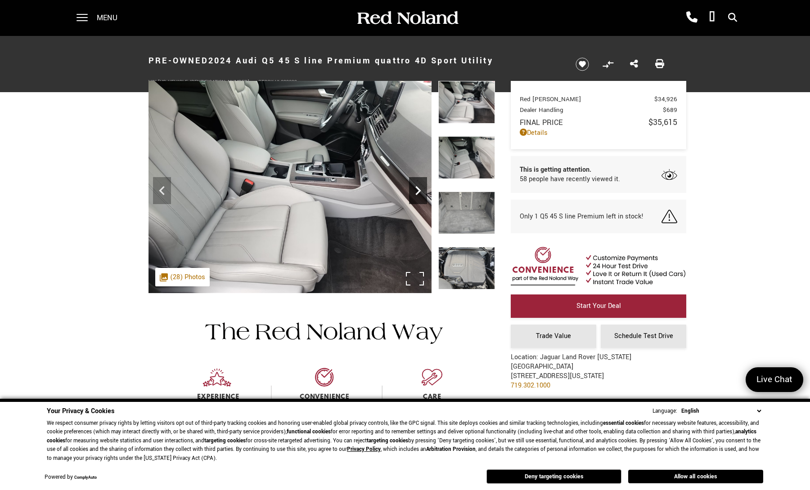
click at [418, 192] on icon "Next" at bounding box center [417, 190] width 5 height 9
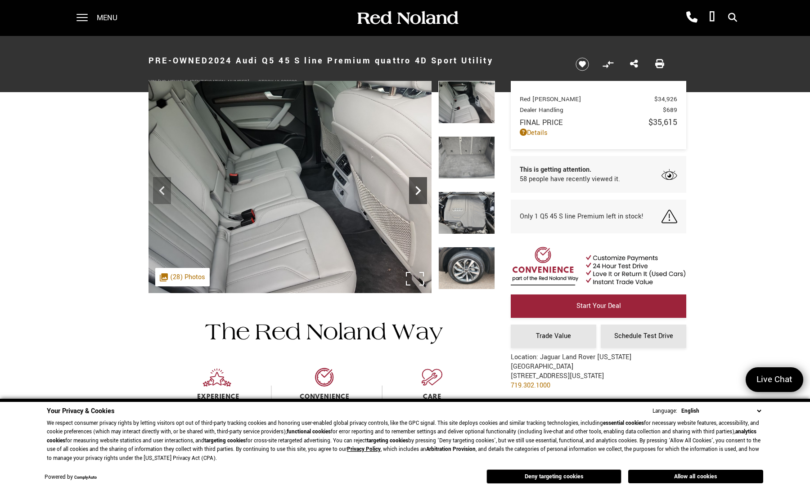
click at [418, 191] on icon "Next" at bounding box center [418, 191] width 18 height 18
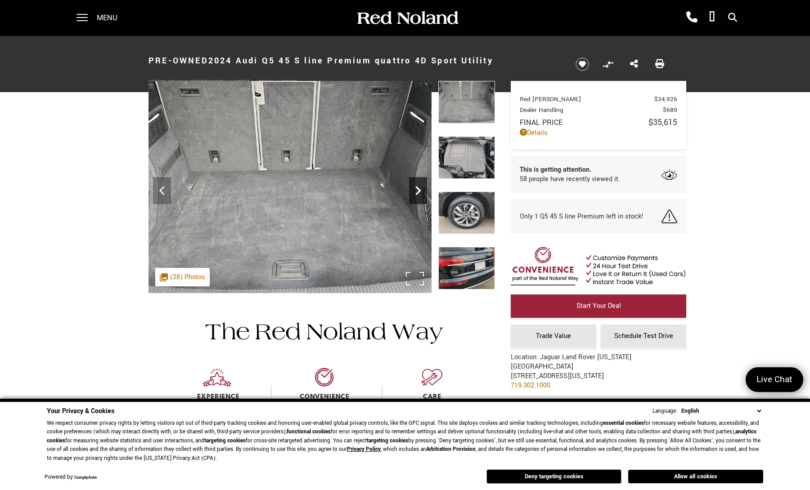
click at [418, 191] on icon "Next" at bounding box center [418, 191] width 18 height 18
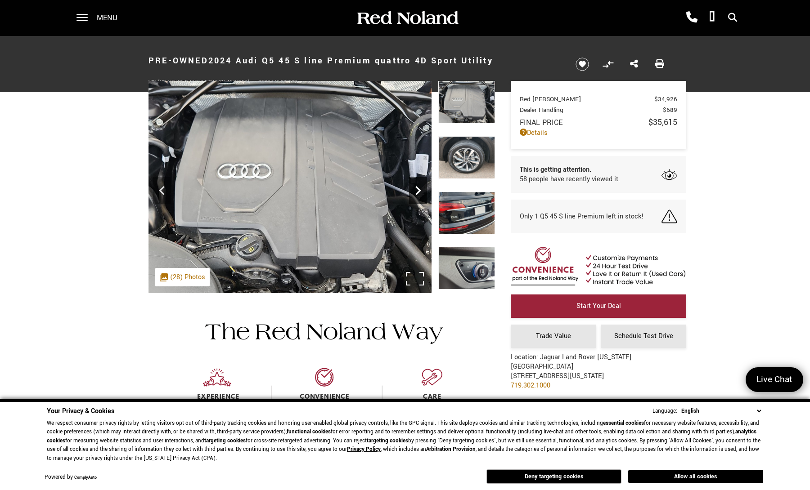
click at [418, 191] on icon "Next" at bounding box center [418, 191] width 18 height 18
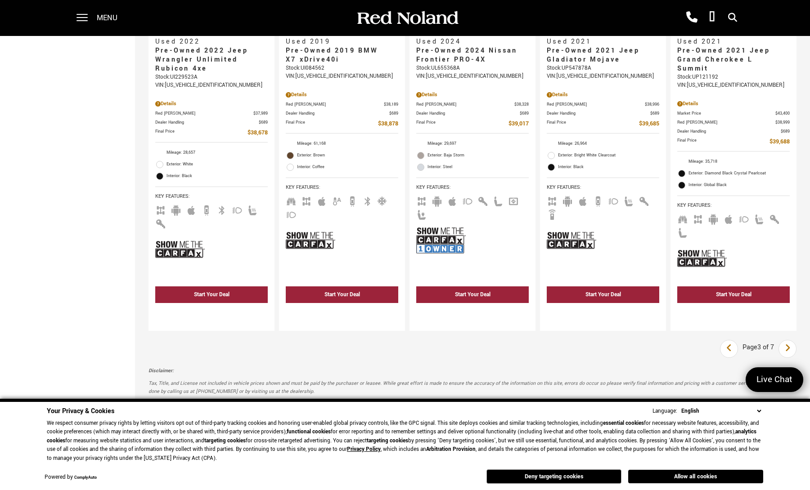
scroll to position [1530, 0]
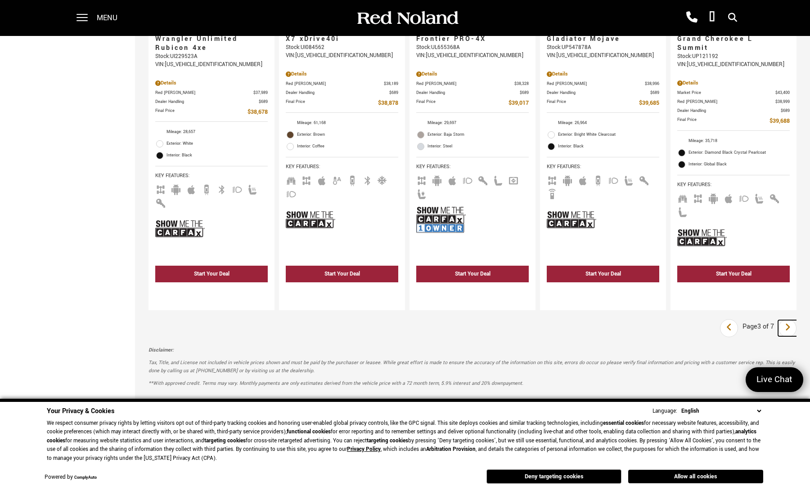
click at [791, 320] on icon "next page" at bounding box center [788, 327] width 6 height 14
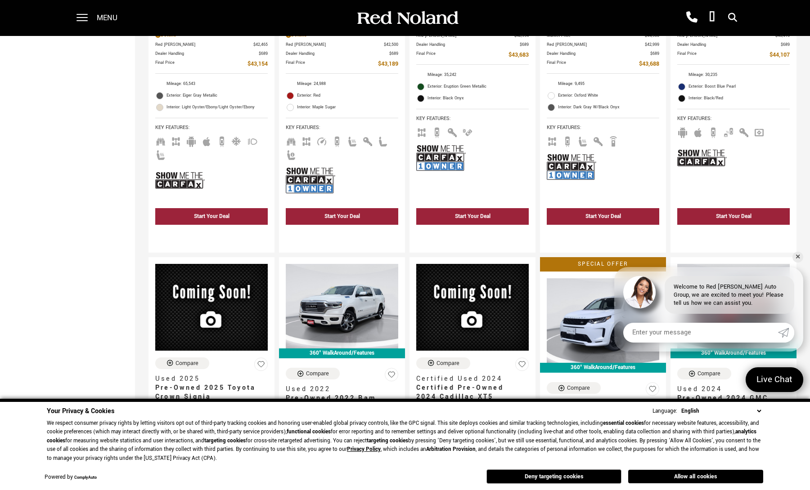
scroll to position [810, 0]
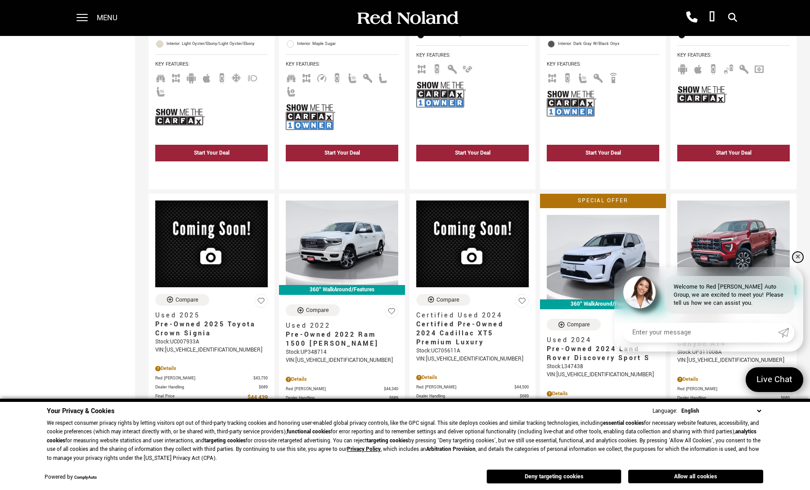
click at [799, 261] on link "✕" at bounding box center [797, 257] width 11 height 11
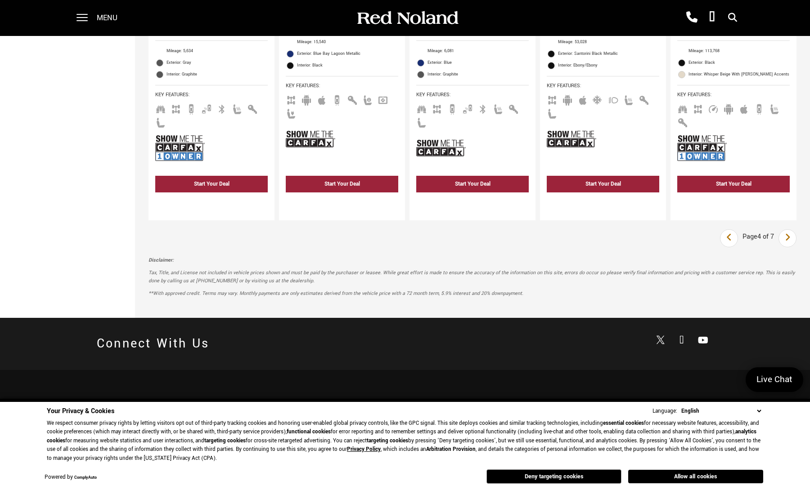
scroll to position [1620, 0]
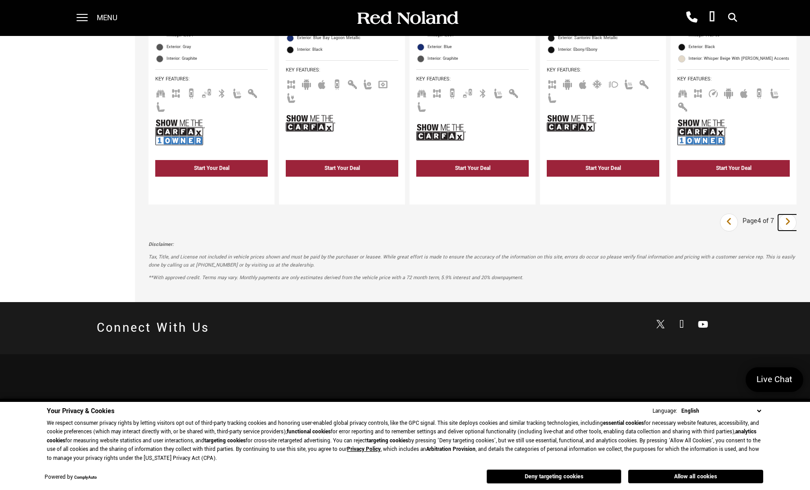
click at [791, 215] on link "Next" at bounding box center [787, 223] width 19 height 16
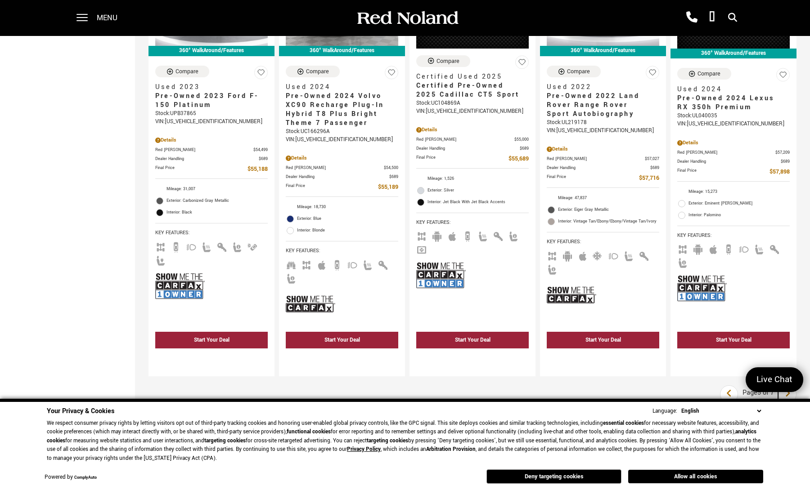
scroll to position [1575, 0]
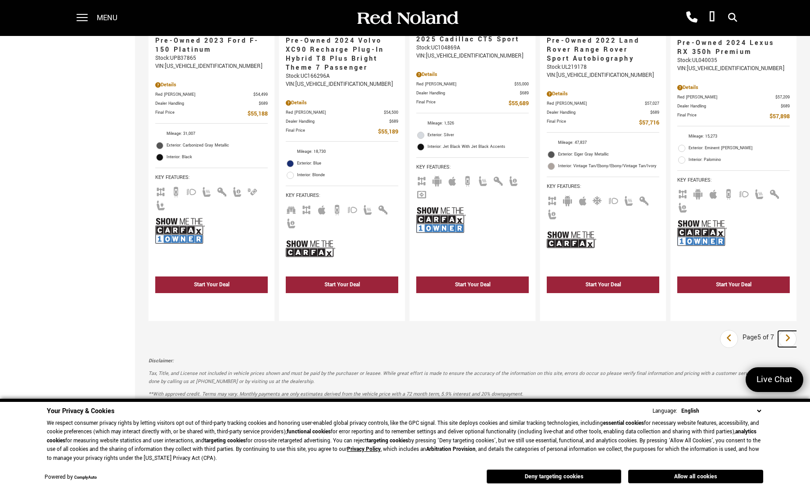
click at [791, 331] on icon "next page" at bounding box center [788, 338] width 6 height 14
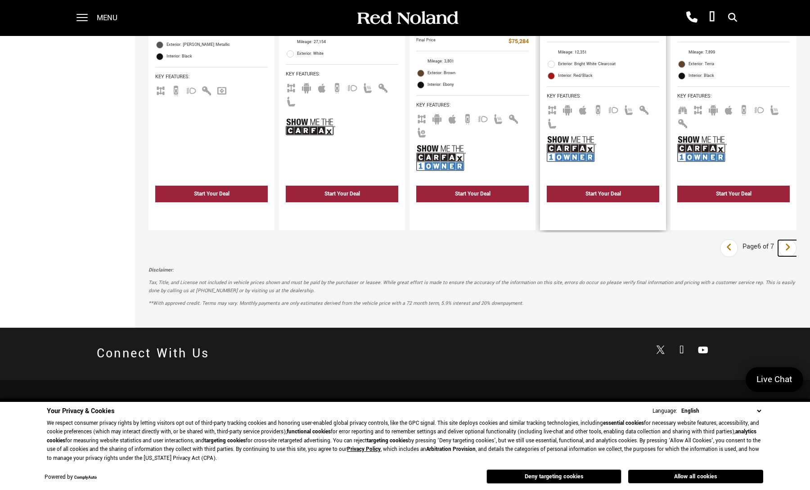
scroll to position [1665, 0]
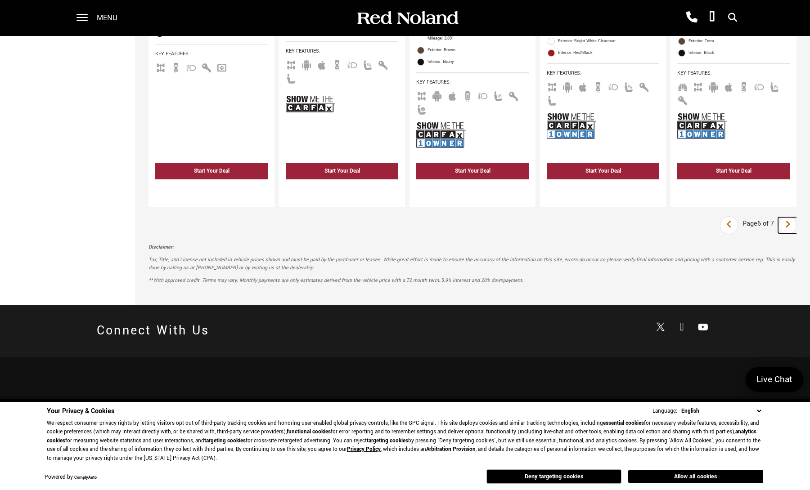
click at [791, 217] on icon "next page" at bounding box center [788, 224] width 6 height 14
